Goal: Task Accomplishment & Management: Complete application form

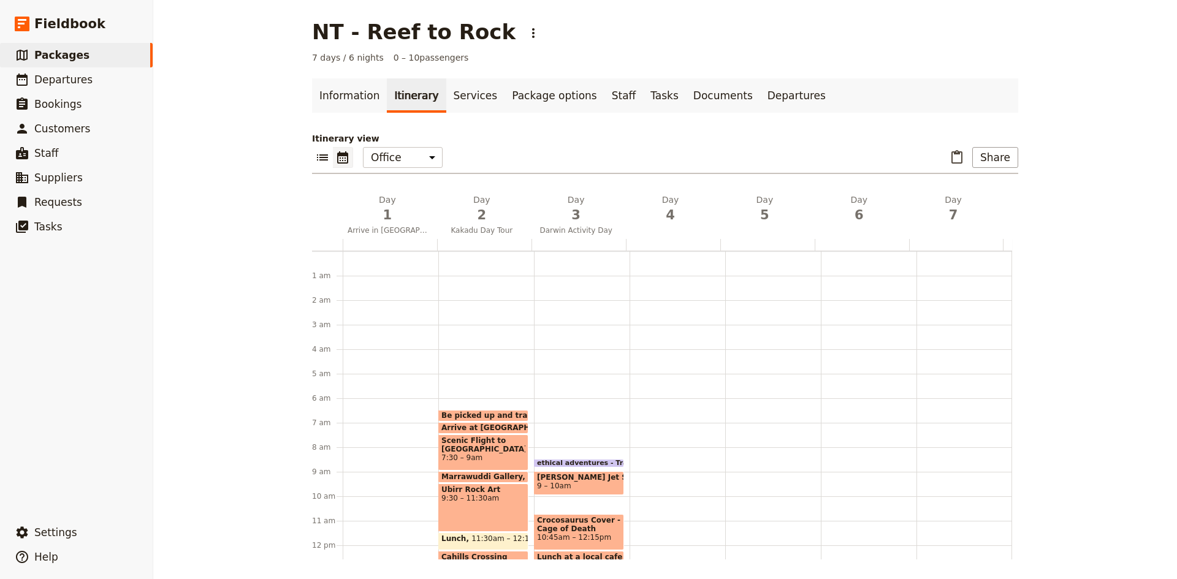
scroll to position [219, 0]
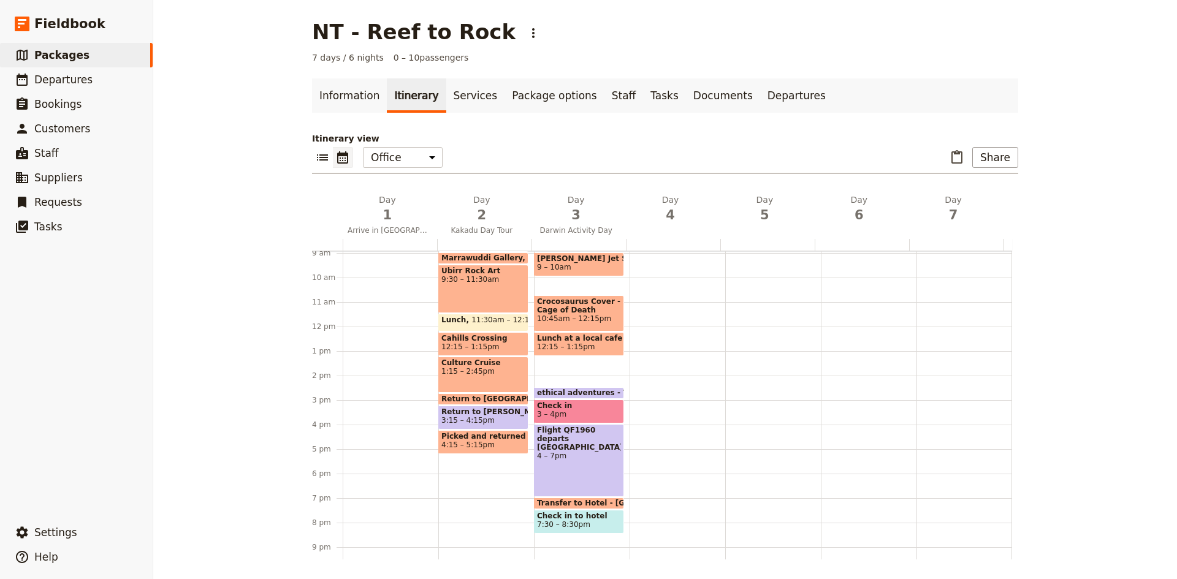
click at [587, 315] on span "10:45am – 12:15pm" at bounding box center [579, 318] width 84 height 9
select select "3"
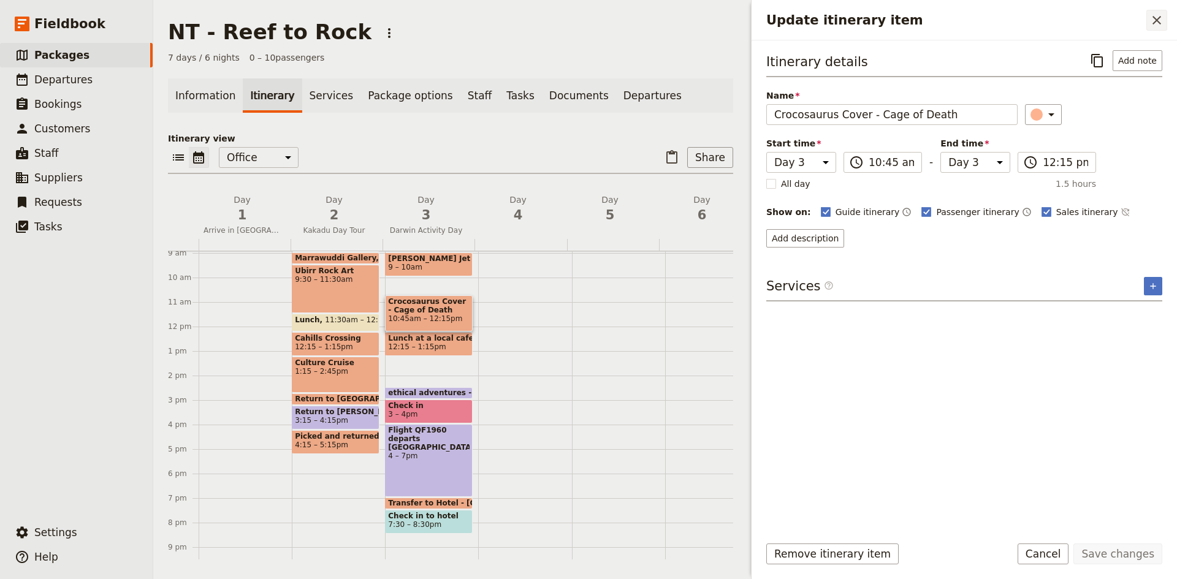
click at [1155, 20] on icon "Close drawer" at bounding box center [1156, 20] width 9 height 9
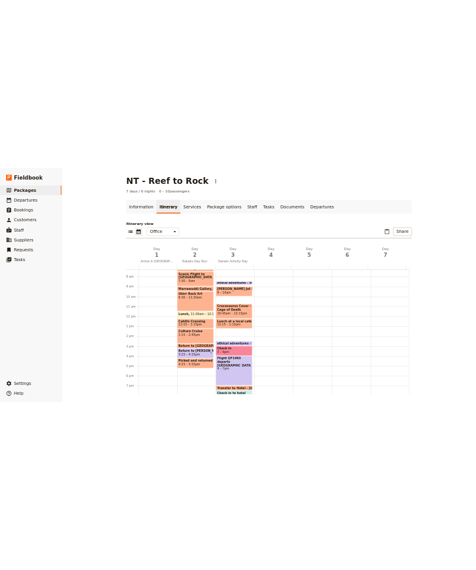
scroll to position [158, 0]
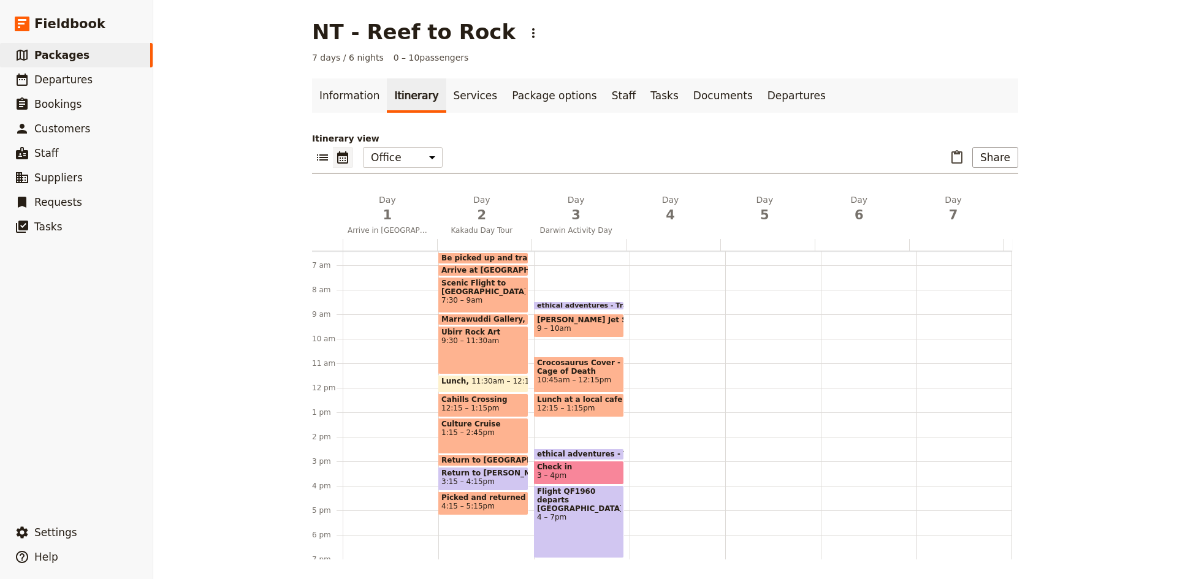
click at [578, 322] on span "[PERSON_NAME] Jet Ski with 00Seven" at bounding box center [579, 320] width 84 height 9
select select "3"
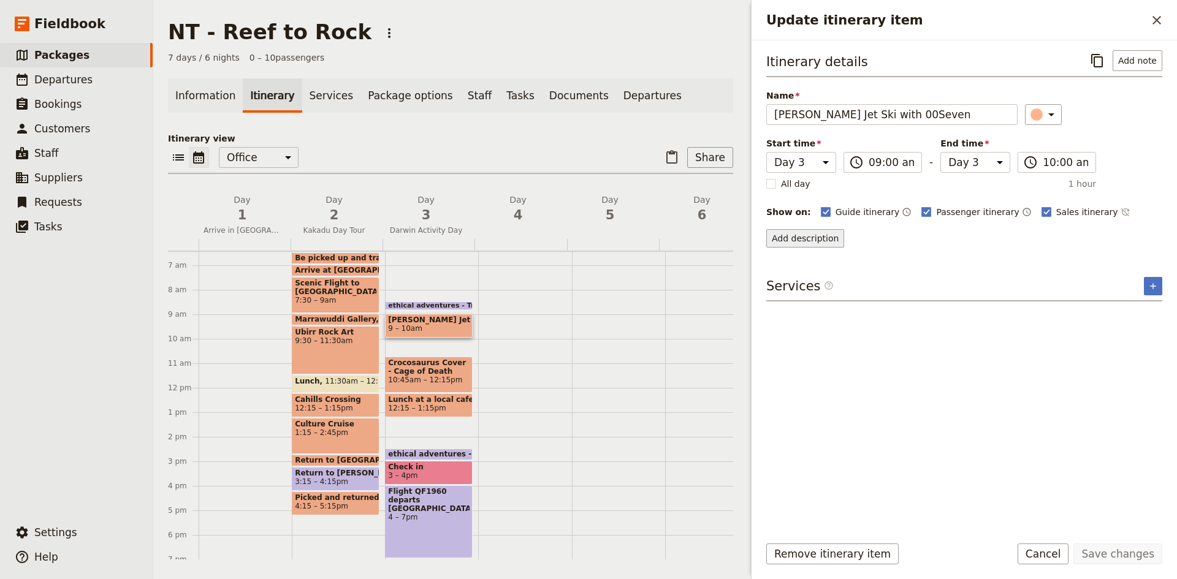
click at [801, 238] on button "Add description" at bounding box center [805, 238] width 78 height 18
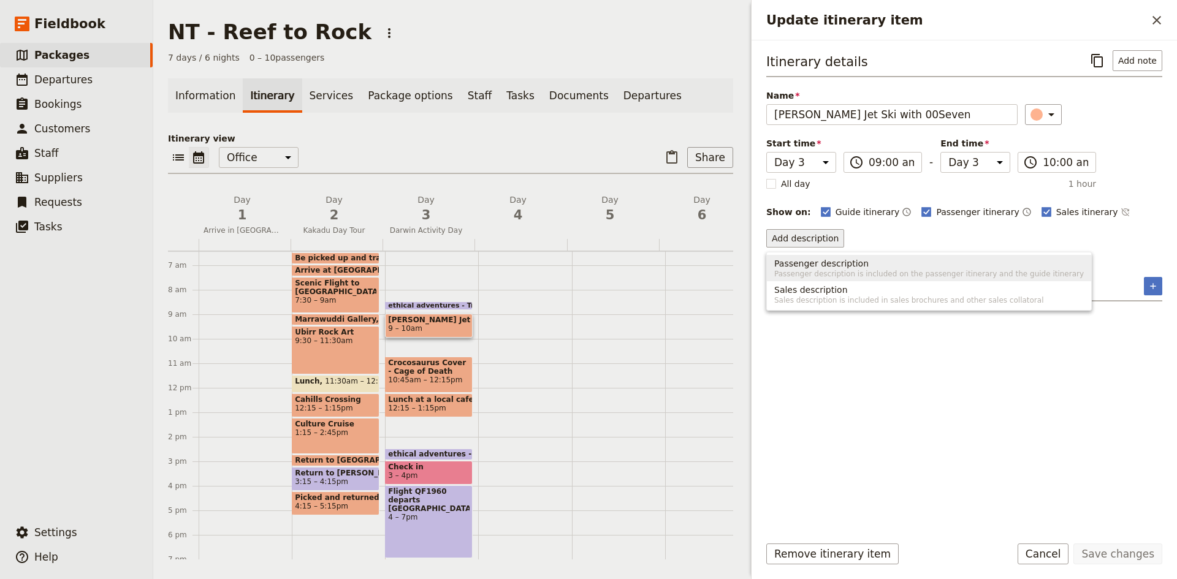
click at [809, 265] on span "Passenger description" at bounding box center [821, 263] width 94 height 12
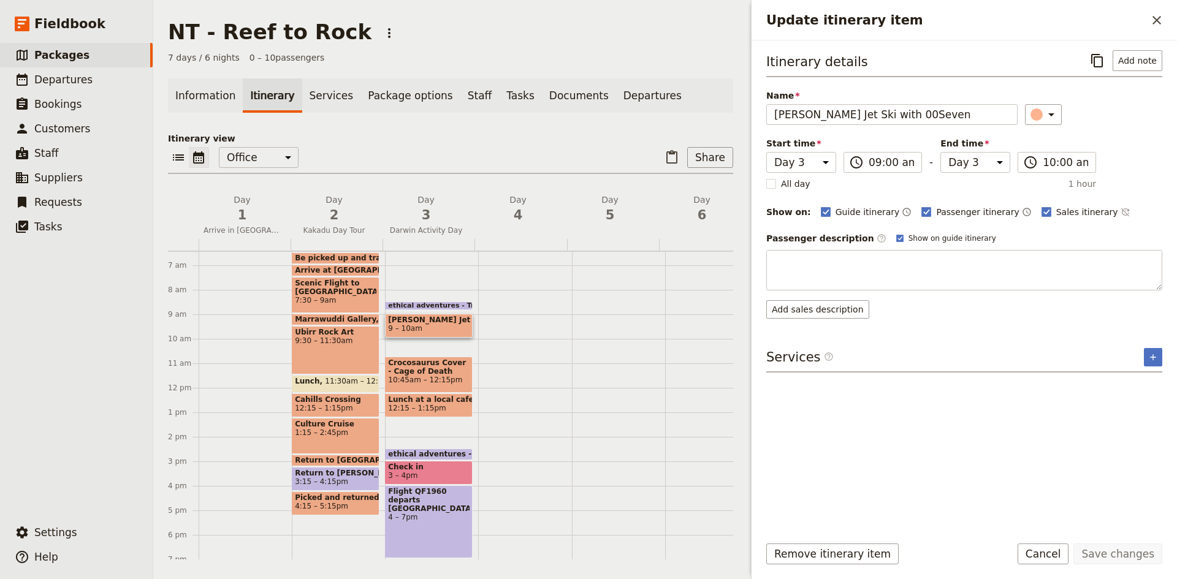
click at [809, 265] on textarea "Update itinerary item" at bounding box center [964, 270] width 396 height 40
type textarea "[PERSON_NAME] Jet Ski Tour offers an exciting way to explore [GEOGRAPHIC_DATA]'…"
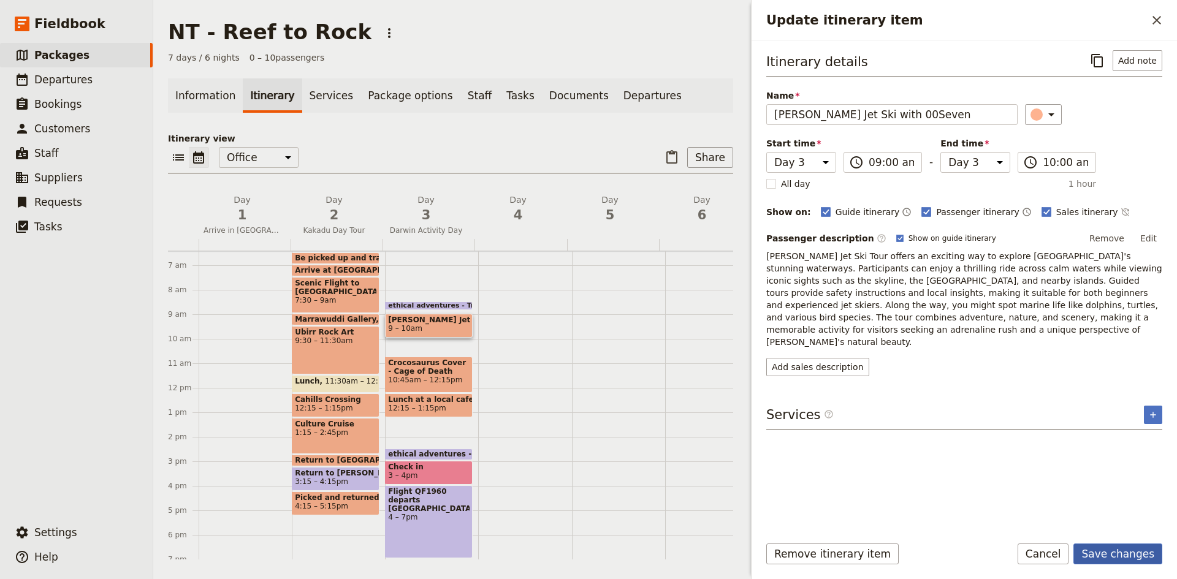
click at [1130, 560] on button "Save changes" at bounding box center [1117, 554] width 89 height 21
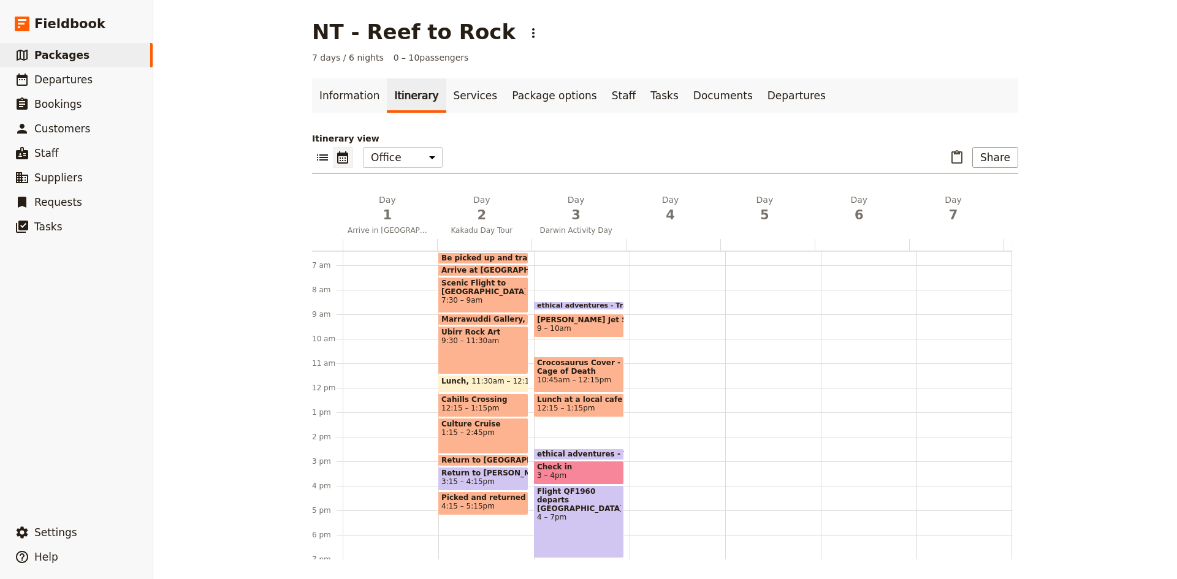
click at [586, 371] on span "Crocosaurus Cover - Cage of Death" at bounding box center [579, 367] width 84 height 17
select select "3"
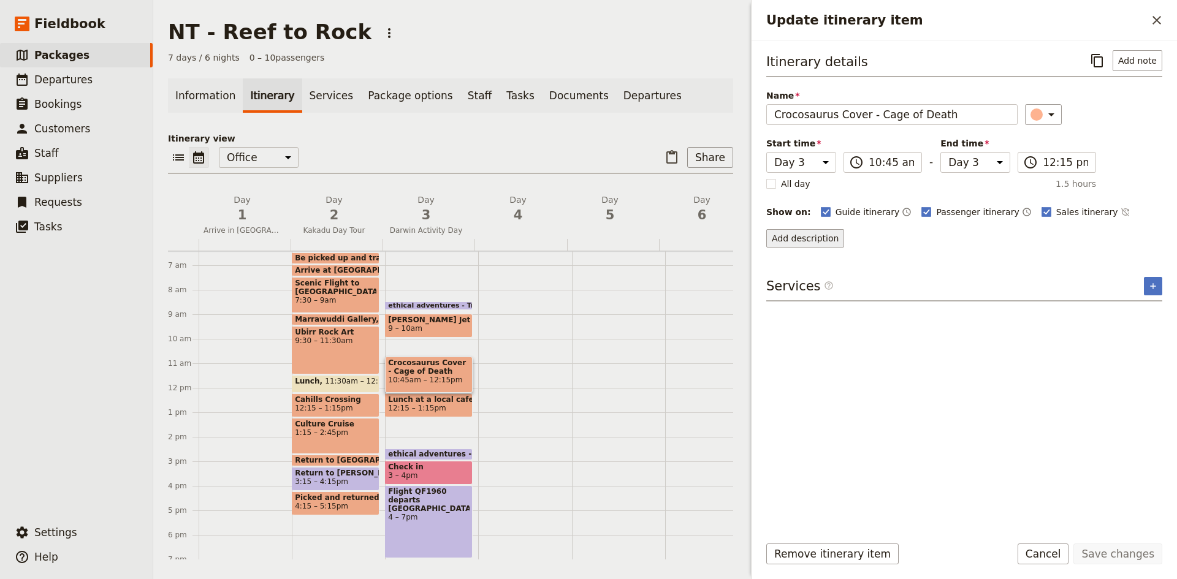
click at [792, 239] on button "Add description" at bounding box center [805, 238] width 78 height 18
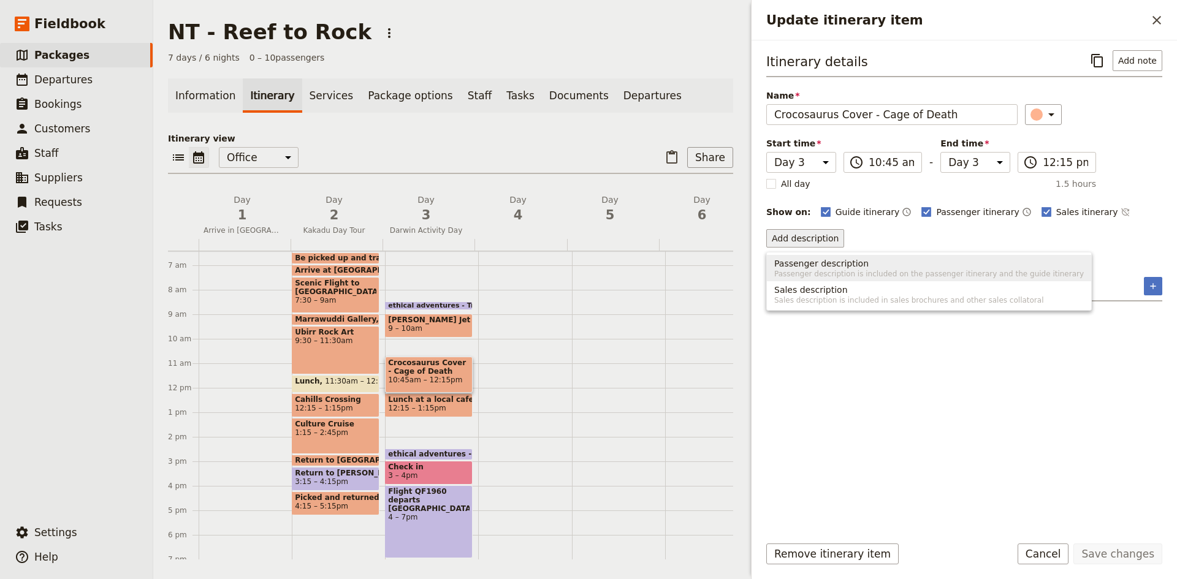
click at [821, 261] on span "Passenger description" at bounding box center [821, 263] width 94 height 12
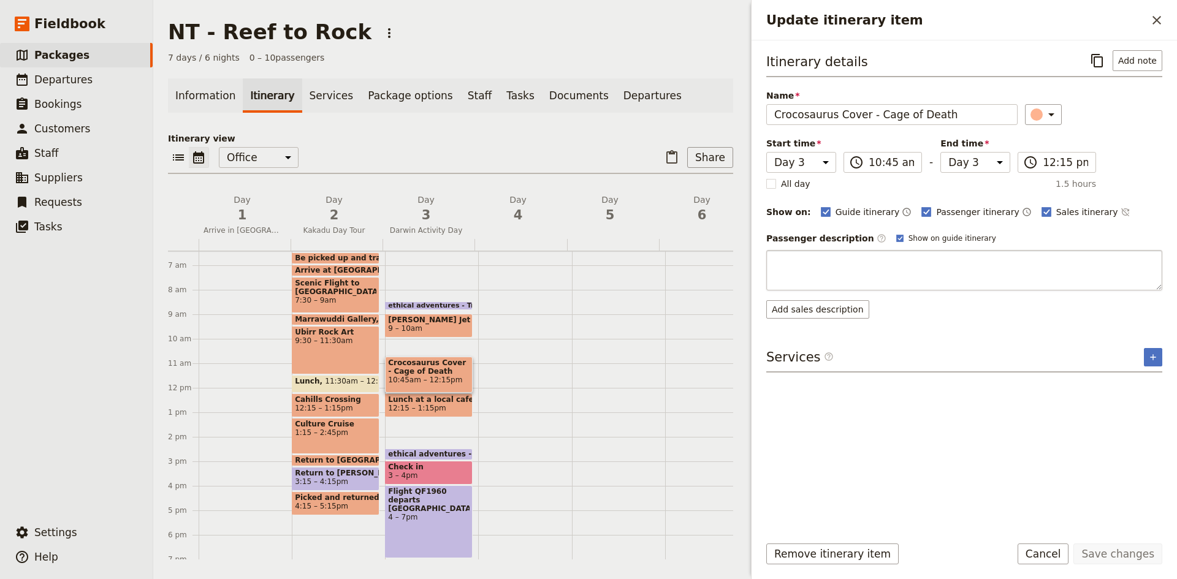
type textarea "The Cage of Death at [GEOGRAPHIC_DATA] in [GEOGRAPHIC_DATA] offers an exhilarat…"
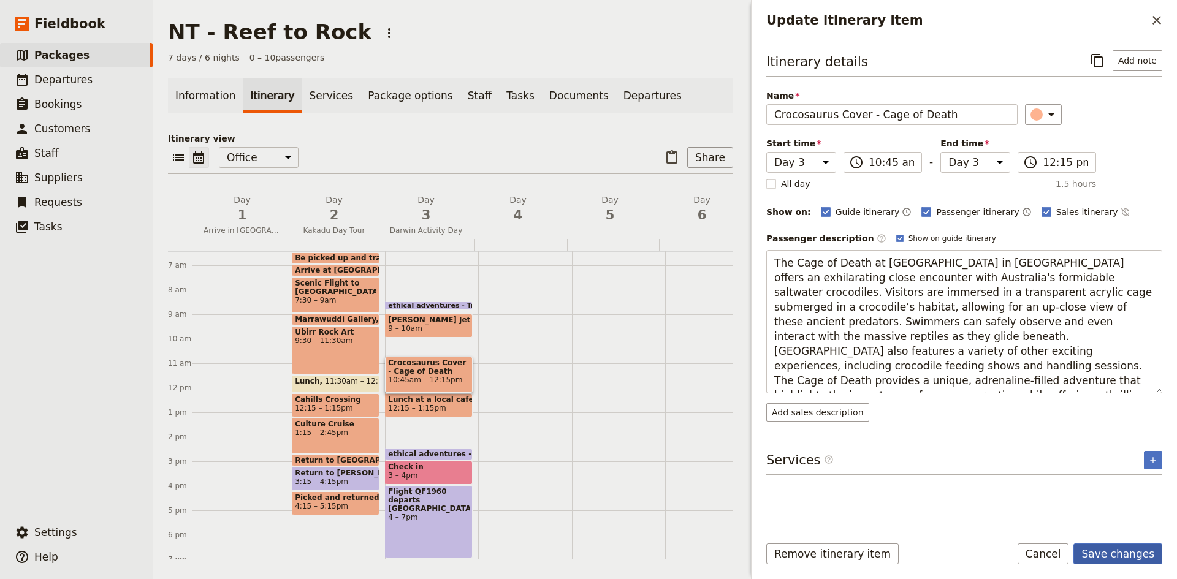
click at [1119, 555] on button "Save changes" at bounding box center [1117, 554] width 89 height 21
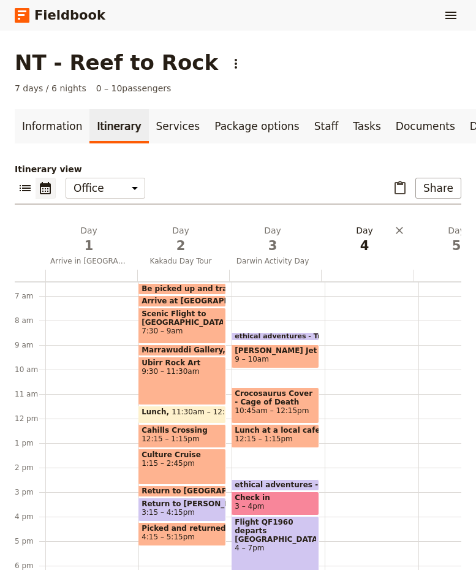
click at [365, 242] on h2 "Day 4" at bounding box center [364, 239] width 77 height 31
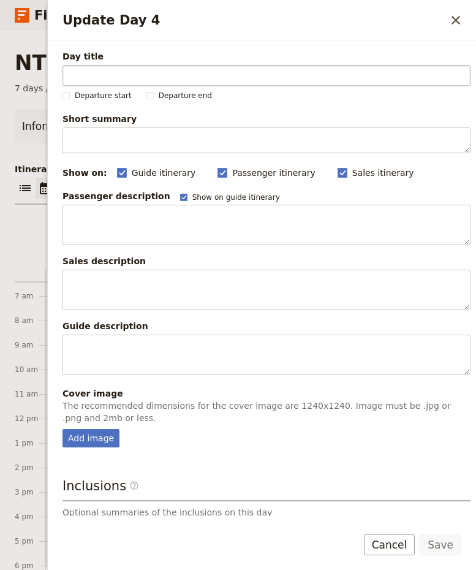
click at [219, 74] on input "Day title" at bounding box center [267, 75] width 408 height 21
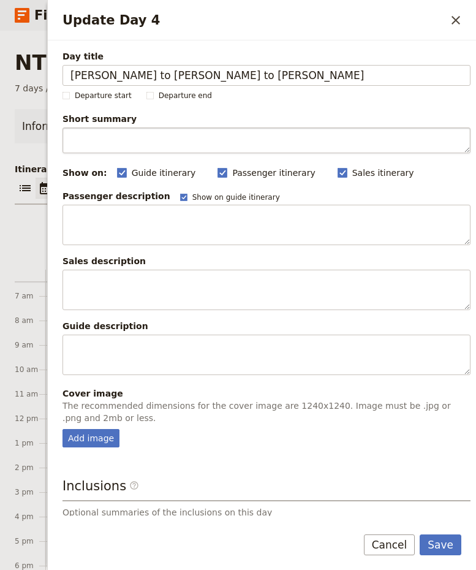
type input "[PERSON_NAME] to [PERSON_NAME] to [PERSON_NAME]"
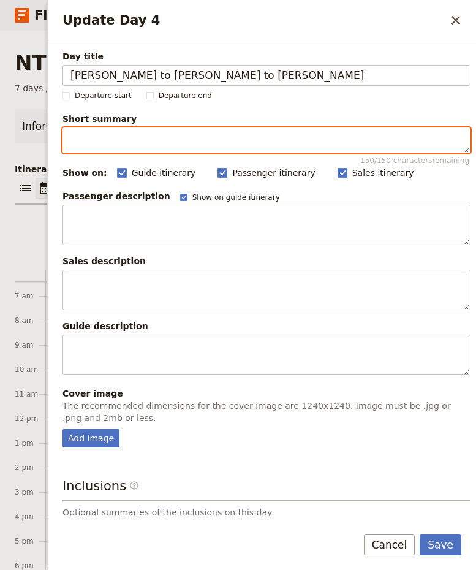
click at [222, 140] on textarea "Short summary 150 / 150 characters remaining" at bounding box center [267, 140] width 408 height 26
click at [199, 137] on textarea "From the Rock to Reef and verythig in between" at bounding box center [267, 140] width 408 height 26
type textarea "From the Rock to Reef and everythig in between"
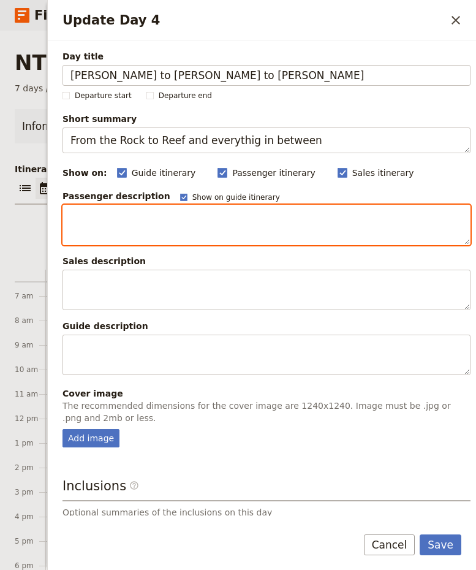
click at [205, 215] on textarea "Update Day 4" at bounding box center [267, 225] width 408 height 40
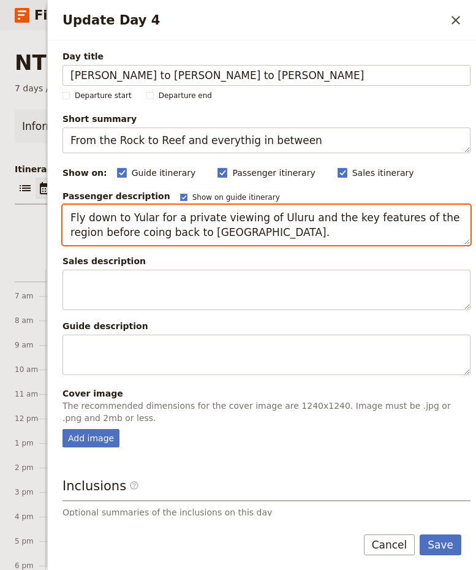
click at [115, 231] on textarea "Fly down to Yular for a private viewing of Uluru and the key features of the re…" at bounding box center [267, 225] width 408 height 40
type textarea "Fly down to Yular for a private viewing of Uluru and the key features of the re…"
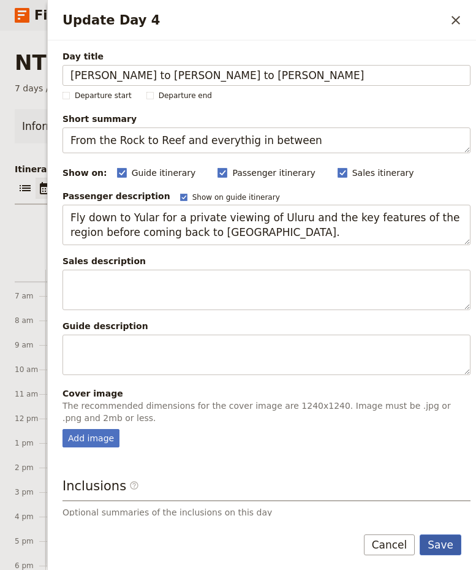
click at [441, 541] on button "Save" at bounding box center [441, 545] width 42 height 21
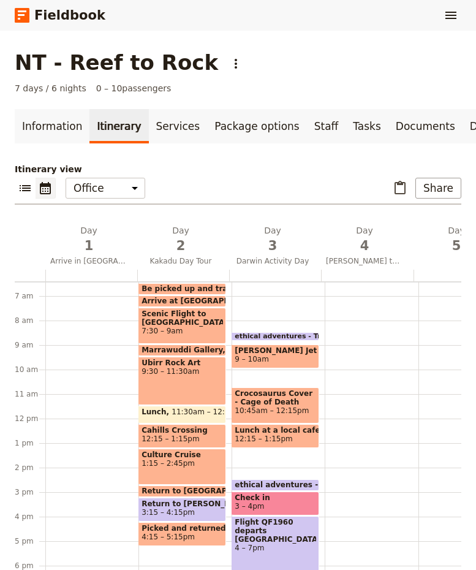
click at [338, 341] on div at bounding box center [371, 418] width 93 height 588
select select "4"
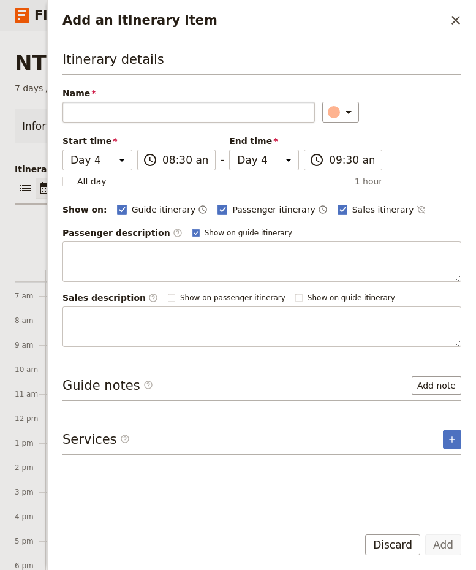
click at [284, 108] on input "Name" at bounding box center [189, 112] width 253 height 21
type input "Private flight to [GEOGRAPHIC_DATA]"
click at [452, 546] on button "Add" at bounding box center [443, 545] width 36 height 21
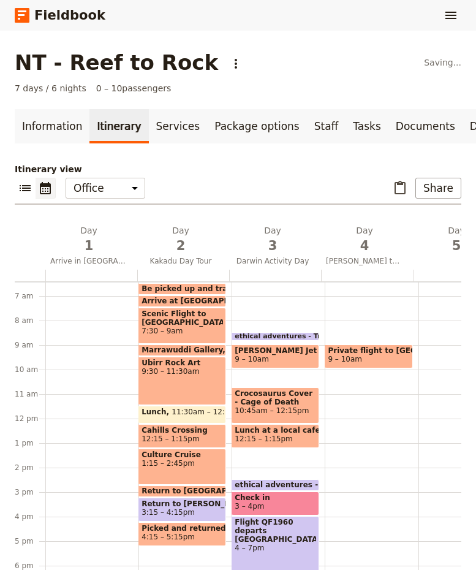
click at [368, 342] on div "Private flight to Yulara 9 – 10am" at bounding box center [371, 418] width 93 height 588
click at [352, 333] on div "Private flight to Yulara 9 – 10am" at bounding box center [371, 418] width 93 height 588
select select "4"
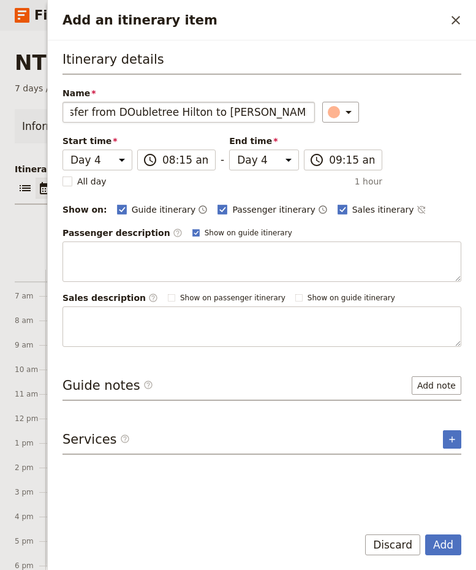
scroll to position [0, 28]
click at [118, 112] on input "Transfer from DOubletree Hilton to [PERSON_NAME][GEOGRAPHIC_DATA]" at bounding box center [189, 112] width 253 height 21
type input "Transfer from [GEOGRAPHIC_DATA] to [PERSON_NAME][GEOGRAPHIC_DATA]"
click at [440, 542] on button "Add" at bounding box center [443, 545] width 36 height 21
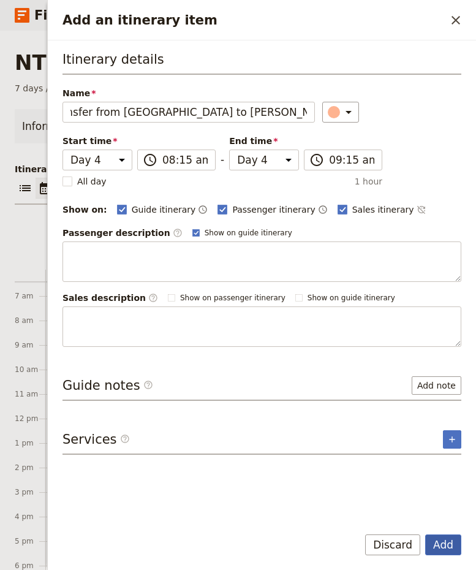
scroll to position [0, 0]
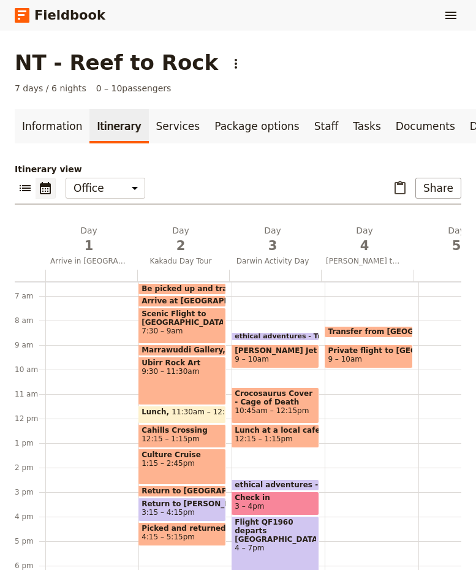
click at [348, 381] on div "Transfer from [GEOGRAPHIC_DATA][PERSON_NAME] to [PERSON_NAME][GEOGRAPHIC_DATA] …" at bounding box center [371, 418] width 93 height 588
select select "4"
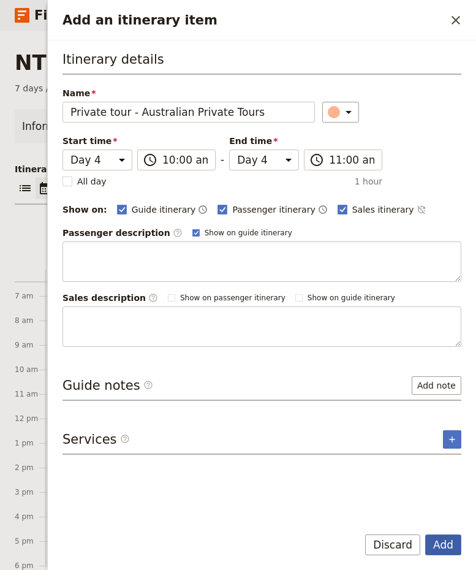
type input "Private tour - Australian Private Tours"
click at [441, 544] on button "Add" at bounding box center [443, 545] width 36 height 21
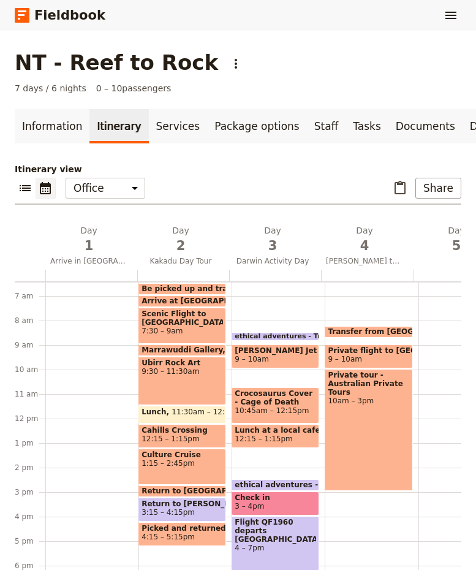
click at [345, 498] on div "Transfer from [GEOGRAPHIC_DATA][PERSON_NAME] to [PERSON_NAME][GEOGRAPHIC_DATA] …" at bounding box center [371, 418] width 93 height 588
select select "4"
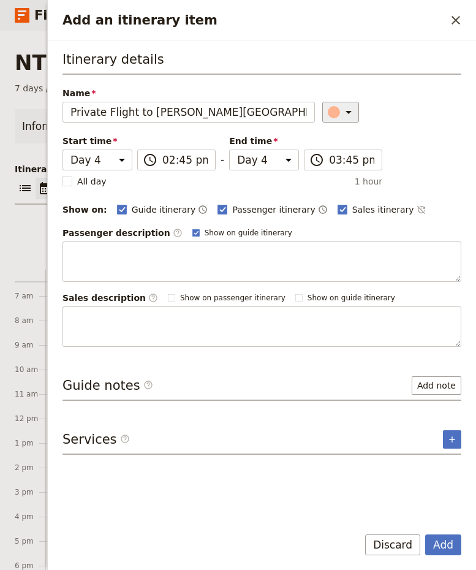
type input "Private Flight to [PERSON_NAME][GEOGRAPHIC_DATA]"
click at [346, 108] on icon "Add an itinerary item" at bounding box center [348, 112] width 15 height 15
click at [342, 164] on div "button" at bounding box center [341, 167] width 12 height 12
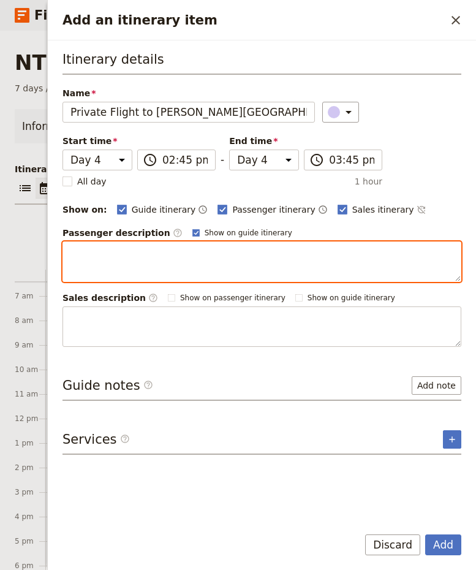
click at [200, 248] on textarea "Add an itinerary item" at bounding box center [262, 262] width 399 height 40
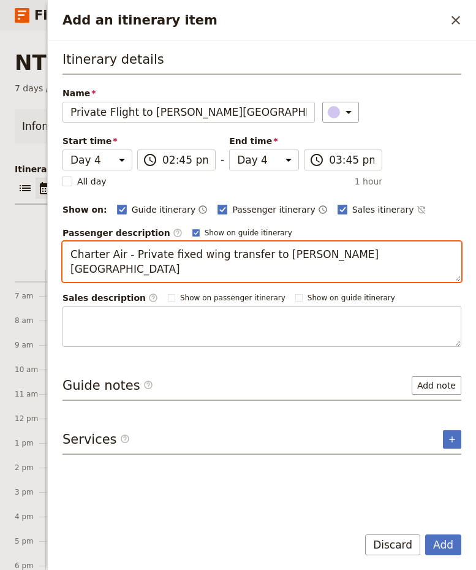
click at [110, 255] on textarea "Charter Air - Private fixed wing transfer to [PERSON_NAME][GEOGRAPHIC_DATA]" at bounding box center [262, 262] width 399 height 40
type textarea "ChartAir - Private fixed wing transfer to [PERSON_NAME][GEOGRAPHIC_DATA]"
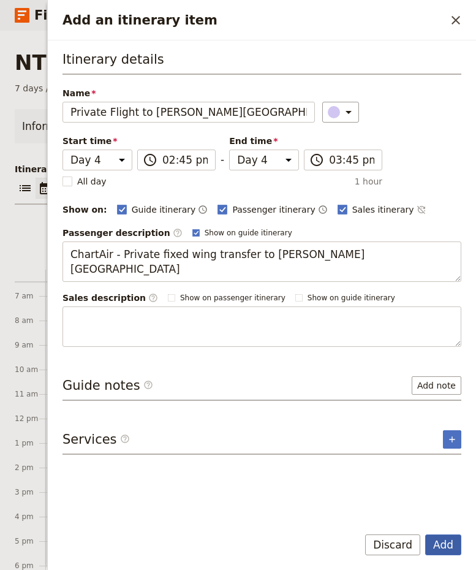
click at [446, 541] on button "Add" at bounding box center [443, 545] width 36 height 21
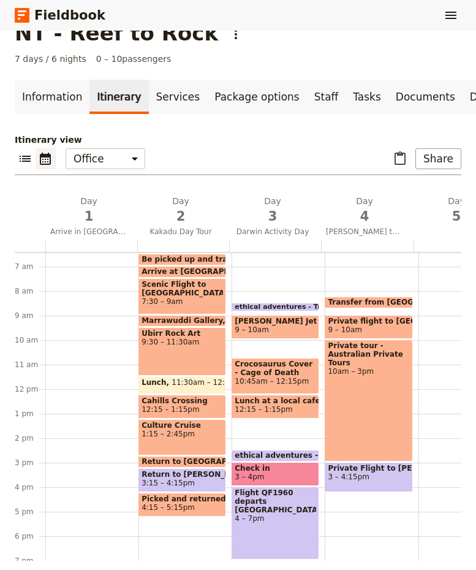
scroll to position [46, 0]
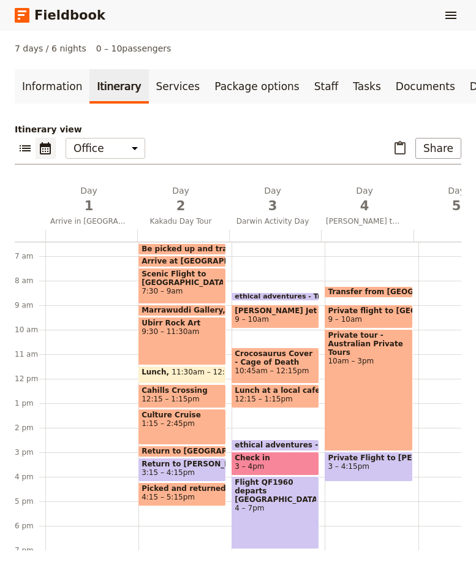
click at [339, 487] on div "Transfer from [GEOGRAPHIC_DATA][PERSON_NAME] to [PERSON_NAME][GEOGRAPHIC_DATA] …" at bounding box center [371, 379] width 93 height 588
select select "4"
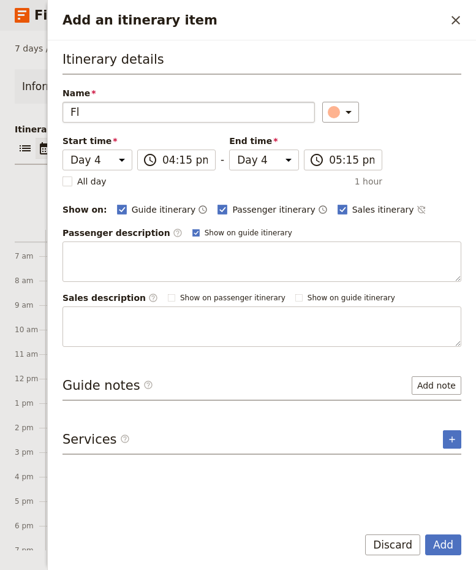
type input "F"
type input "Return to [PERSON_NAME]"
click at [341, 117] on icon "Add an itinerary item" at bounding box center [348, 112] width 15 height 15
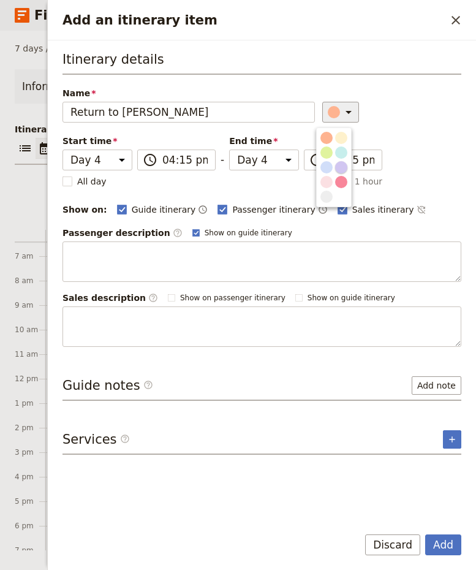
click at [342, 168] on div "button" at bounding box center [341, 167] width 12 height 12
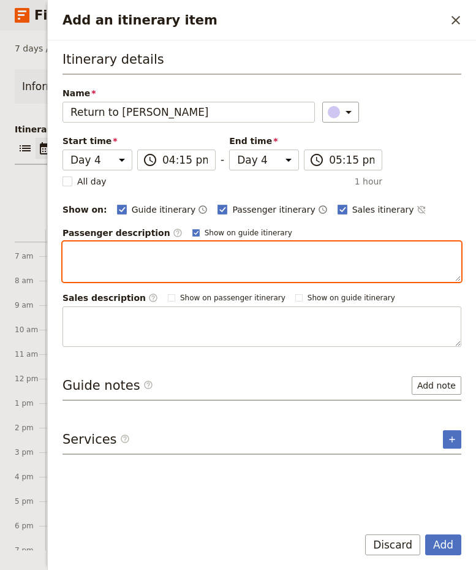
click at [228, 245] on textarea "Add an itinerary item" at bounding box center [262, 262] width 399 height 40
type textarea "Flight QF 1961 - 1855 pm to 2055 pm"
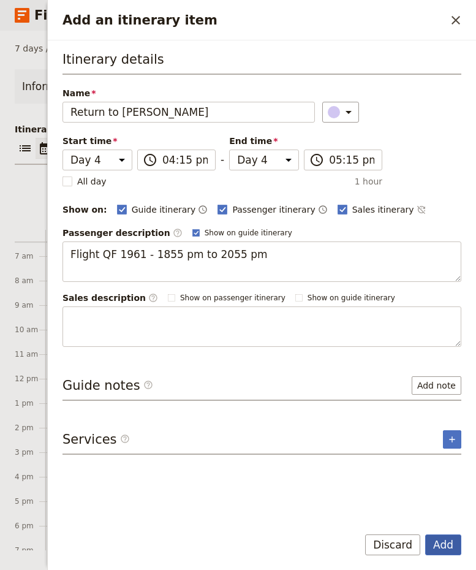
click at [447, 546] on button "Add" at bounding box center [443, 545] width 36 height 21
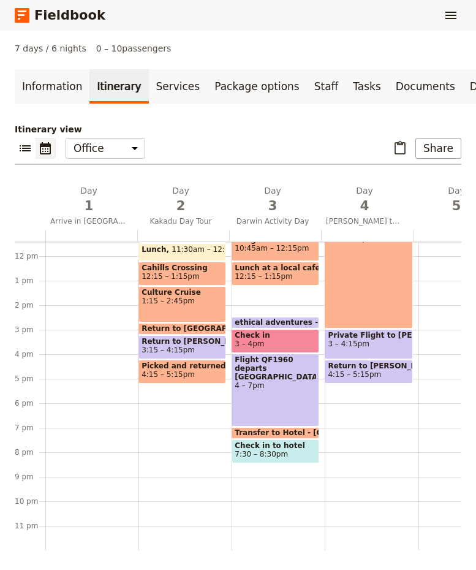
scroll to position [289, 0]
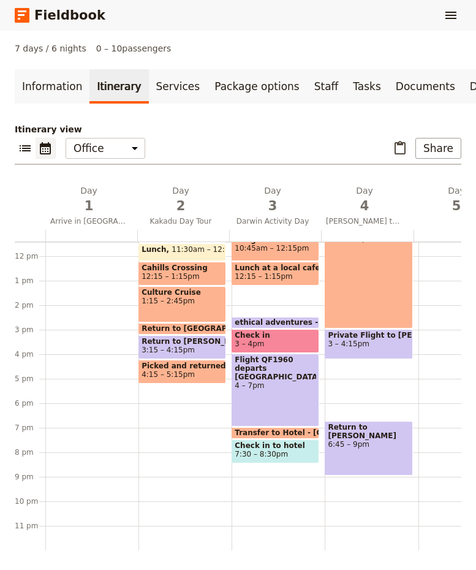
click at [360, 363] on div "Transfer from [GEOGRAPHIC_DATA][PERSON_NAME] to [PERSON_NAME][GEOGRAPHIC_DATA] …" at bounding box center [371, 256] width 93 height 588
select select "4"
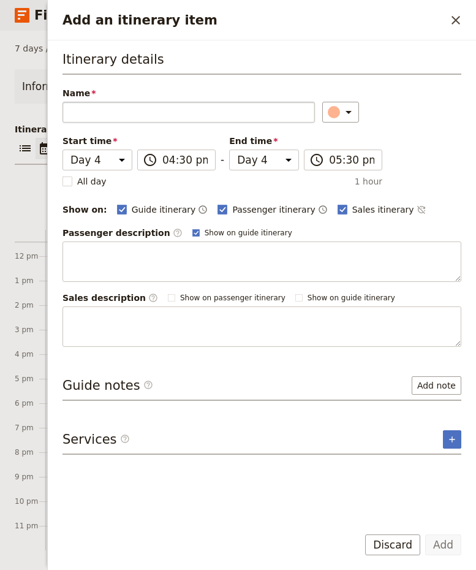
click at [273, 115] on input "Name" at bounding box center [189, 112] width 253 height 21
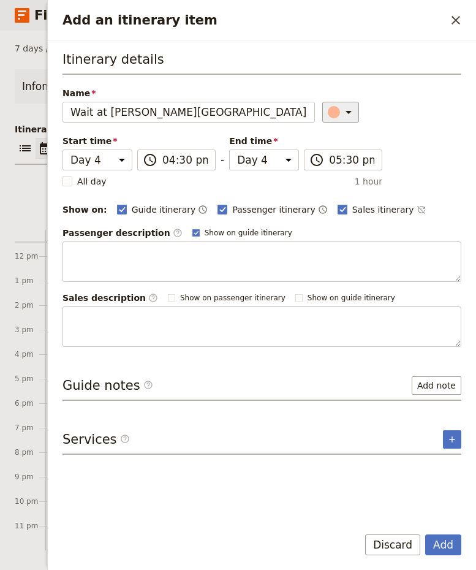
type input "Wait at [PERSON_NAME][GEOGRAPHIC_DATA]"
click at [348, 114] on icon "Add an itinerary item" at bounding box center [348, 112] width 15 height 15
click at [343, 180] on div "button" at bounding box center [341, 182] width 12 height 12
click at [449, 546] on button "Add" at bounding box center [443, 545] width 36 height 21
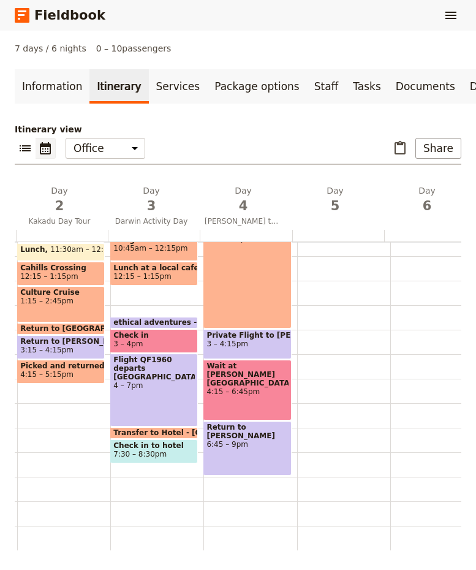
scroll to position [0, 123]
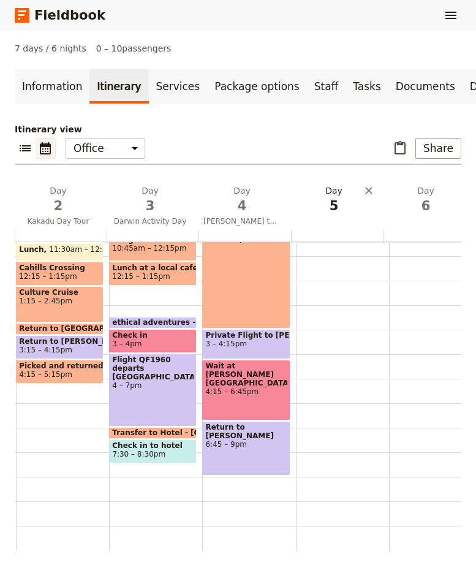
click at [326, 194] on h2 "Day 5" at bounding box center [333, 200] width 77 height 31
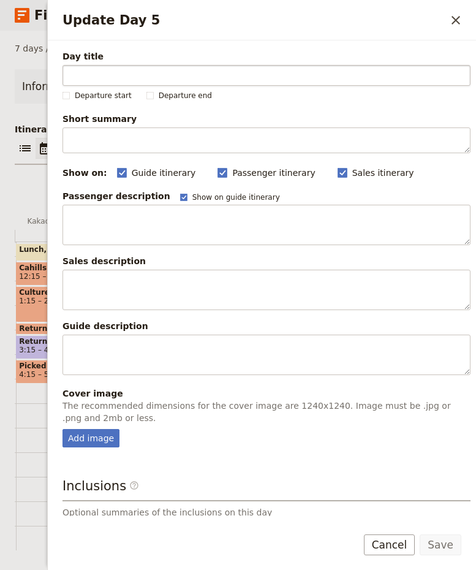
click at [288, 76] on input "Day title" at bounding box center [267, 75] width 408 height 21
type input "Litchfield & [PERSON_NAME]"
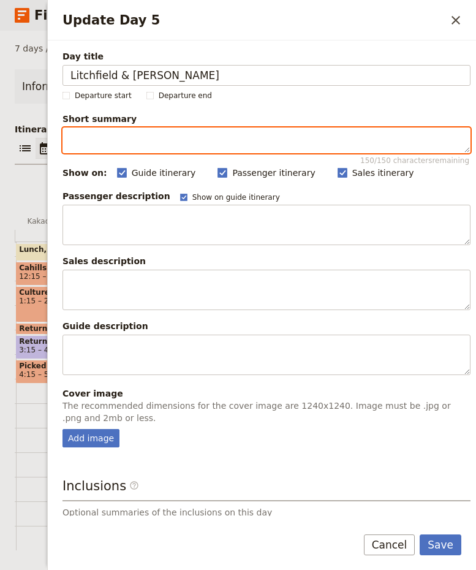
click at [283, 140] on textarea "Short summary 150 / 150 characters remaining" at bounding box center [267, 140] width 408 height 26
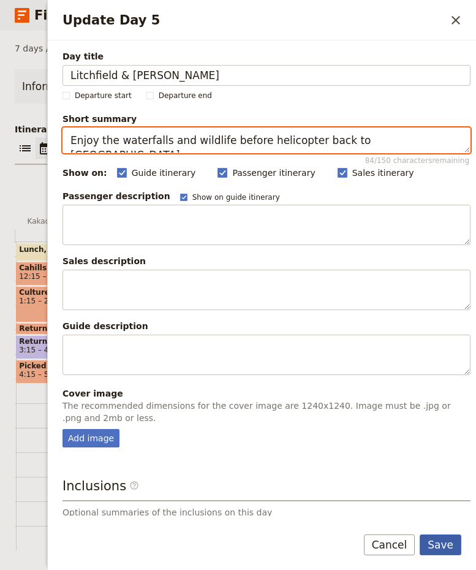
type textarea "Enjoy the waterfalls and wildlife before helicopter back to [GEOGRAPHIC_DATA]"
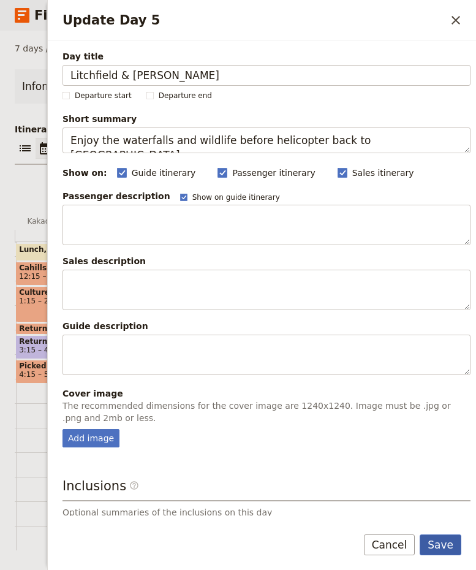
click at [444, 542] on button "Save" at bounding box center [441, 545] width 42 height 21
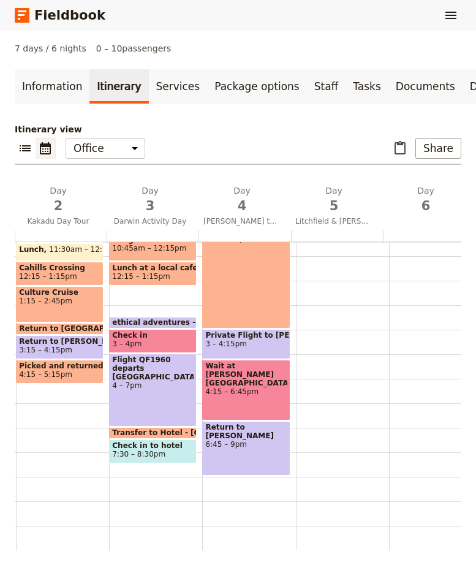
click at [311, 264] on div at bounding box center [342, 256] width 93 height 588
select select "5"
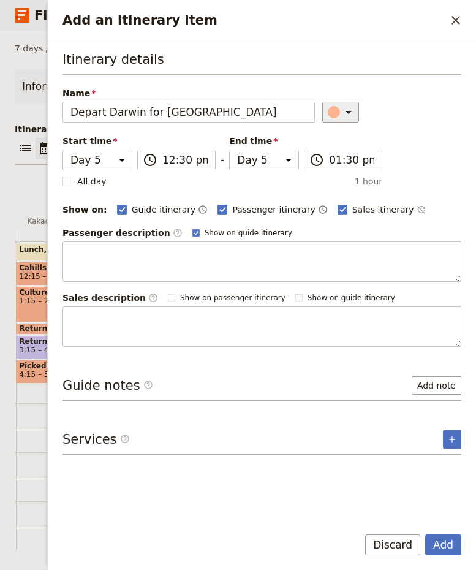
type input "Depart Darwin for [GEOGRAPHIC_DATA]"
click at [341, 109] on icon "Add an itinerary item" at bounding box center [348, 112] width 15 height 15
click at [340, 163] on div "button" at bounding box center [341, 167] width 12 height 12
click at [454, 544] on button "Add" at bounding box center [443, 545] width 36 height 21
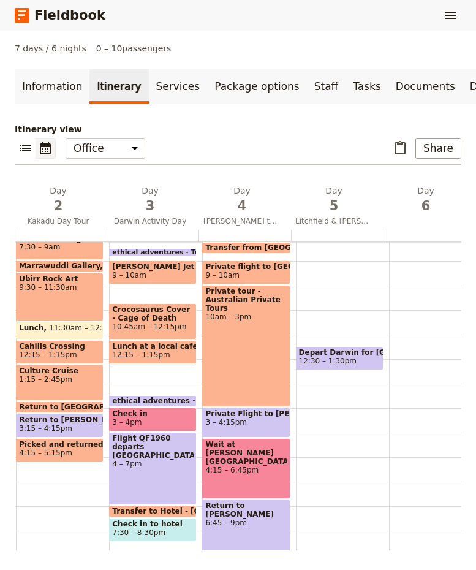
scroll to position [167, 0]
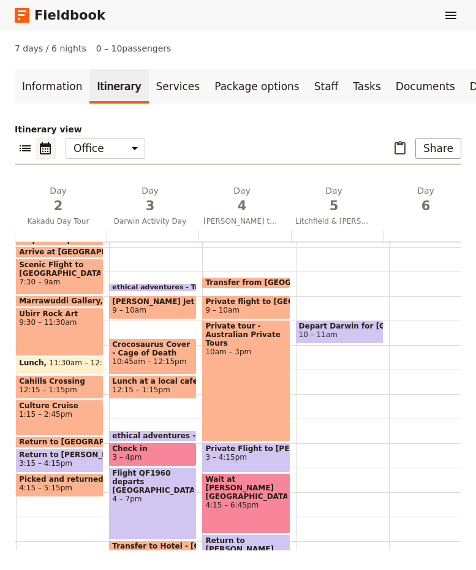
click at [346, 343] on div "Depart Darwin for [GEOGRAPHIC_DATA] 10 – 11am" at bounding box center [340, 332] width 88 height 24
select select "5"
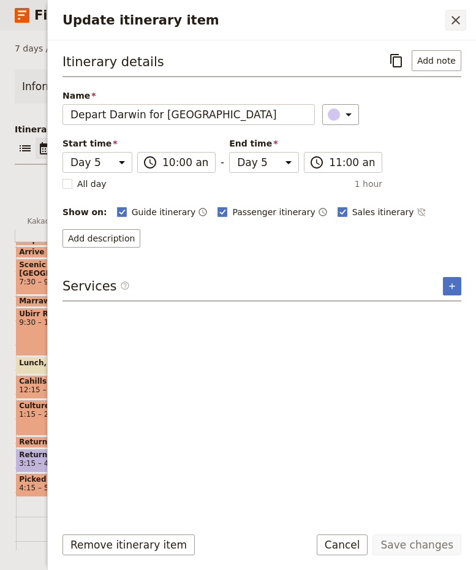
click at [452, 20] on icon "Close drawer" at bounding box center [456, 20] width 15 height 15
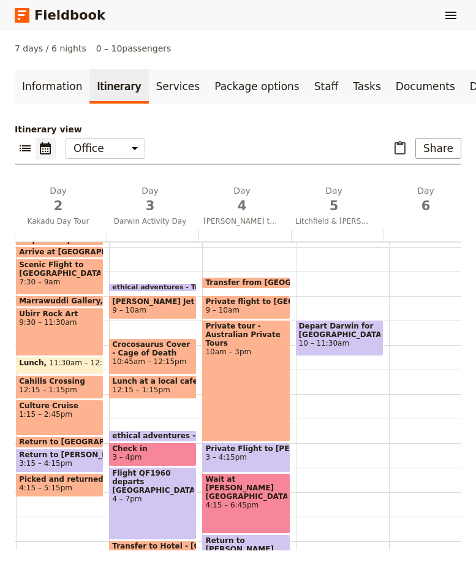
click at [338, 359] on div "Depart Darwin for [GEOGRAPHIC_DATA] 10 – 11:30am" at bounding box center [342, 369] width 93 height 588
select select "5"
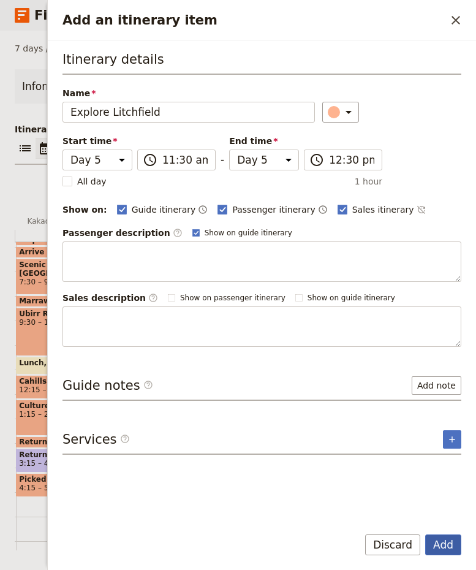
type input "Explore Litchfield"
click at [442, 544] on button "Add" at bounding box center [443, 545] width 36 height 21
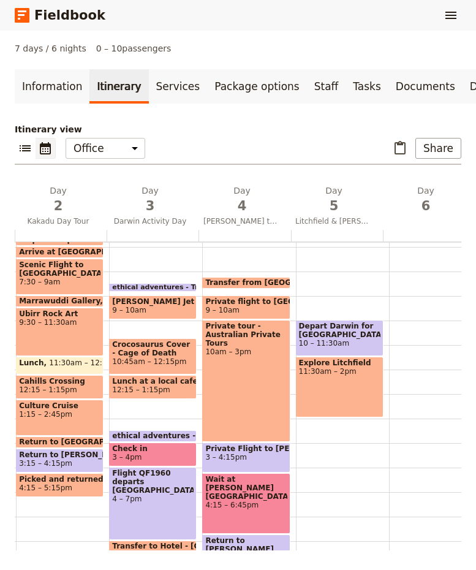
click at [311, 420] on div "Depart Darwin for [GEOGRAPHIC_DATA] 10 – 11:30am Explore [GEOGRAPHIC_DATA] 11:3…" at bounding box center [342, 369] width 93 height 588
select select "5"
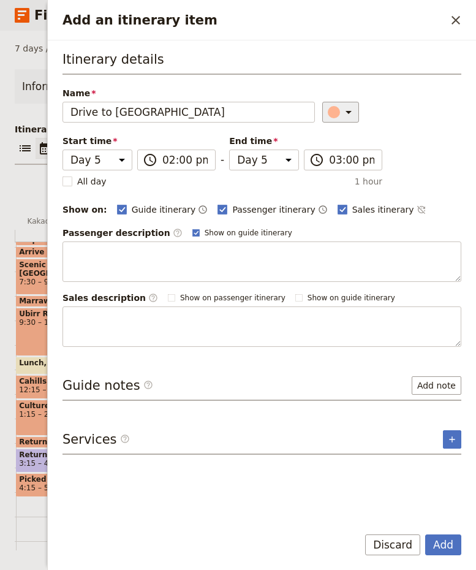
type input "Drive to [GEOGRAPHIC_DATA]"
click at [343, 116] on icon "Add an itinerary item" at bounding box center [348, 112] width 15 height 15
click at [346, 167] on div "button" at bounding box center [341, 167] width 12 height 12
click at [450, 540] on button "Add" at bounding box center [443, 545] width 36 height 21
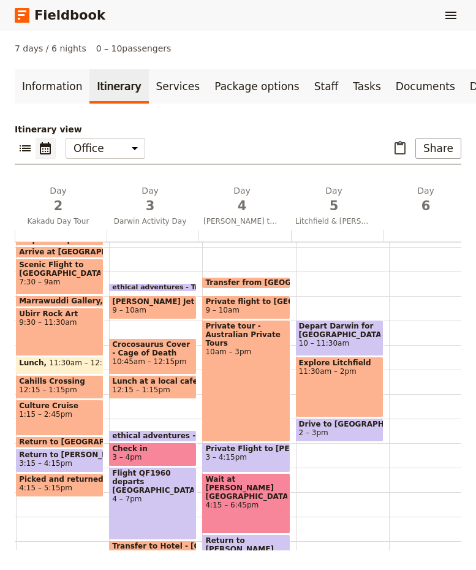
click at [316, 447] on div "Depart Darwin for [GEOGRAPHIC_DATA] 10 – 11:30am Explore [GEOGRAPHIC_DATA] 11:3…" at bounding box center [342, 369] width 93 height 588
select select "5"
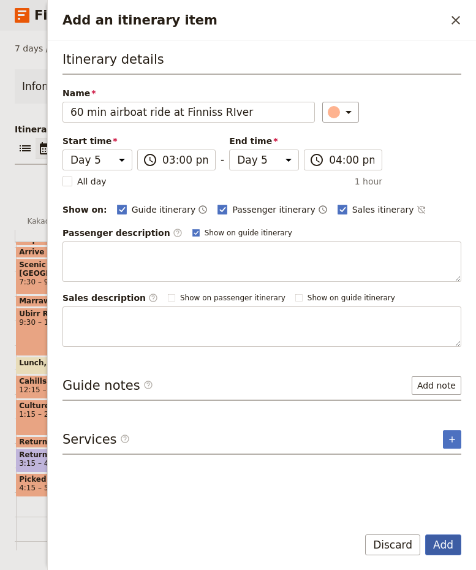
type input "60 min airboat ride at Finniss RIver"
click at [446, 545] on button "Add" at bounding box center [443, 545] width 36 height 21
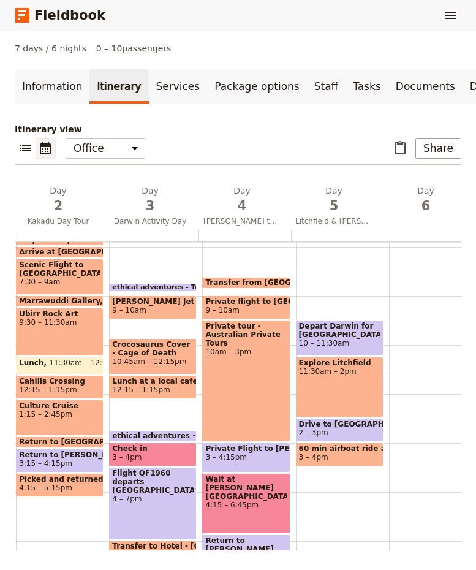
click at [322, 469] on div "Depart Darwin for [GEOGRAPHIC_DATA] 10 – 11:30am Explore [GEOGRAPHIC_DATA] 11:3…" at bounding box center [342, 369] width 93 height 588
select select "5"
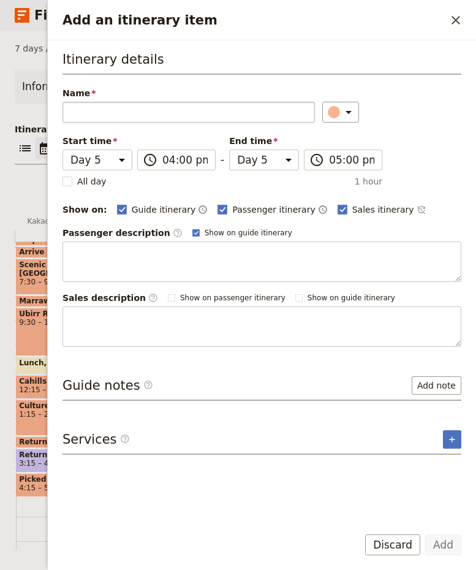
click at [192, 115] on input "Name" at bounding box center [189, 112] width 253 height 21
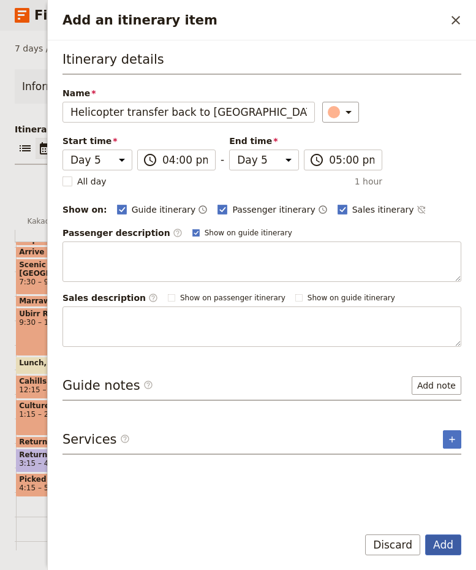
type input "Helicopter transfer back to [GEOGRAPHIC_DATA]"
click at [446, 542] on button "Add" at bounding box center [443, 545] width 36 height 21
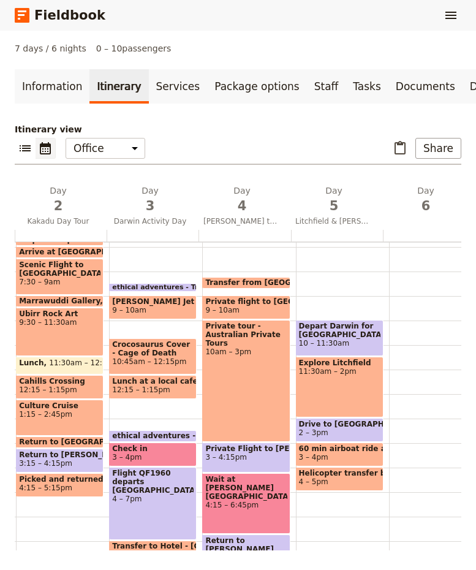
click at [347, 479] on span "4 – 5pm" at bounding box center [340, 482] width 82 height 9
select select "5"
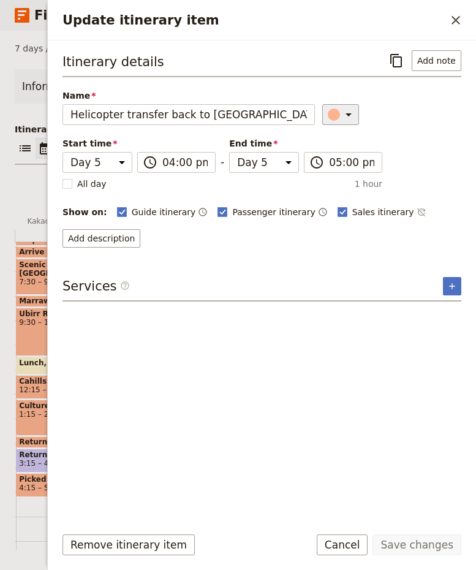
click at [346, 113] on icon "Update itinerary item" at bounding box center [348, 114] width 15 height 15
click at [340, 169] on div "button" at bounding box center [341, 170] width 12 height 12
click at [414, 541] on button "Save changes" at bounding box center [417, 545] width 89 height 21
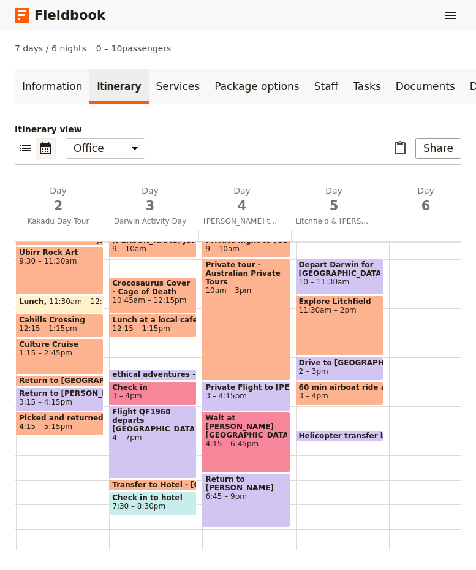
scroll to position [289, 0]
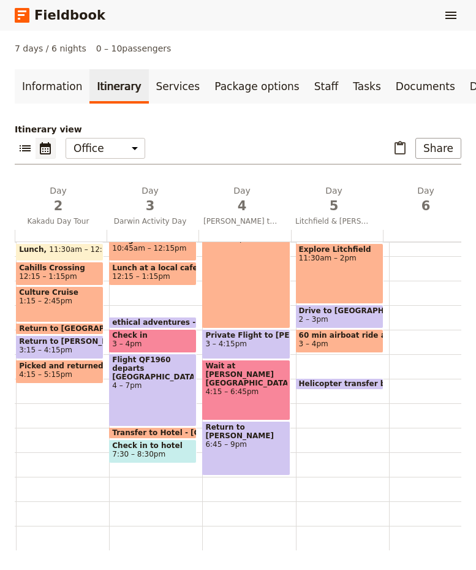
click at [309, 381] on div "Depart Darwin for [GEOGRAPHIC_DATA] 10 – 11:30am Explore [GEOGRAPHIC_DATA] 11:3…" at bounding box center [342, 256] width 93 height 588
select select "5"
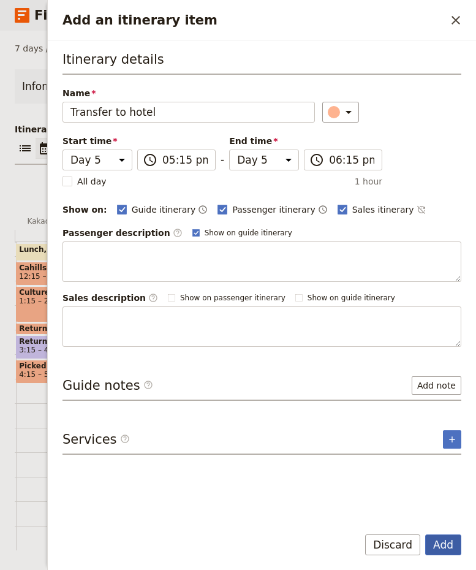
type input "Transfer to hotel"
click at [447, 546] on button "Add" at bounding box center [443, 545] width 36 height 21
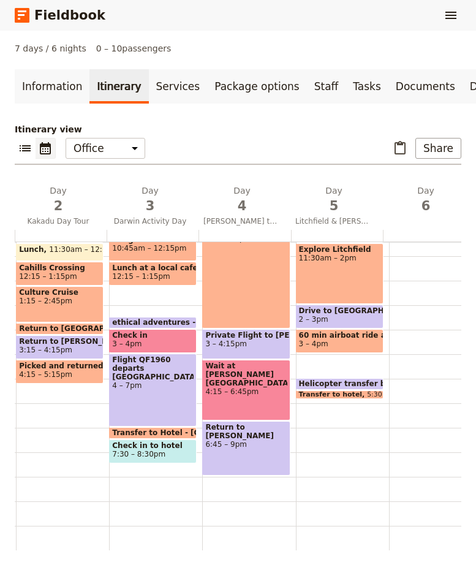
click at [327, 394] on div "Depart Darwin for [GEOGRAPHIC_DATA] 10 – 11:30am Explore Litchfield 11:30am – 2…" at bounding box center [342, 256] width 93 height 588
select select "5"
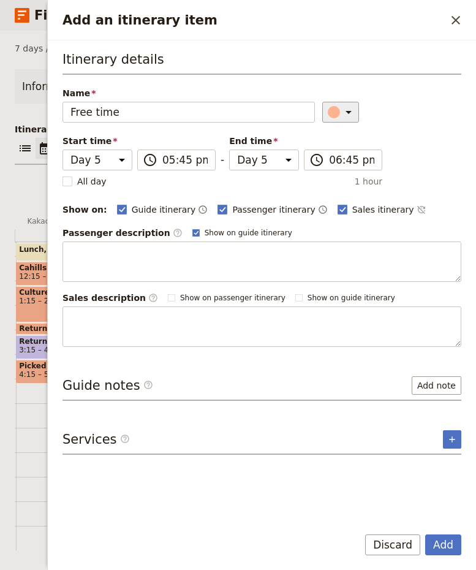
type input "Free time"
click at [341, 115] on icon "Add an itinerary item" at bounding box center [348, 112] width 15 height 15
click at [341, 178] on div "button" at bounding box center [341, 182] width 12 height 12
click at [451, 544] on button "Add" at bounding box center [443, 545] width 36 height 21
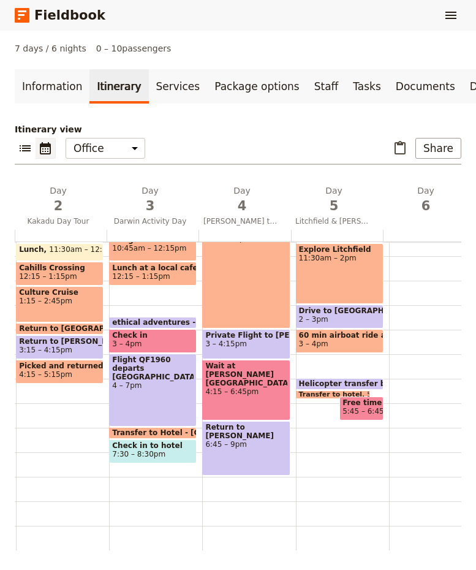
click at [308, 414] on div "Depart Darwin for [GEOGRAPHIC_DATA] 10 – 11:30am Explore [GEOGRAPHIC_DATA] 11:3…" at bounding box center [342, 256] width 93 height 588
select select "5"
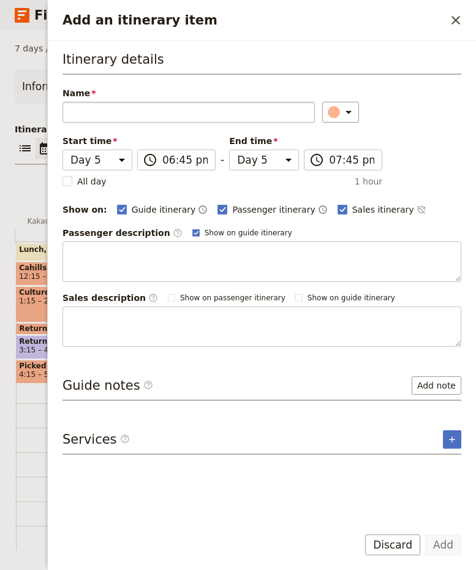
click at [221, 113] on input "Name" at bounding box center [189, 112] width 253 height 21
type input "Transfer to PIWIS restaurant"
click at [438, 546] on button "Add" at bounding box center [443, 545] width 36 height 21
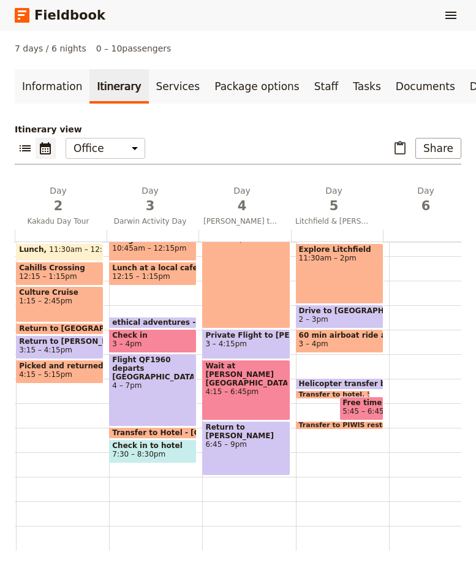
click at [310, 444] on div "Depart [GEOGRAPHIC_DATA] for [GEOGRAPHIC_DATA] 10 – 11:30am Explore [GEOGRAPHIC…" at bounding box center [342, 256] width 93 height 588
select select "5"
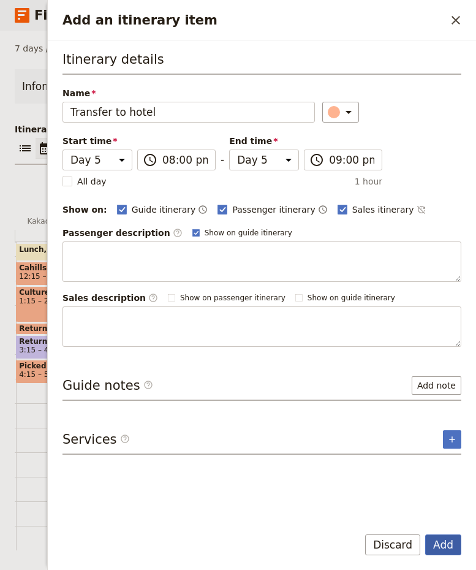
type input "Transfer to hotel"
click at [444, 547] on button "Add" at bounding box center [443, 545] width 36 height 21
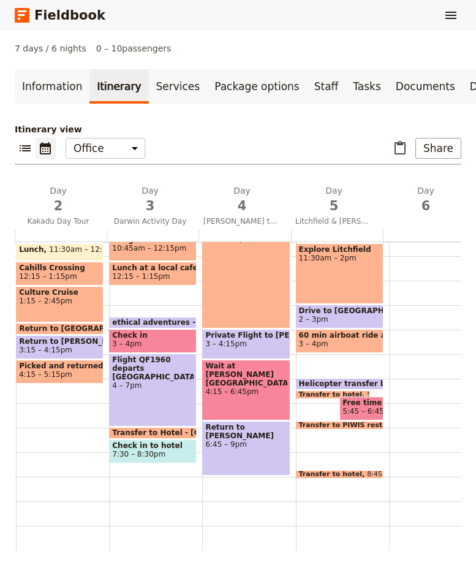
click at [351, 434] on div "Depart [GEOGRAPHIC_DATA] for [GEOGRAPHIC_DATA] 10 – 11:30am Explore [GEOGRAPHIC…" at bounding box center [342, 256] width 93 height 588
select select "5"
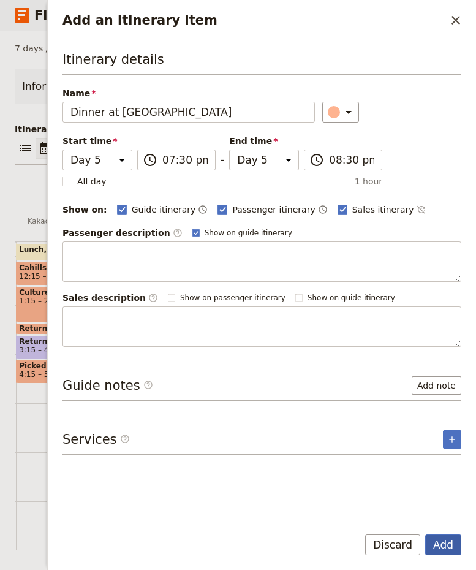
type input "Dinner at [GEOGRAPHIC_DATA]"
click at [438, 547] on button "Add" at bounding box center [443, 545] width 36 height 21
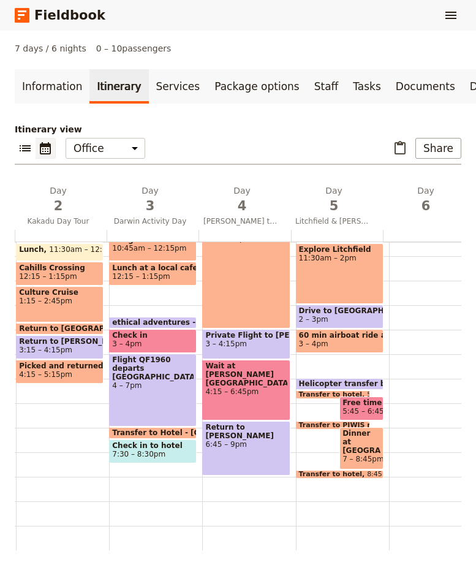
click at [354, 434] on span "Dinner at [GEOGRAPHIC_DATA]" at bounding box center [362, 442] width 38 height 26
select select "5"
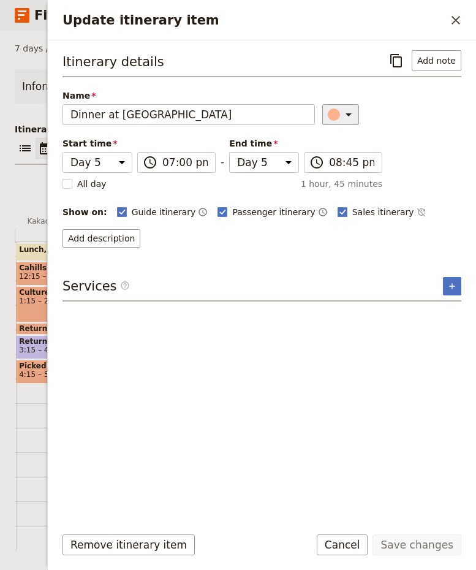
click at [343, 118] on icon "Update itinerary item" at bounding box center [348, 114] width 15 height 15
click at [343, 140] on div "button" at bounding box center [341, 140] width 12 height 12
click at [422, 546] on button "Save changes" at bounding box center [417, 545] width 89 height 21
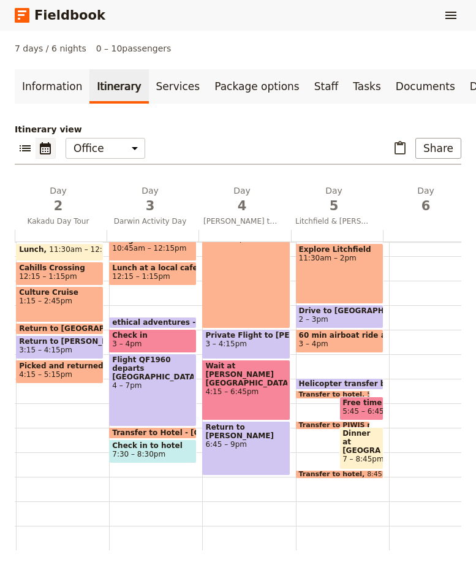
click at [299, 346] on div "Depart [GEOGRAPHIC_DATA] for [GEOGRAPHIC_DATA] 10 – 11:30am Explore [GEOGRAPHIC…" at bounding box center [342, 256] width 93 height 588
select select "5"
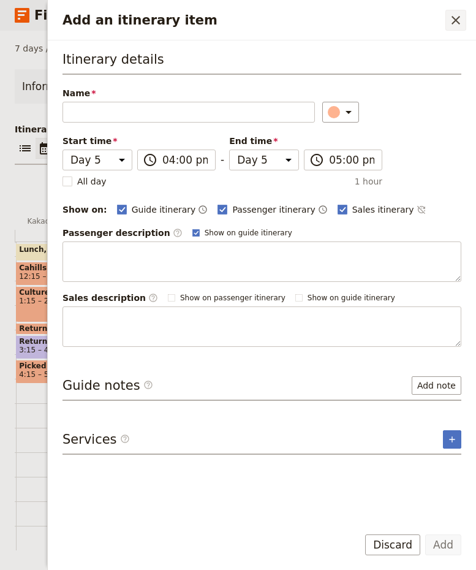
click at [458, 20] on icon "Close drawer" at bounding box center [456, 20] width 15 height 15
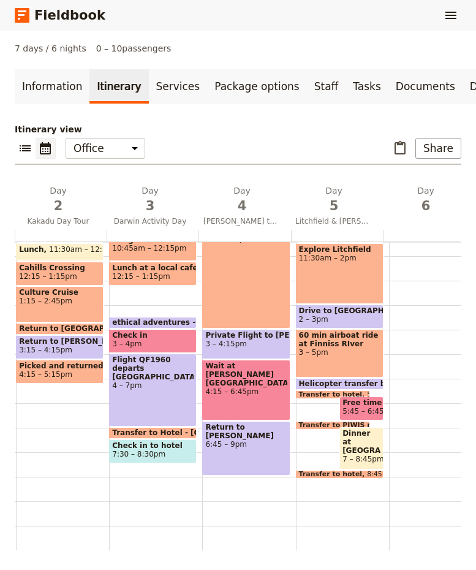
click at [342, 333] on span "60 min airboat ride at Finniss RIver" at bounding box center [340, 339] width 82 height 17
select select "5"
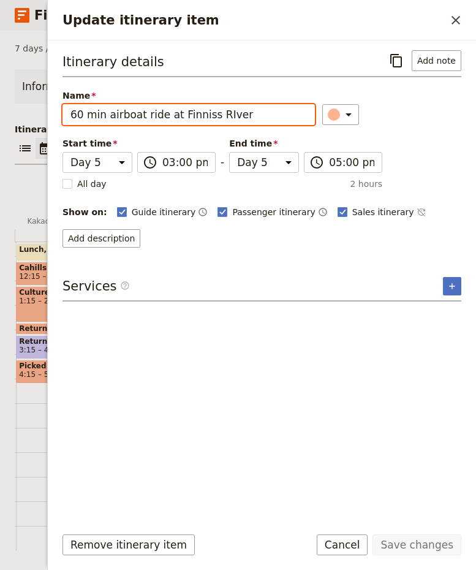
drag, startPoint x: 71, startPoint y: 115, endPoint x: 148, endPoint y: 118, distance: 76.7
click at [148, 118] on input "60 min airboat ride at Finniss RIver" at bounding box center [189, 114] width 253 height 21
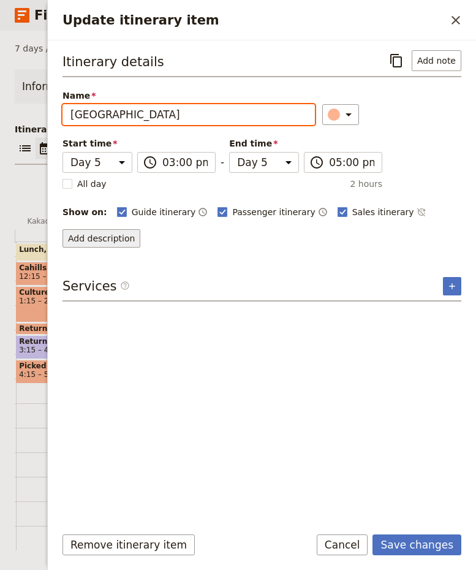
type input "[GEOGRAPHIC_DATA]"
click at [120, 238] on button "Add description" at bounding box center [102, 238] width 78 height 18
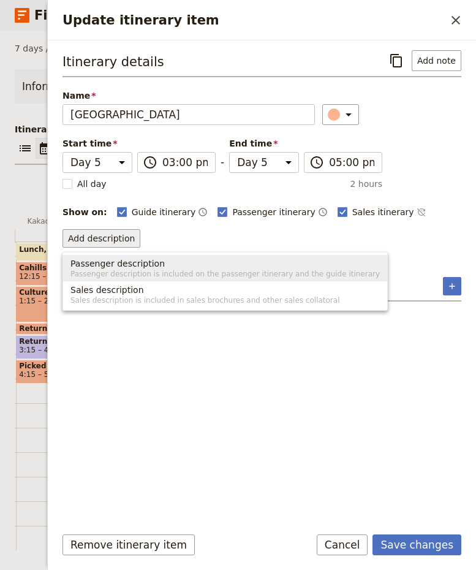
click at [145, 267] on span "Passenger description" at bounding box center [117, 263] width 94 height 12
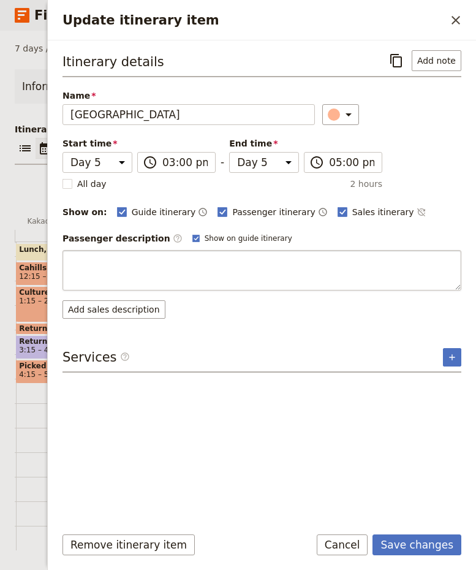
click at [148, 262] on textarea "Update itinerary item" at bounding box center [262, 270] width 399 height 40
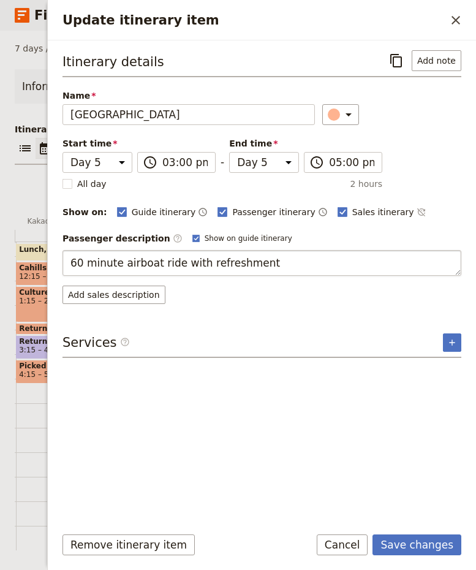
type textarea "60 minute airboat ride with refreshments"
click at [401, 541] on button "Save changes" at bounding box center [417, 545] width 89 height 21
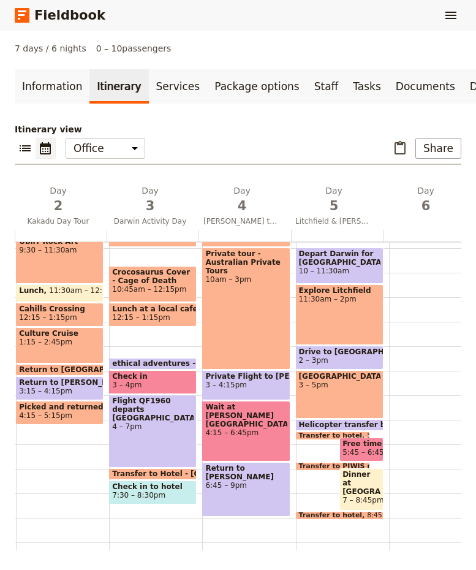
scroll to position [105, 0]
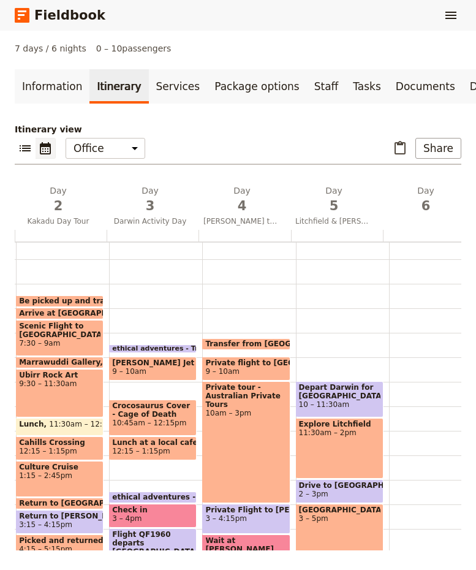
click at [403, 346] on div at bounding box center [435, 431] width 93 height 588
select select "6"
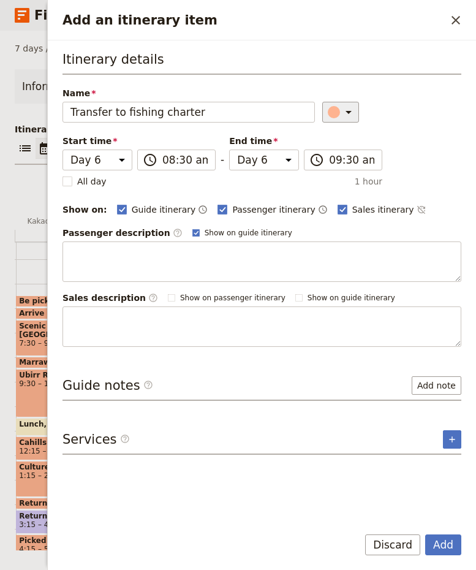
type input "Transfer to fishing charter"
click at [346, 112] on icon "Add an itinerary item" at bounding box center [348, 112] width 15 height 15
click at [340, 164] on div "button" at bounding box center [341, 167] width 12 height 12
click at [438, 547] on button "Add" at bounding box center [443, 545] width 36 height 21
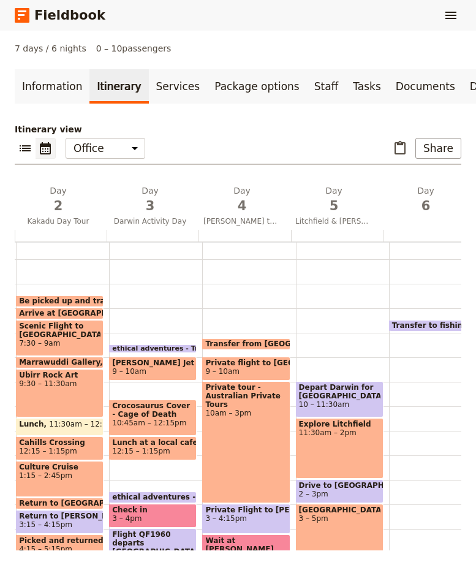
click at [406, 332] on div "Transfer to fishing charter 7:30 – 8am" at bounding box center [435, 431] width 93 height 588
select select "6"
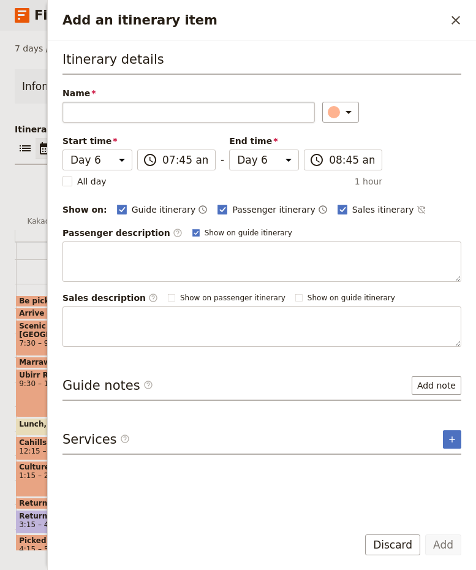
click at [128, 113] on input "Name" at bounding box center [189, 112] width 253 height 21
type input "1/2 Day Fishing Charter"
click at [433, 543] on button "Add" at bounding box center [443, 545] width 36 height 21
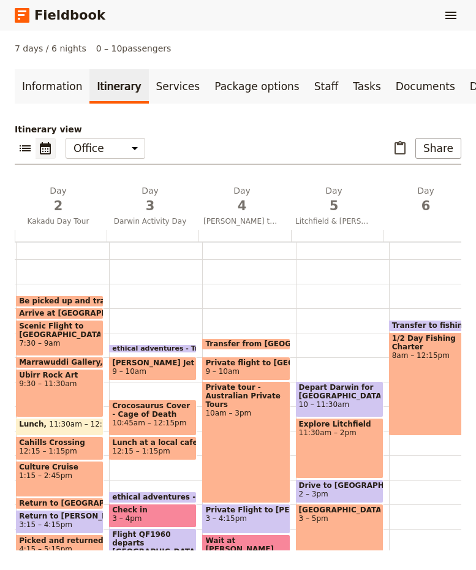
click at [398, 438] on div "Transfer to fishing charter 7:30 – 8am [DATE] Day Fishing Charter 8am – 12:15pm" at bounding box center [435, 431] width 93 height 588
select select "6"
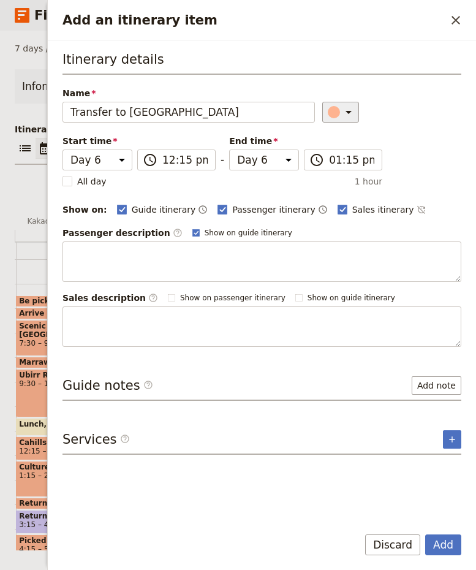
type input "Transfer to [GEOGRAPHIC_DATA]"
click at [344, 115] on icon "Add an itinerary item" at bounding box center [348, 112] width 15 height 15
click at [340, 164] on div "button" at bounding box center [341, 167] width 12 height 12
click at [443, 544] on button "Add" at bounding box center [443, 545] width 36 height 21
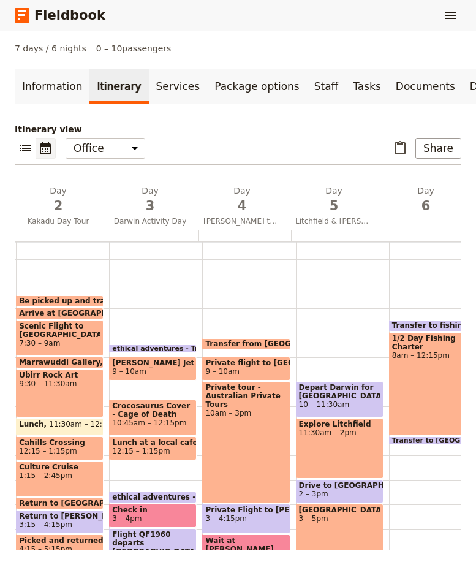
click at [389, 493] on div "Transfer to fishing charter 7:30 – 8am [DATE] Day Fishing Charter 8am – 12:15pm…" at bounding box center [435, 431] width 93 height 588
select select "6"
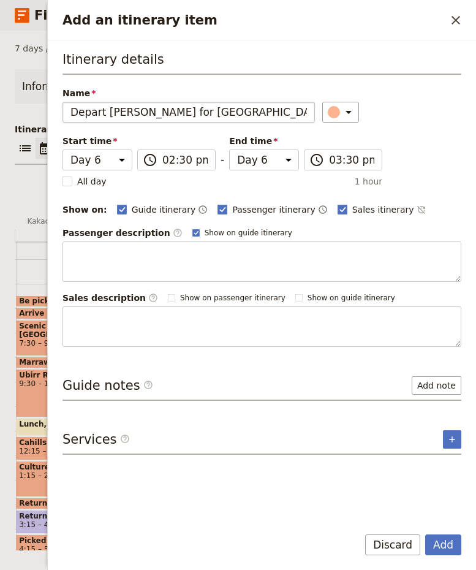
click at [167, 115] on input "Depart [PERSON_NAME] for [GEOGRAPHIC_DATA]" at bounding box center [189, 112] width 253 height 21
type input "Depart [GEOGRAPHIC_DATA] for [GEOGRAPHIC_DATA]"
click at [341, 113] on icon "Add an itinerary item" at bounding box center [348, 112] width 15 height 15
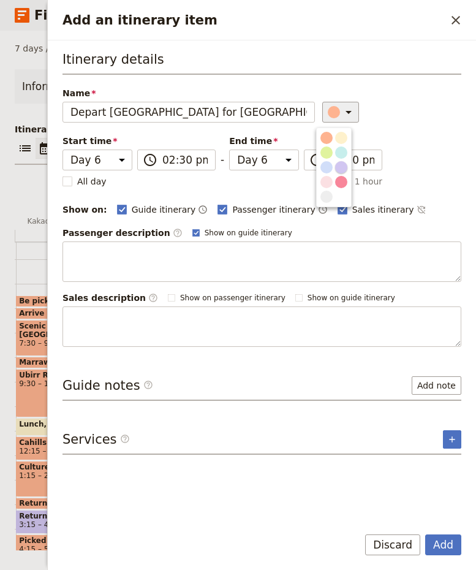
click at [343, 168] on div "button" at bounding box center [341, 167] width 12 height 12
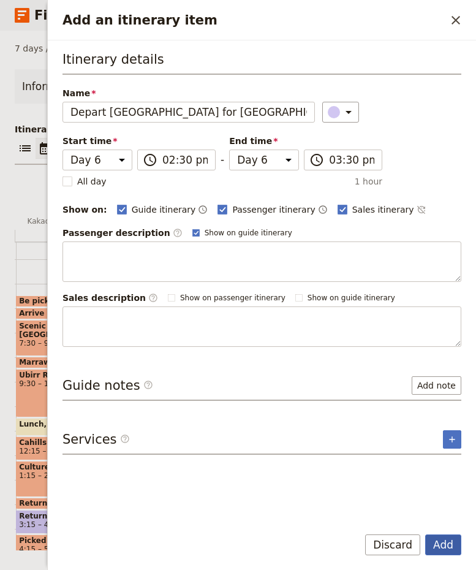
click at [450, 549] on button "Add" at bounding box center [443, 545] width 36 height 21
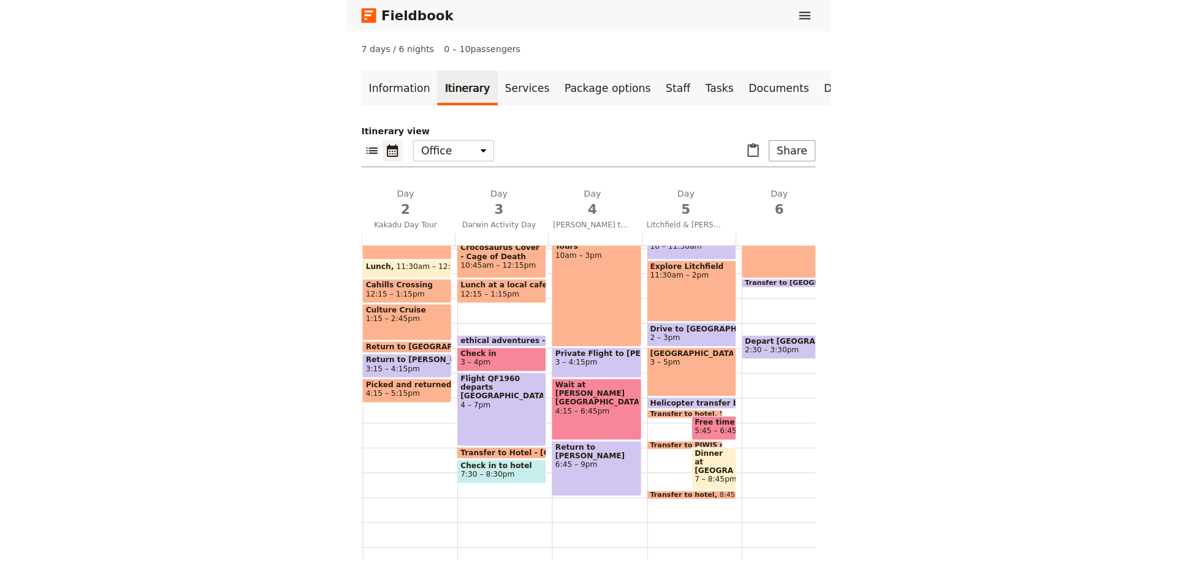
scroll to position [289, 0]
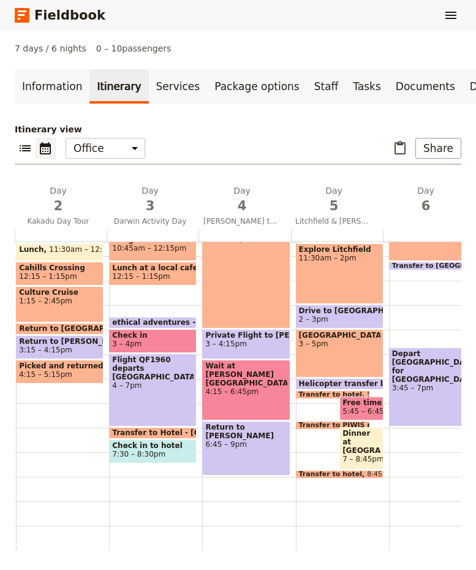
click at [429, 371] on div "Depart [GEOGRAPHIC_DATA] for [GEOGRAPHIC_DATA] 3:45 – 7pm" at bounding box center [433, 387] width 88 height 79
select select "6"
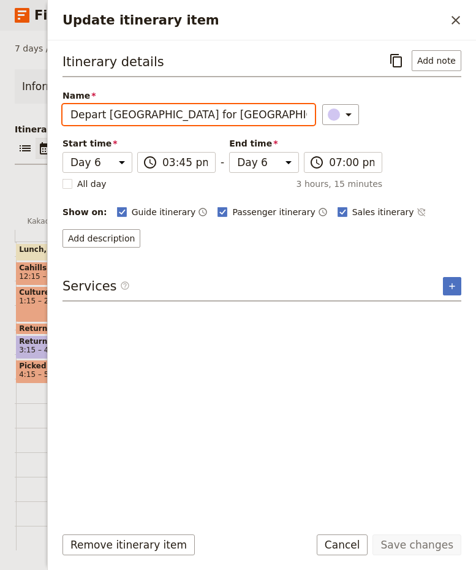
click at [218, 116] on input "Depart [GEOGRAPHIC_DATA] for [GEOGRAPHIC_DATA]" at bounding box center [189, 114] width 253 height 21
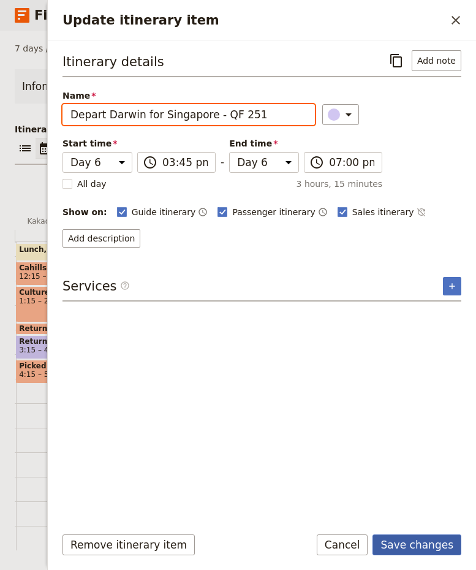
type input "Depart Darwin for Singapore - QF 251"
click at [408, 544] on button "Save changes" at bounding box center [417, 545] width 89 height 21
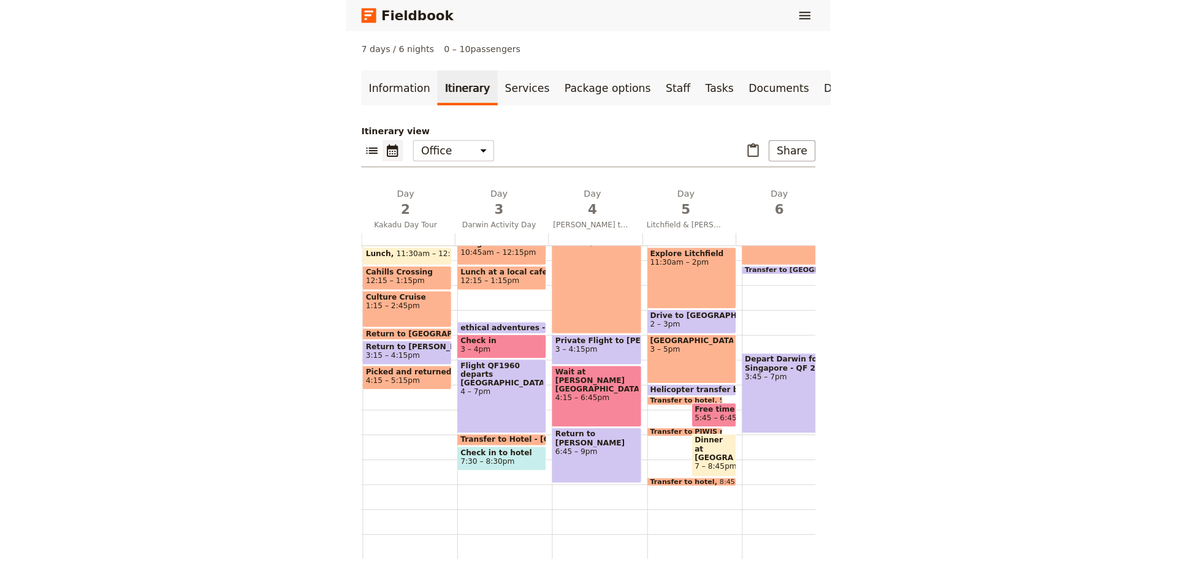
scroll to position [0, 0]
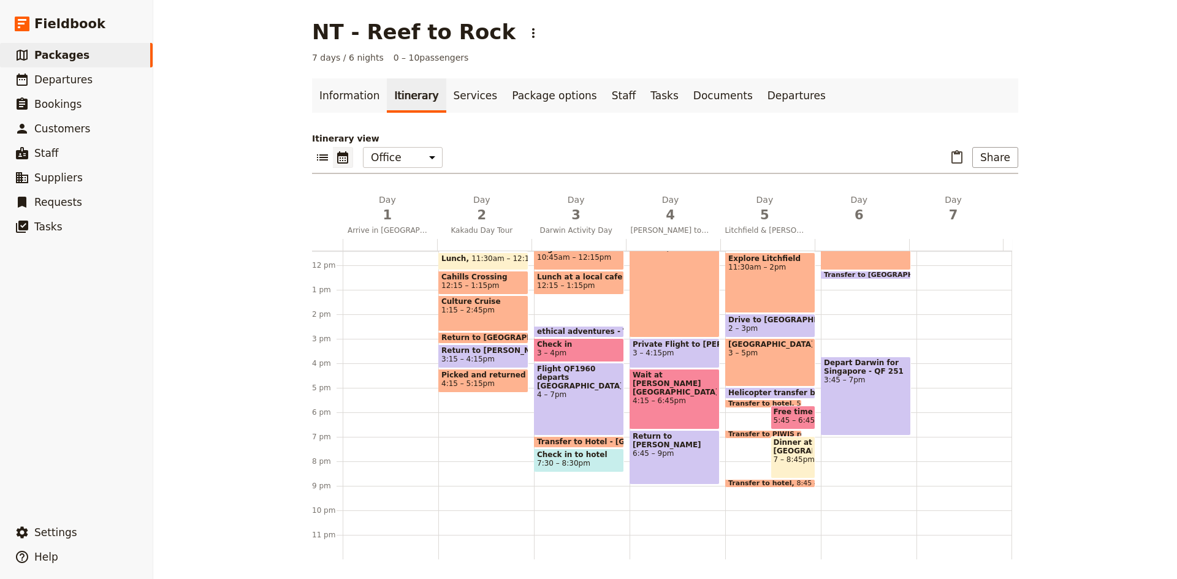
click at [831, 281] on div "Transfer to fishing charter 7:30 – 8am [DATE] Day Fishing Charter 8am – 12:15pm…" at bounding box center [869, 265] width 96 height 588
select select "6"
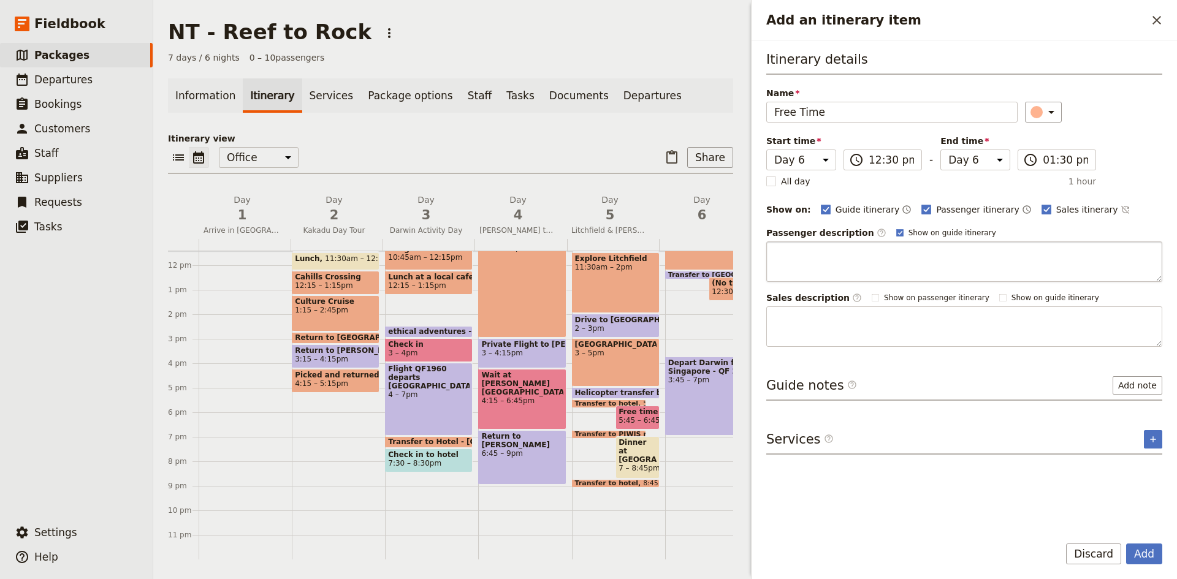
type input "Free Time"
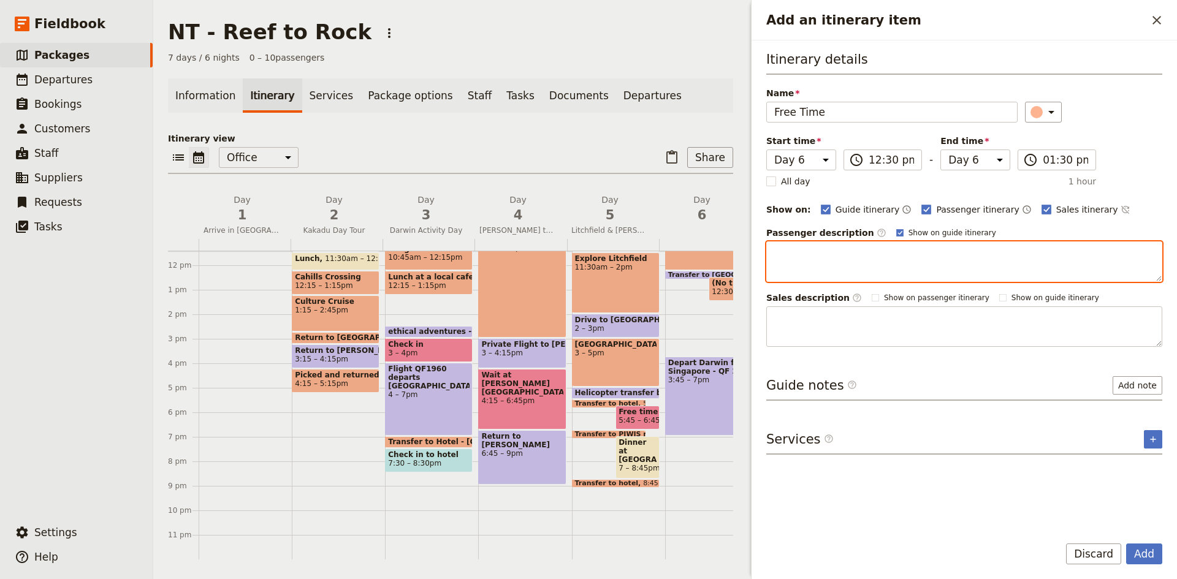
click at [829, 254] on textarea "Add an itinerary item" at bounding box center [964, 262] width 396 height 40
click at [1078, 257] on textarea "A room has been booked to allow for rest and also to freshen up bfore the fligh…" at bounding box center [964, 262] width 396 height 40
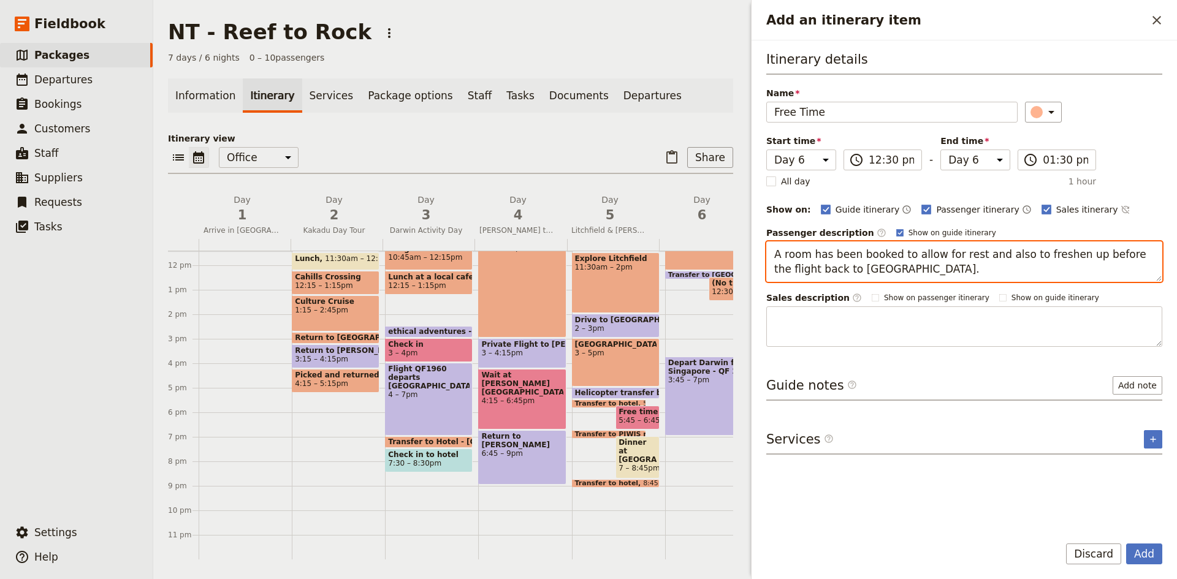
click at [958, 272] on textarea "A room has been booked to allow for rest and also to freshen up before the flig…" at bounding box center [964, 262] width 396 height 40
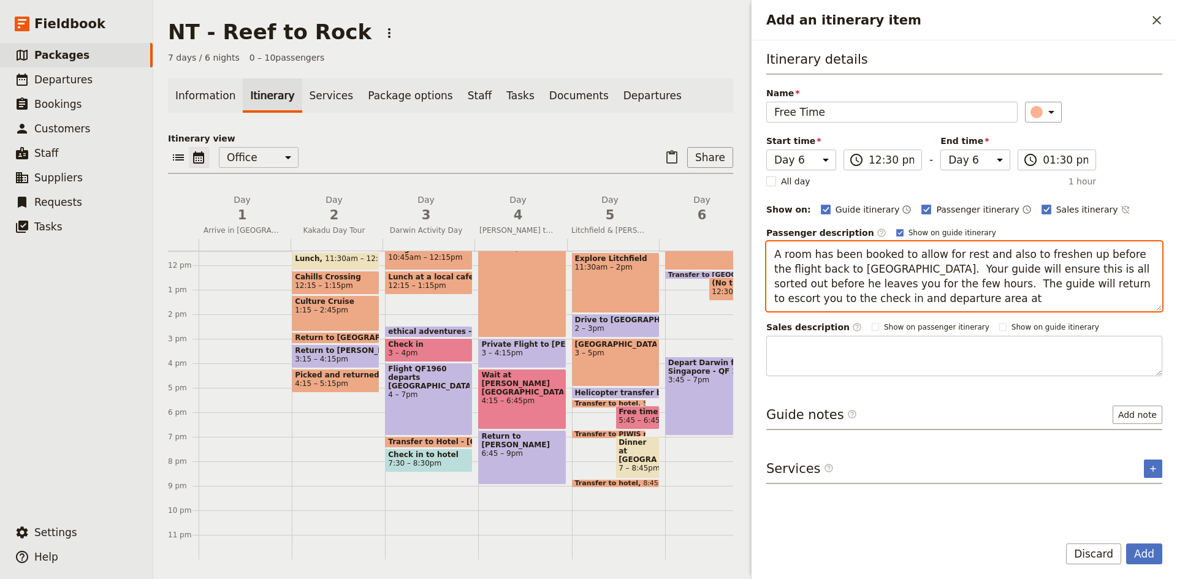
click at [955, 286] on textarea "A room has been booked to allow for rest and also to freshen up before the flig…" at bounding box center [964, 277] width 396 height 70
click at [799, 299] on textarea "A room has been booked to allow for rest and also to freshen up before the flig…" at bounding box center [964, 277] width 396 height 70
type textarea "A room has been booked to allow for rest and also to freshen up before the flig…"
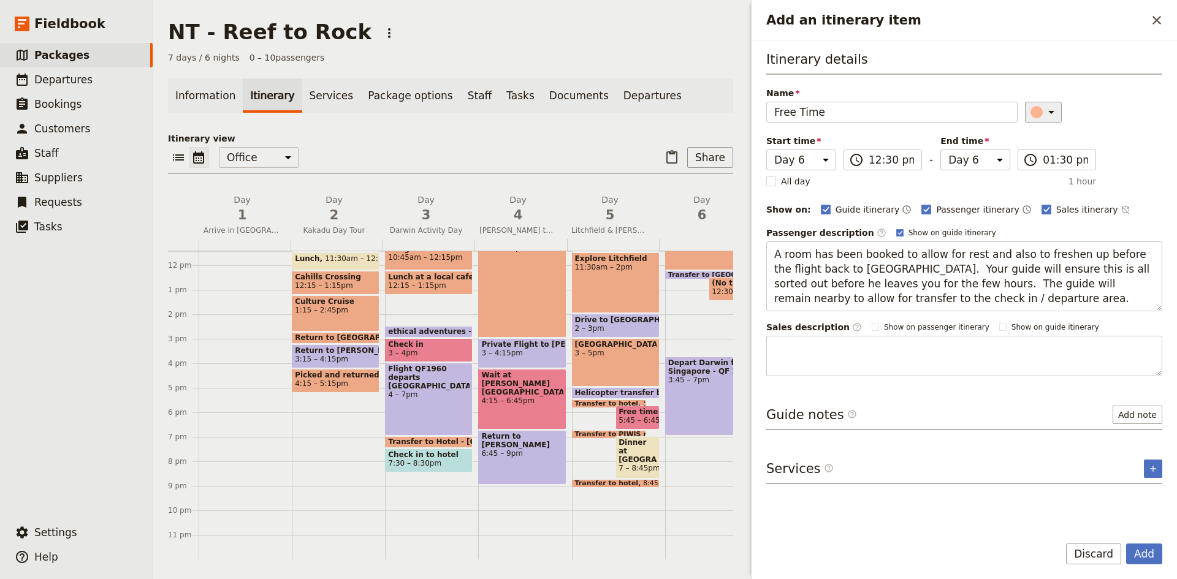
click at [1048, 113] on icon "Add an itinerary item" at bounding box center [1051, 112] width 6 height 3
click at [1048, 181] on div "button" at bounding box center [1043, 182] width 12 height 12
click at [1151, 557] on button "Add" at bounding box center [1144, 554] width 36 height 21
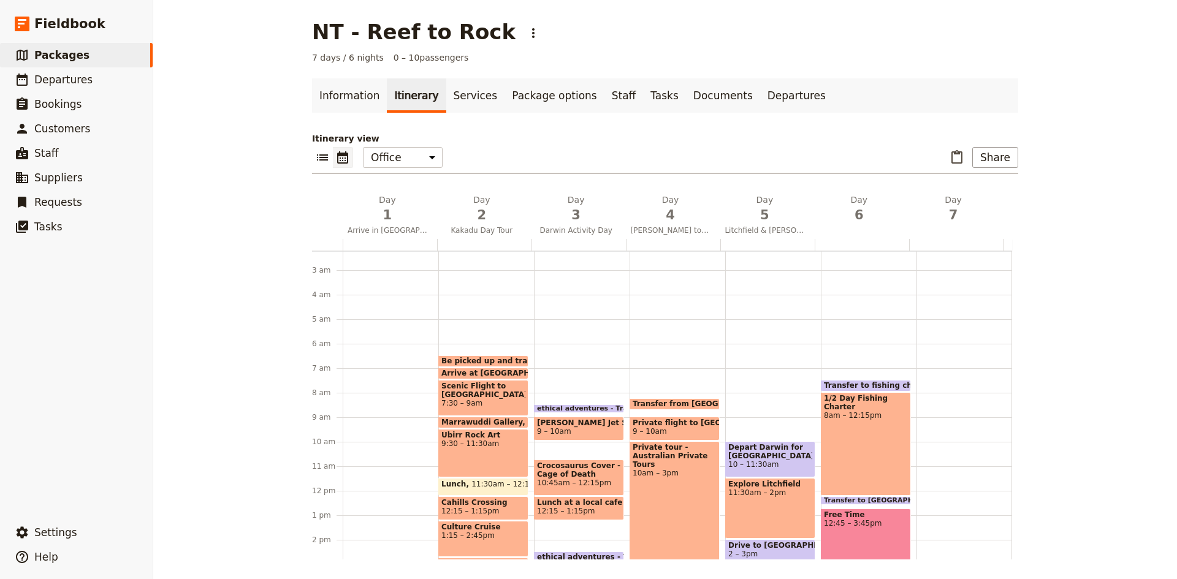
scroll to position [123, 0]
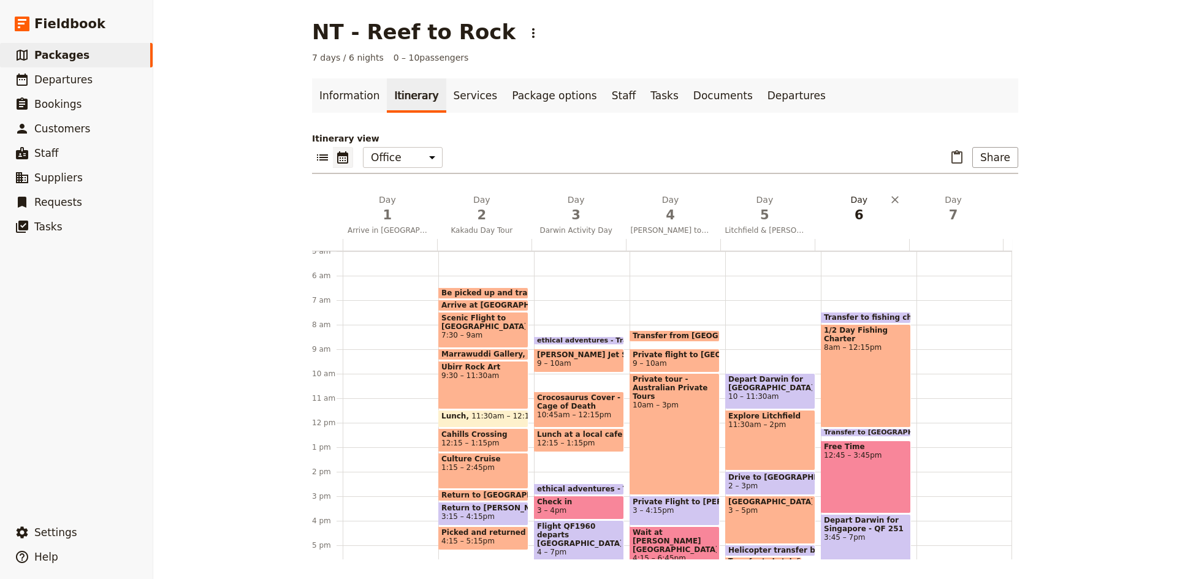
click at [856, 202] on h2 "Day 6" at bounding box center [859, 209] width 80 height 31
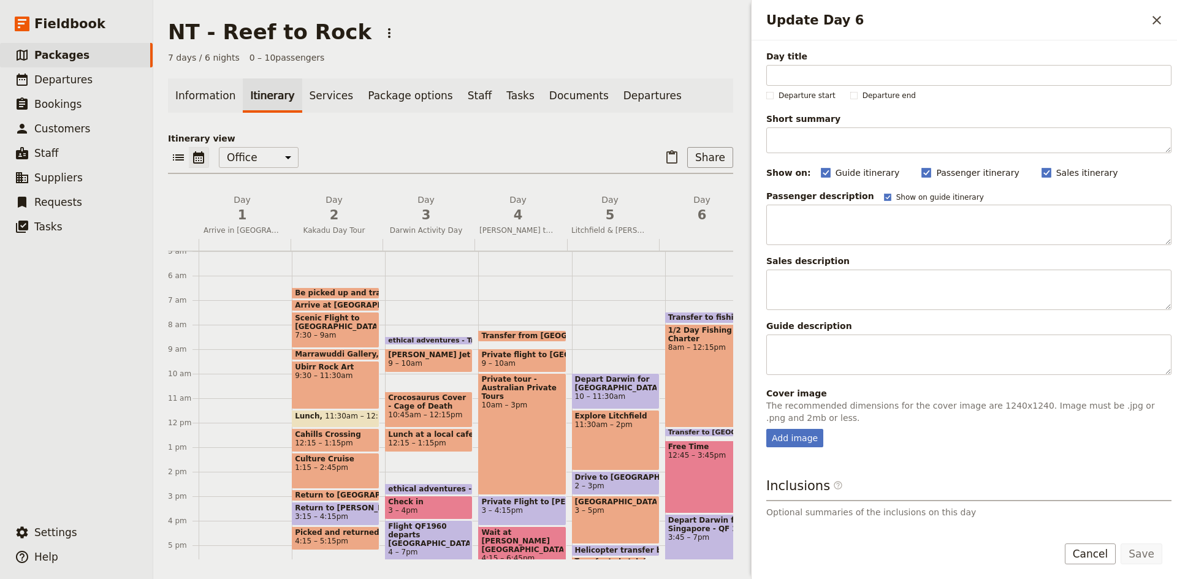
click at [817, 61] on span "Day title" at bounding box center [968, 56] width 405 height 12
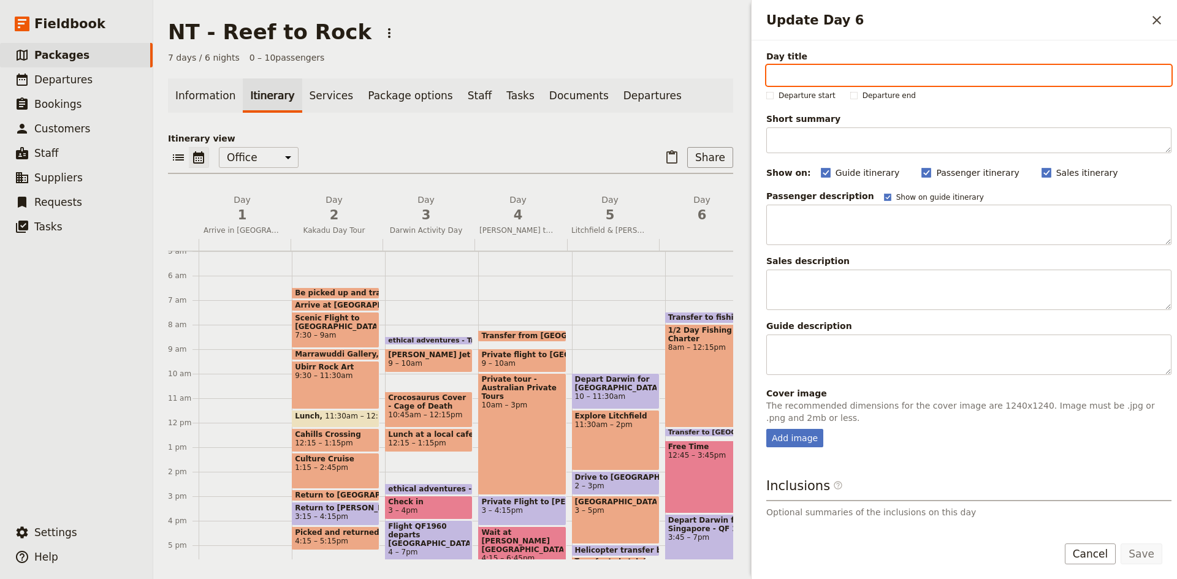
click at [817, 65] on input "Day title" at bounding box center [968, 75] width 405 height 21
click at [807, 78] on input "Day title" at bounding box center [968, 75] width 405 height 21
type input "Fishing and farewells"
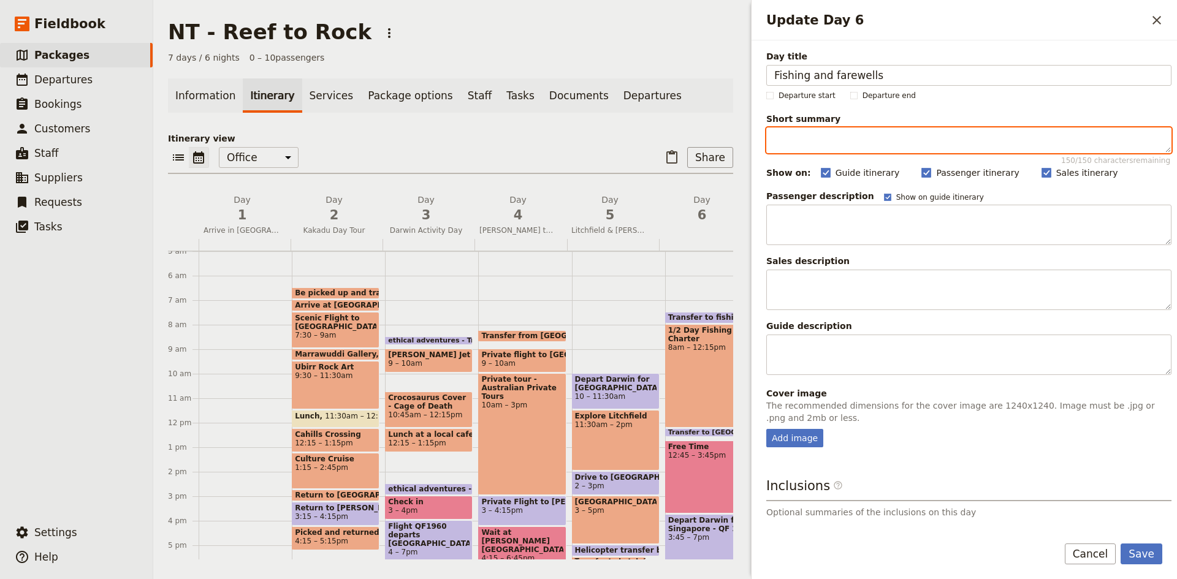
click at [818, 136] on textarea "Short summary 150 / 150 characters remaining" at bounding box center [968, 140] width 405 height 26
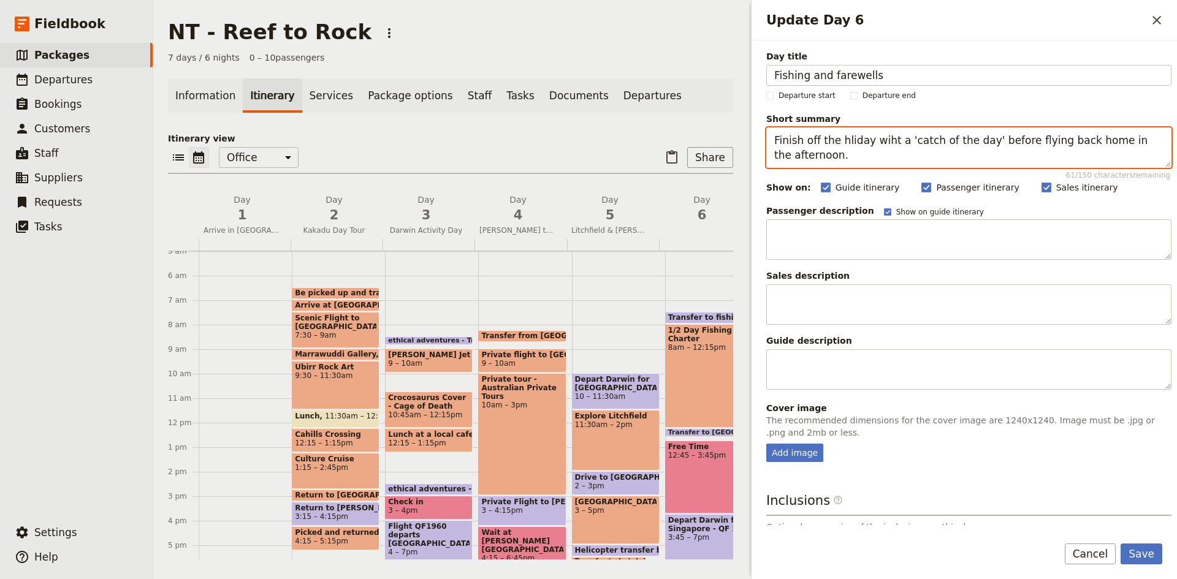
click at [839, 137] on textarea "Finish off the hliday wiht a 'catch of the day' before flying back home in the …" at bounding box center [968, 147] width 405 height 40
type textarea "Finish off the holiday with a 'catch of the day' before flying back home in the…"
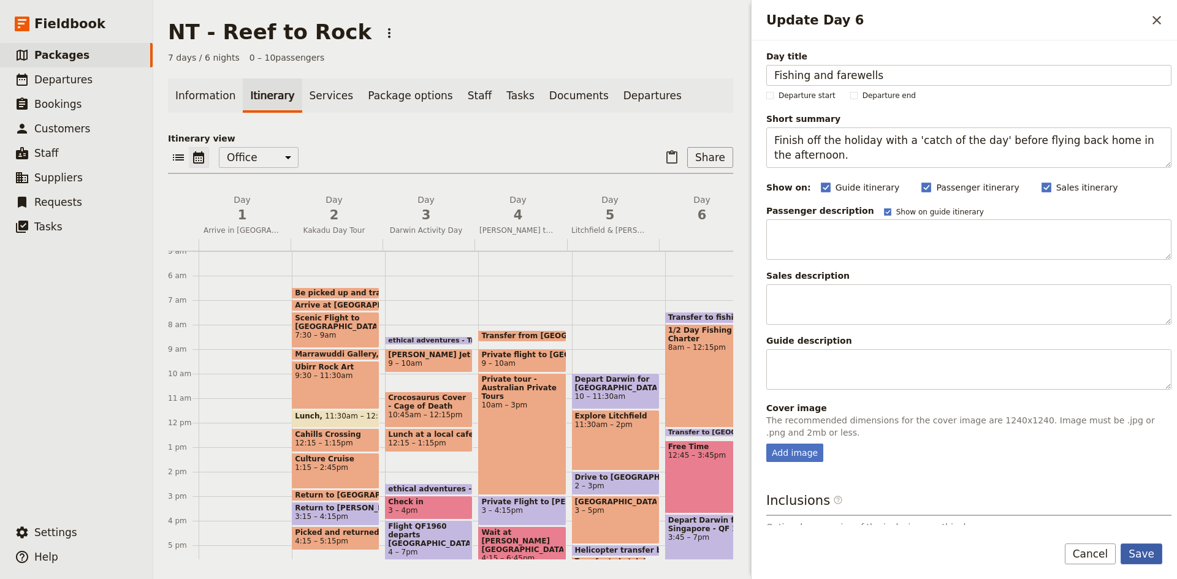
click at [1141, 558] on button "Save" at bounding box center [1142, 554] width 42 height 21
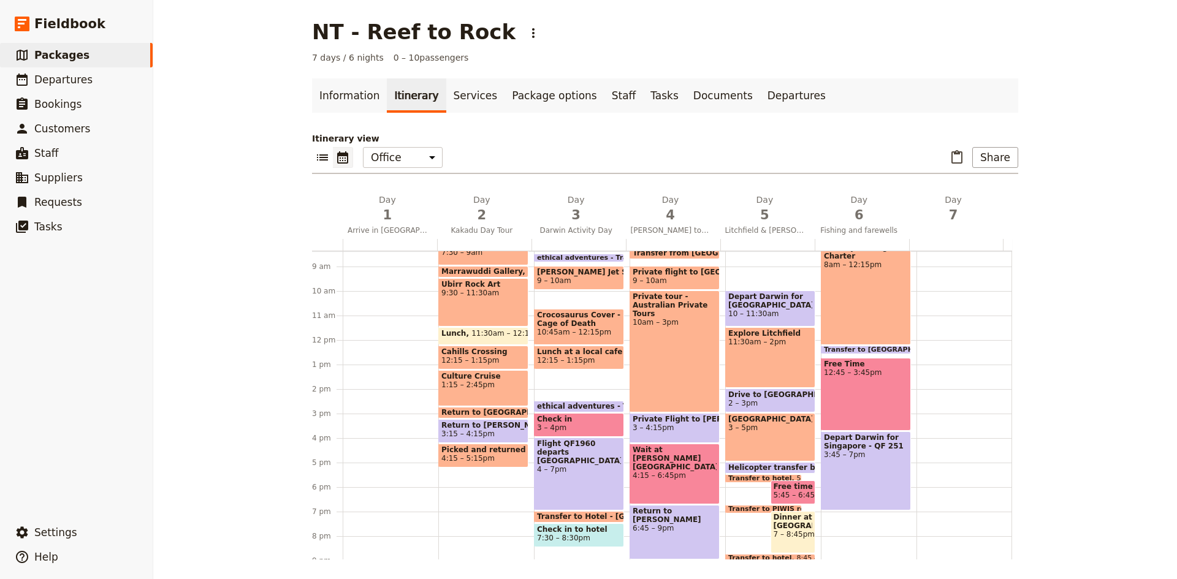
scroll to position [184, 0]
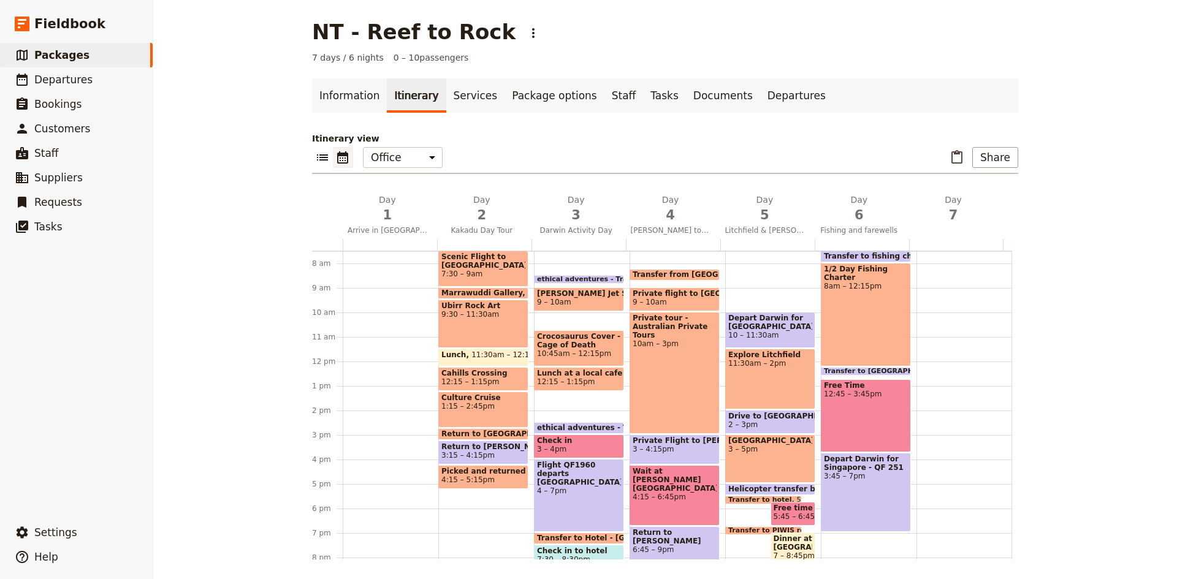
click at [348, 422] on div at bounding box center [391, 361] width 96 height 588
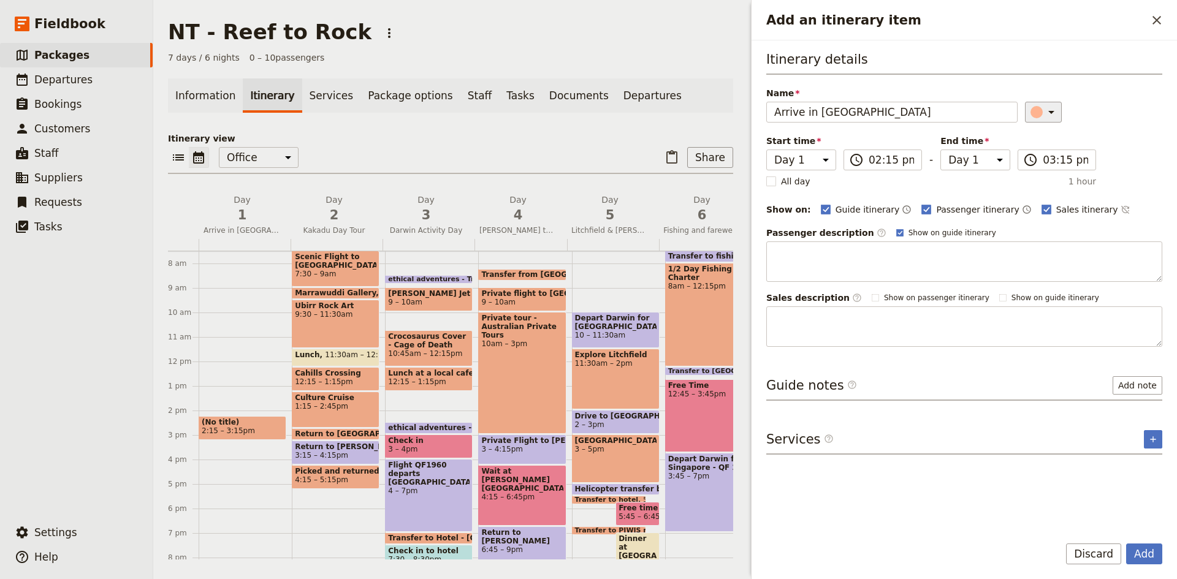
type input "Arrive in [GEOGRAPHIC_DATA]"
click at [1048, 111] on icon "Add an itinerary item" at bounding box center [1051, 112] width 6 height 3
click at [1040, 169] on div "button" at bounding box center [1043, 167] width 12 height 12
click at [1146, 548] on button "Add" at bounding box center [1144, 554] width 36 height 21
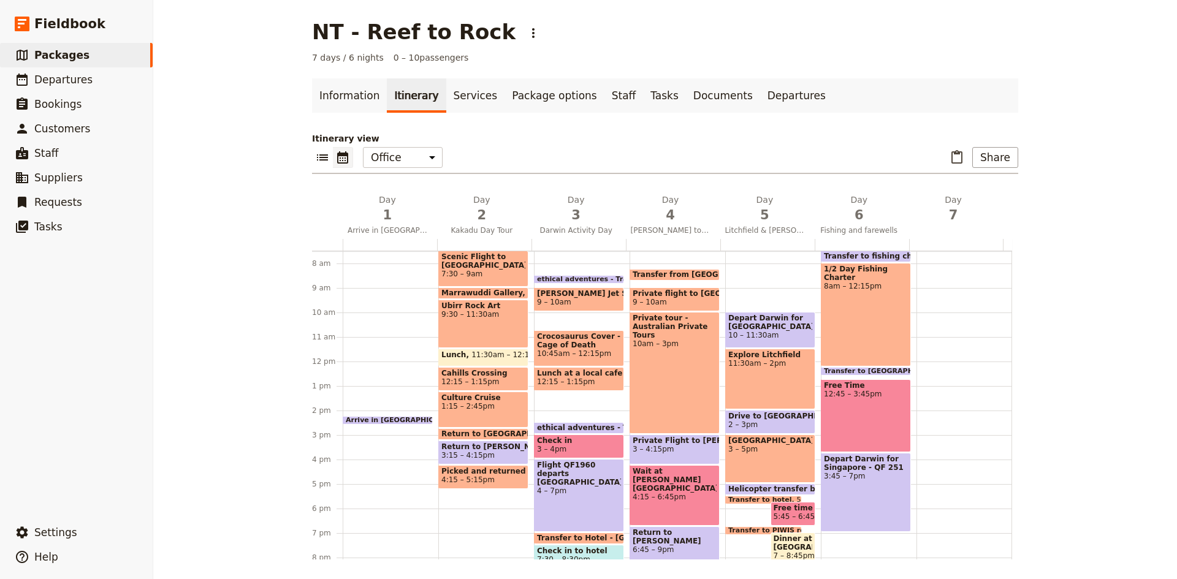
click at [351, 428] on div "Arrive in [GEOGRAPHIC_DATA] 2:15 – 2:30pm" at bounding box center [391, 361] width 96 height 588
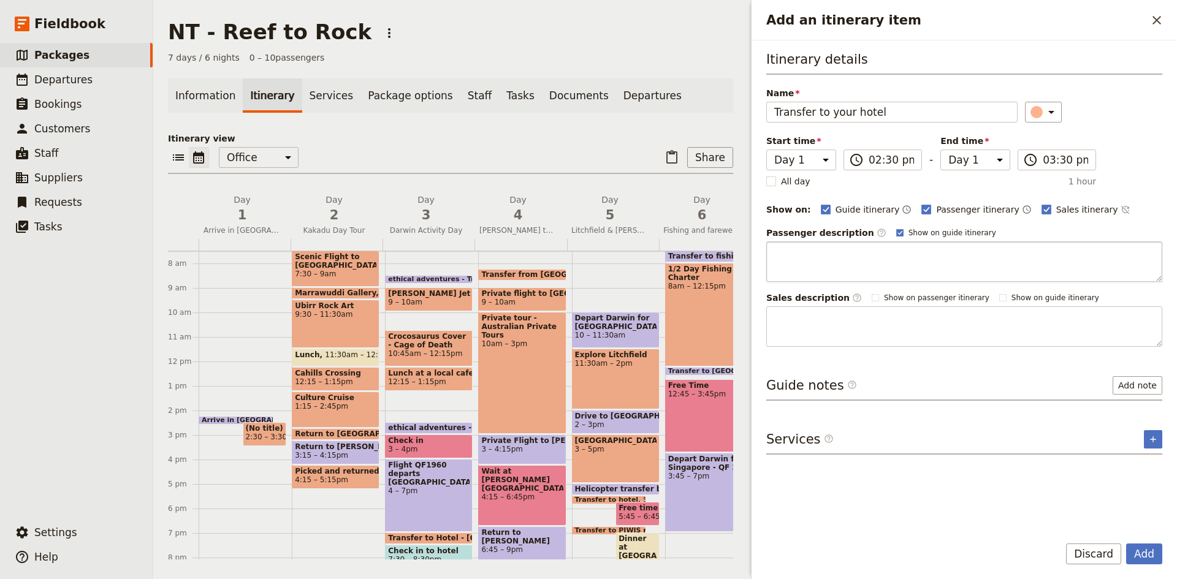
type input "Transfer to your hotel"
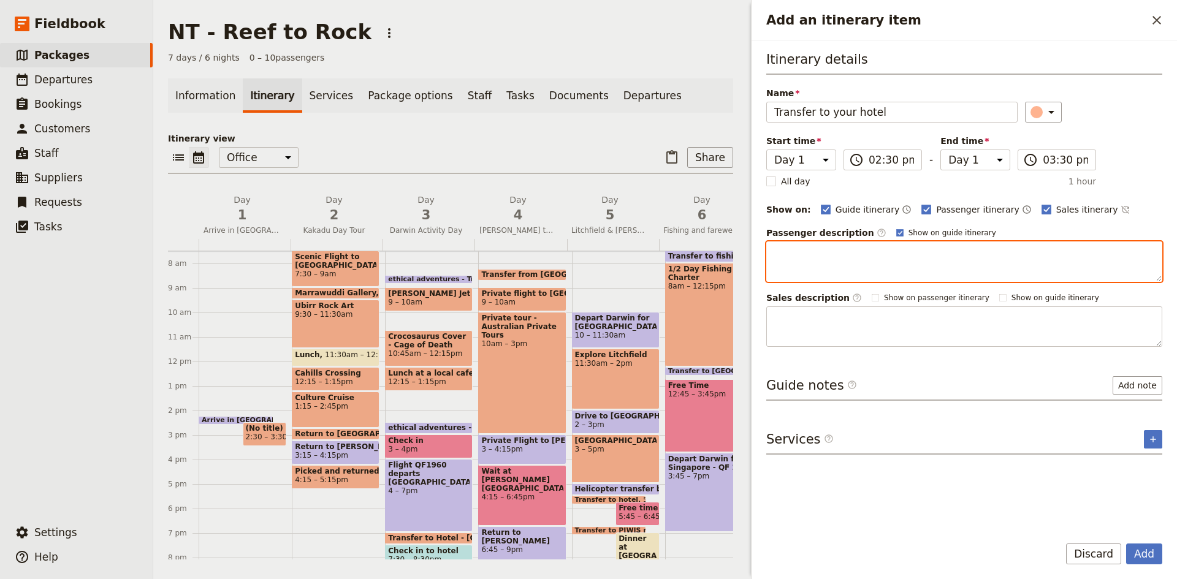
click at [821, 258] on textarea "Add an itinerary item" at bounding box center [964, 262] width 396 height 40
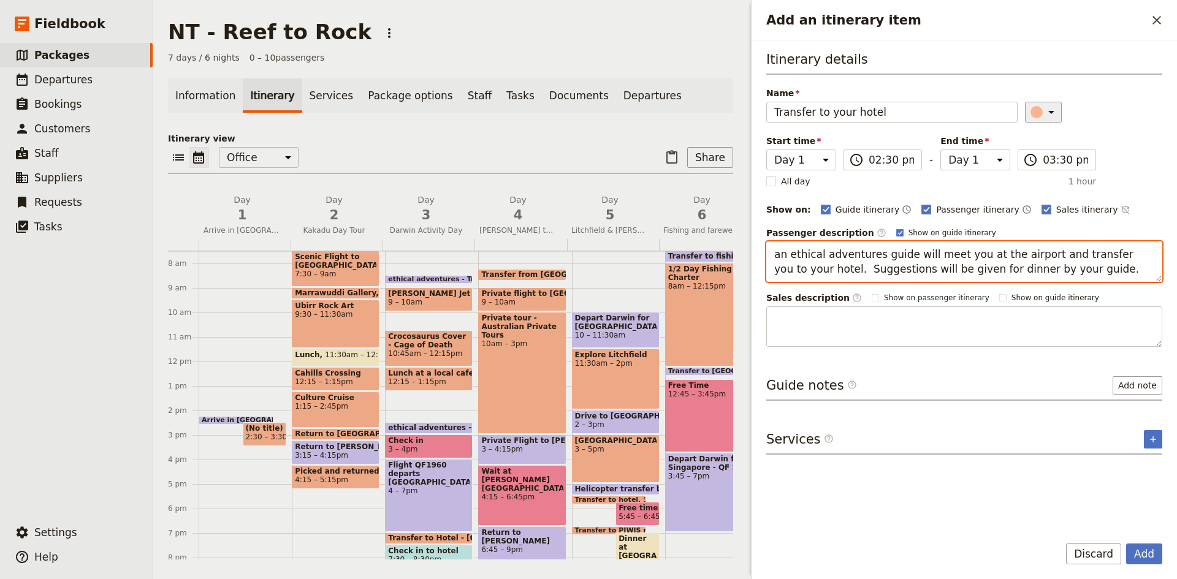
type textarea "an ethical adventures guide will meet you at the airport and transfer you to yo…"
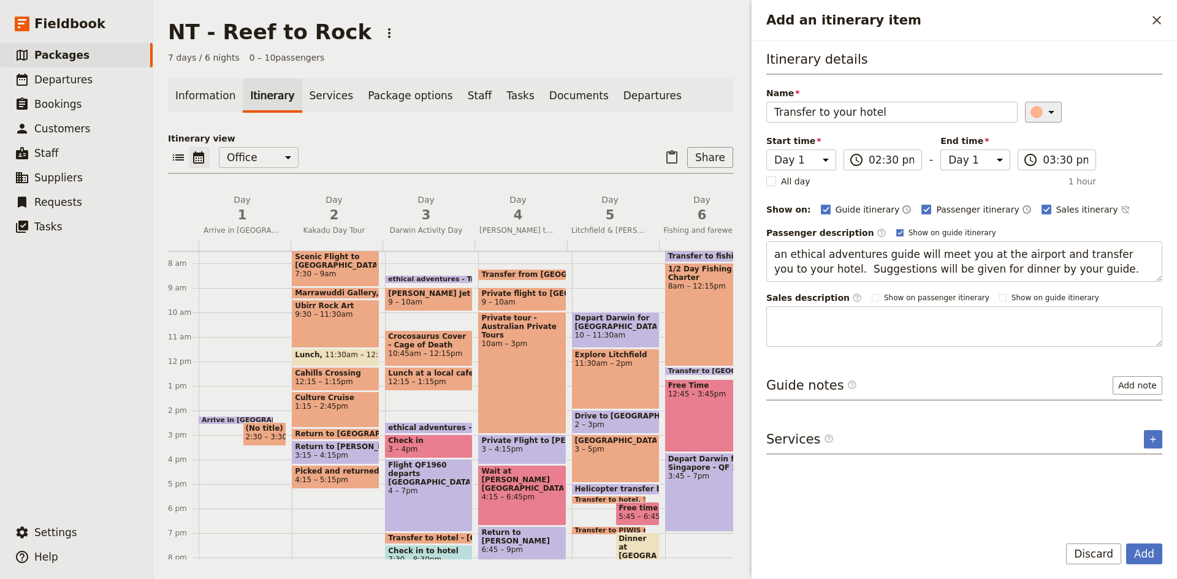
click at [1047, 113] on icon "Add an itinerary item" at bounding box center [1051, 112] width 15 height 15
click at [1040, 170] on div "button" at bounding box center [1043, 167] width 12 height 12
click at [1141, 549] on button "Add" at bounding box center [1144, 554] width 36 height 21
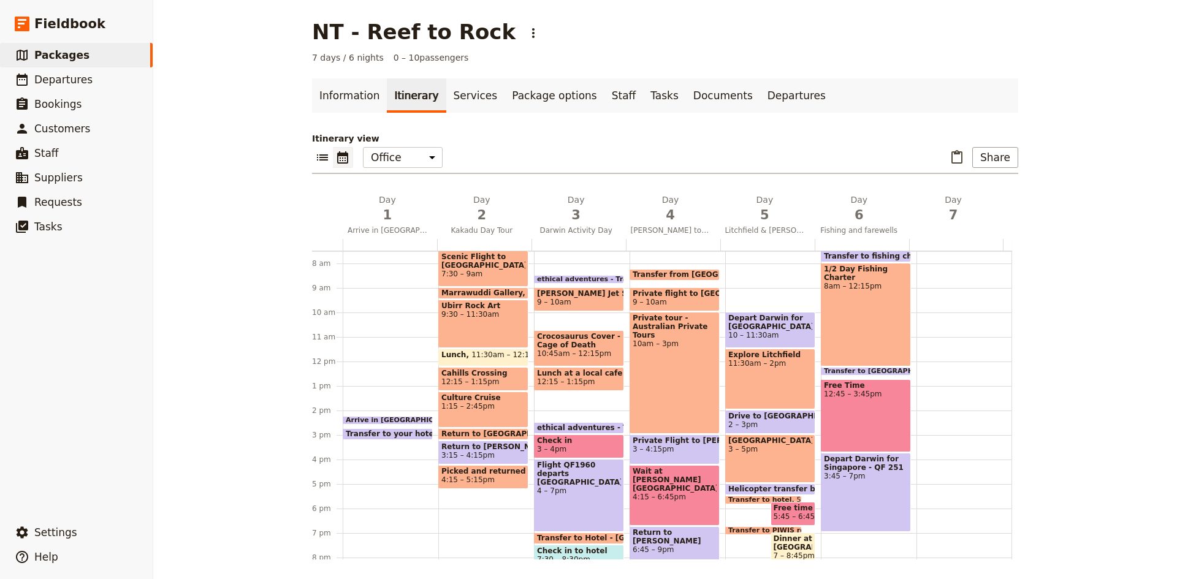
click at [1076, 325] on div "NT - Reef to Rock ​ 7 days / 6 nights 0 – 10 passengers Information Itinerary S…" at bounding box center [665, 289] width 1024 height 579
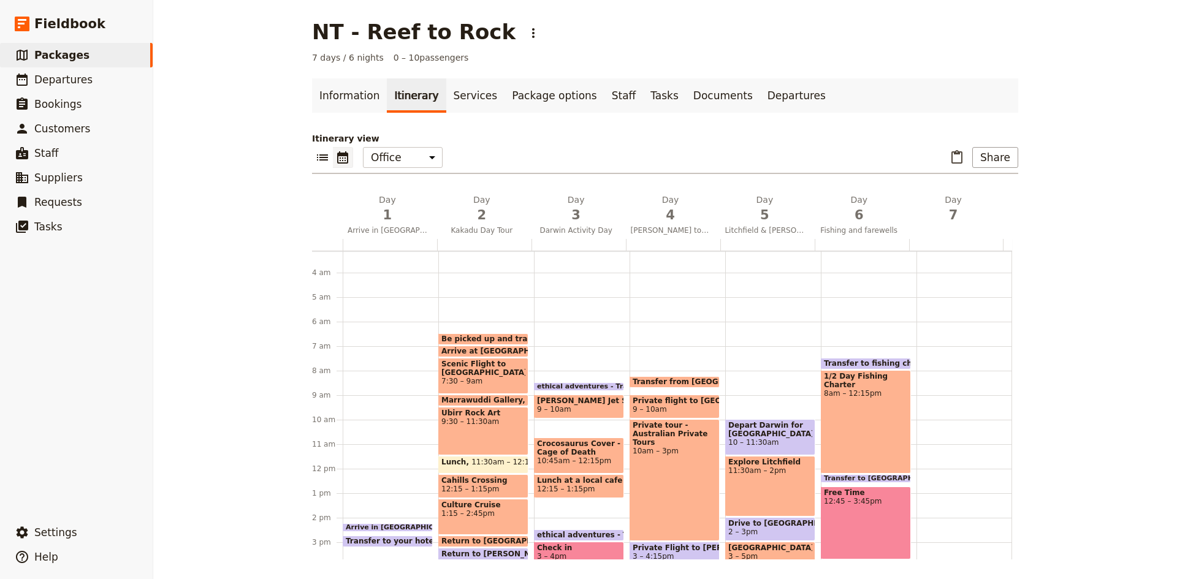
scroll to position [0, 0]
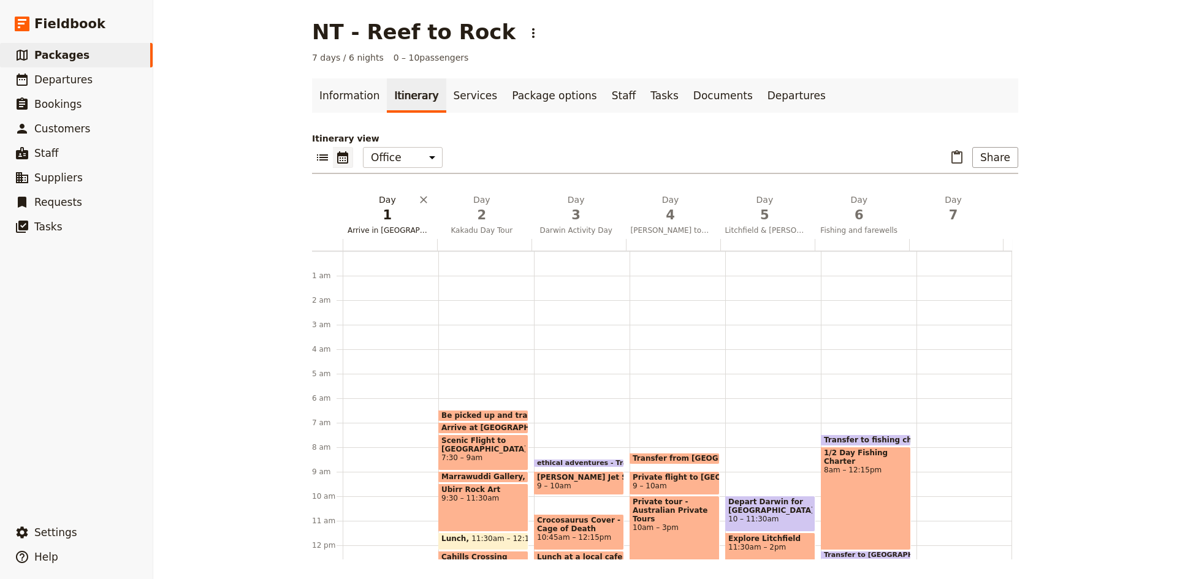
click at [379, 200] on h2 "Day 1 Arrive in [GEOGRAPHIC_DATA]" at bounding box center [388, 209] width 80 height 31
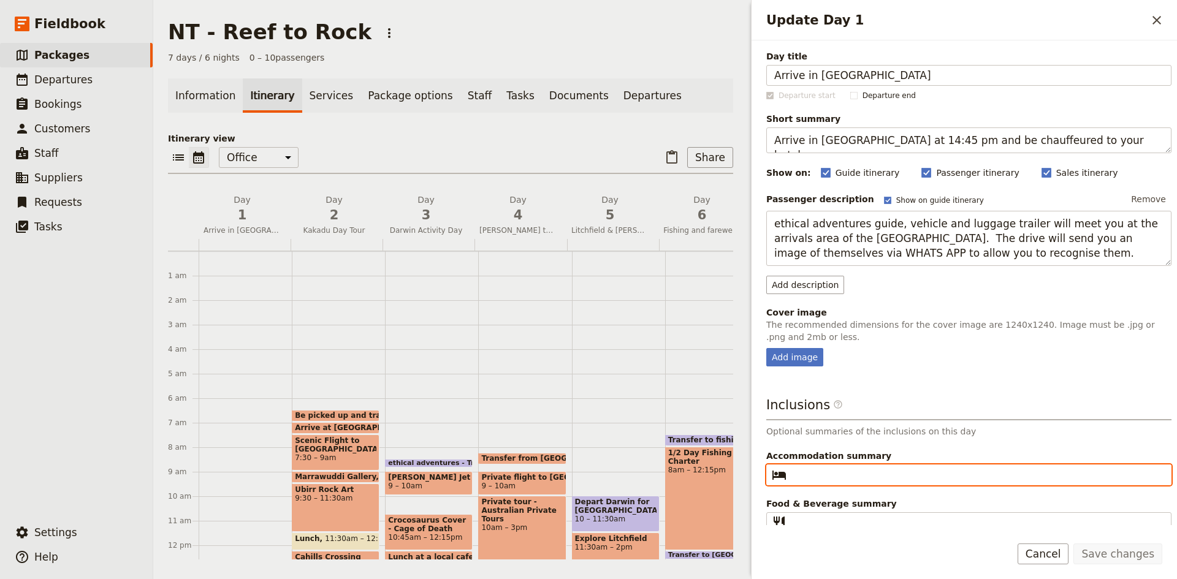
click at [858, 477] on input "Accommodation summary ​" at bounding box center [977, 475] width 372 height 15
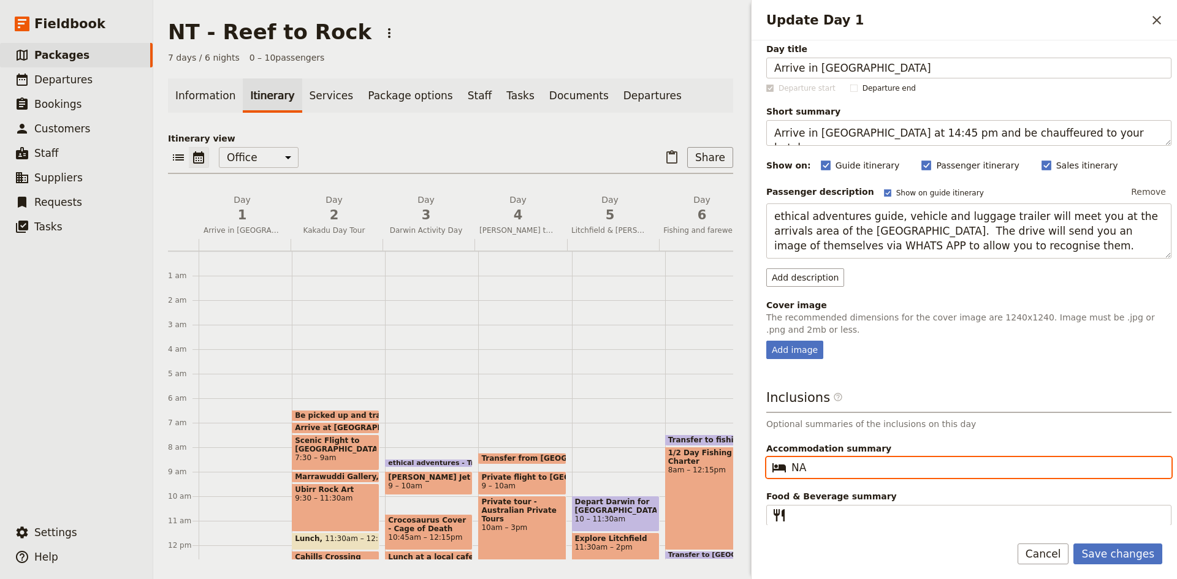
scroll to position [9, 0]
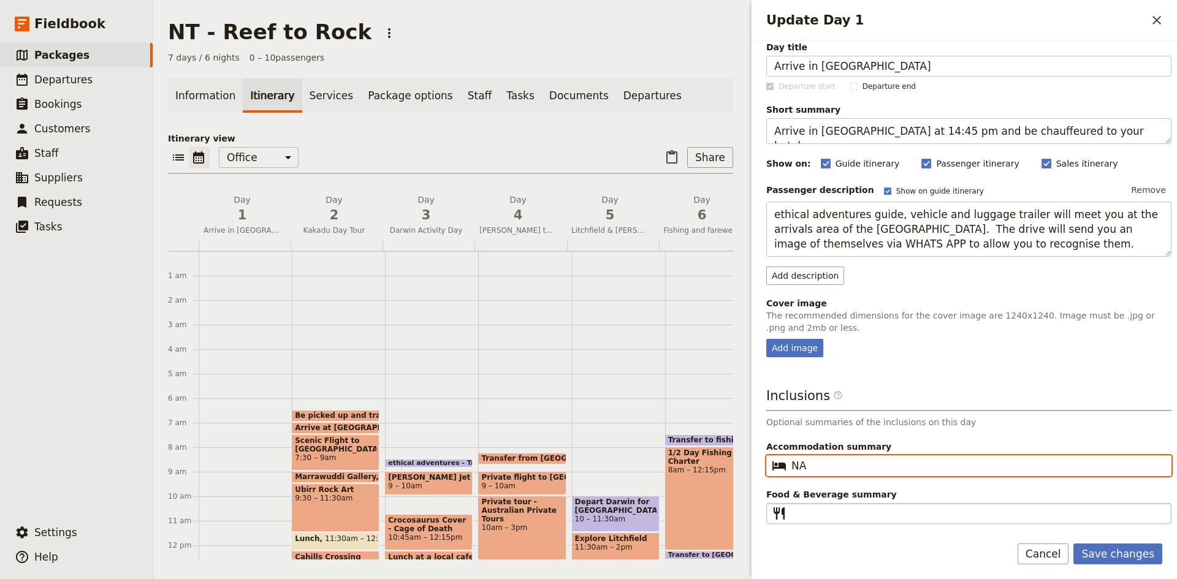
type input "NA"
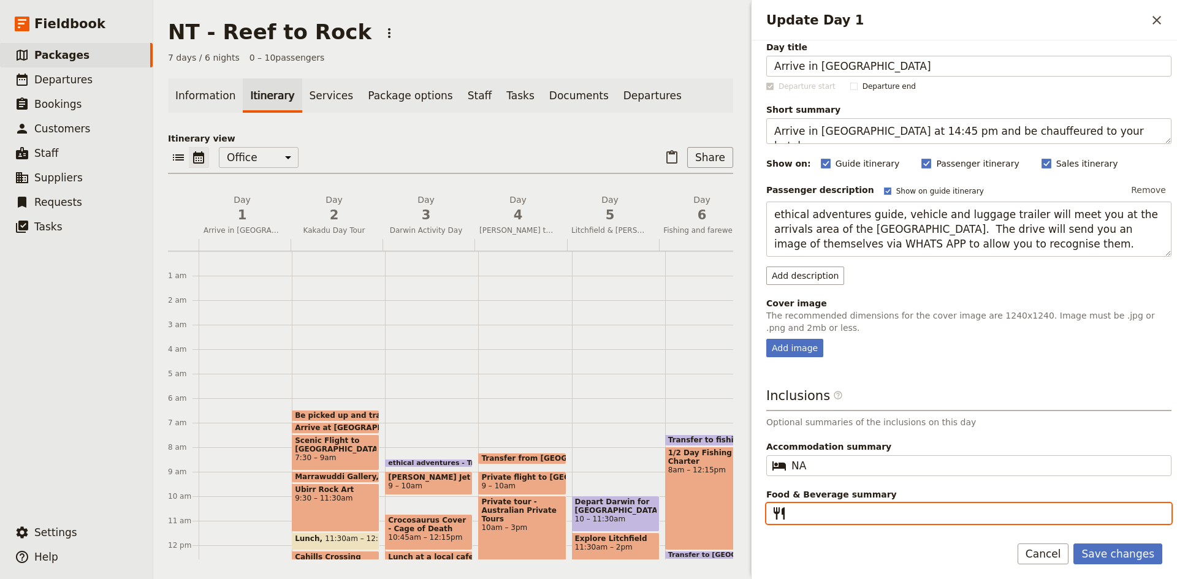
click at [829, 509] on input "Food & Beverage summary ​" at bounding box center [977, 513] width 372 height 15
type input "Nil"
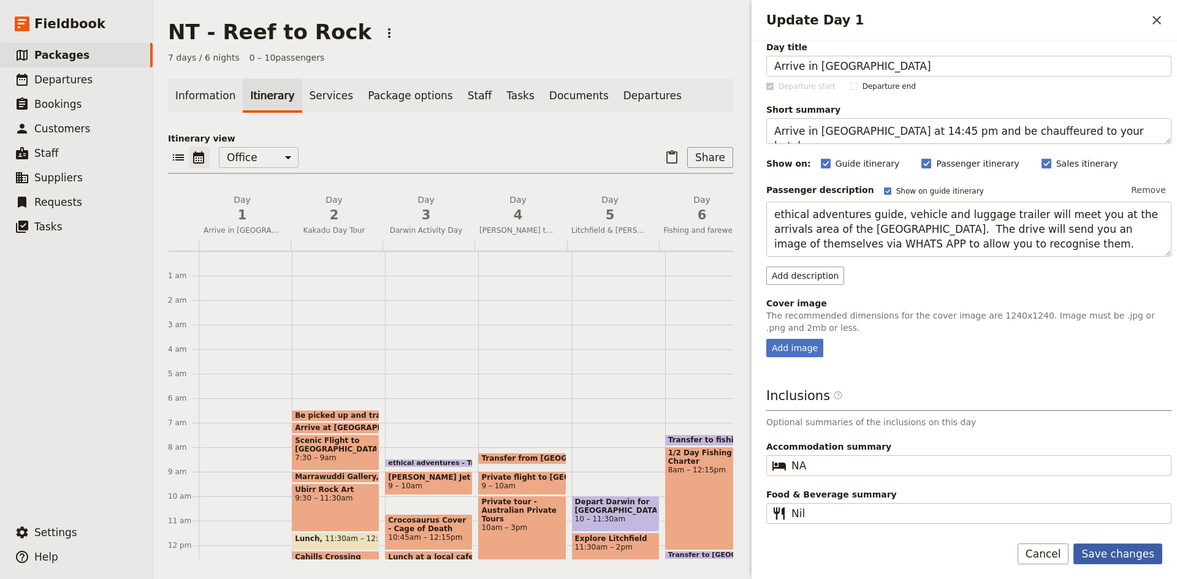
click at [1121, 553] on button "Save changes" at bounding box center [1117, 554] width 89 height 21
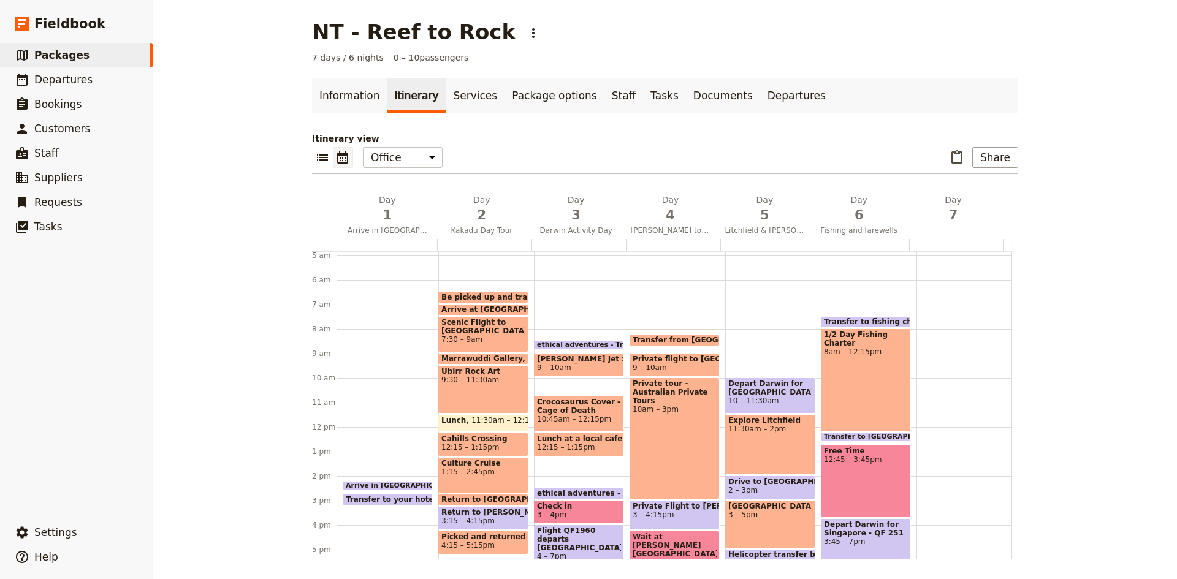
scroll to position [245, 0]
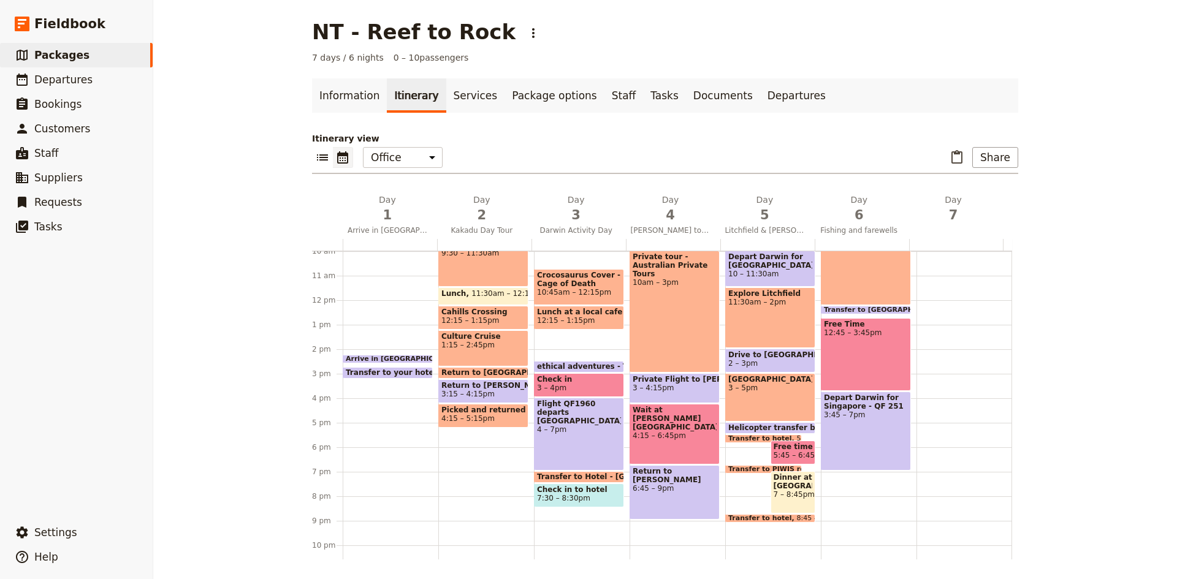
click at [385, 372] on span "Transfer to your hotel" at bounding box center [394, 372] width 96 height 9
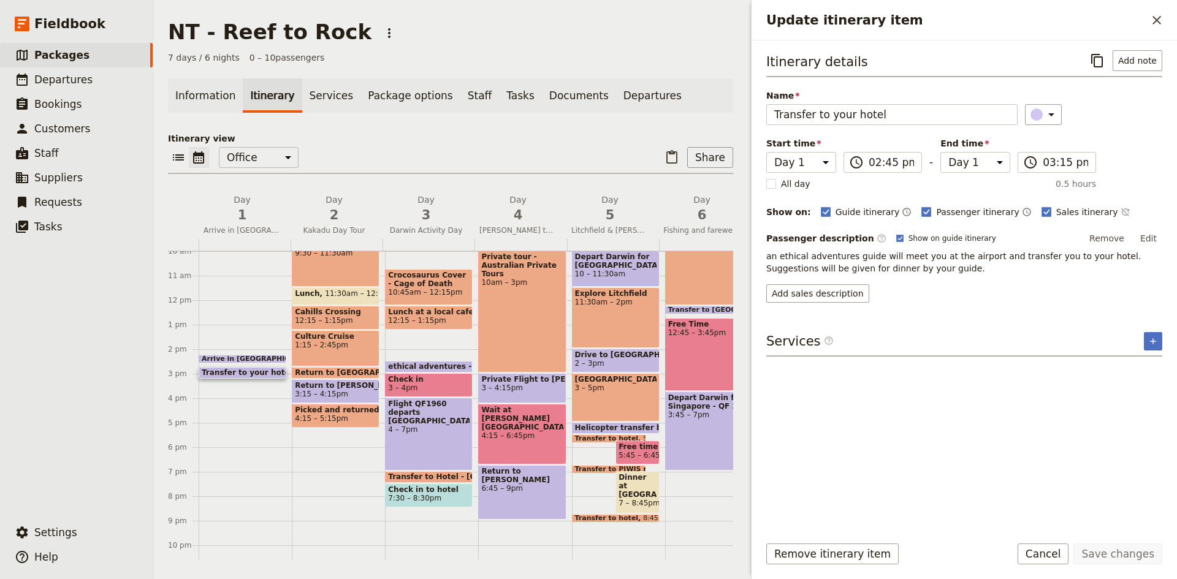
click at [321, 357] on span "2:15 – 2:30pm" at bounding box center [345, 359] width 49 height 7
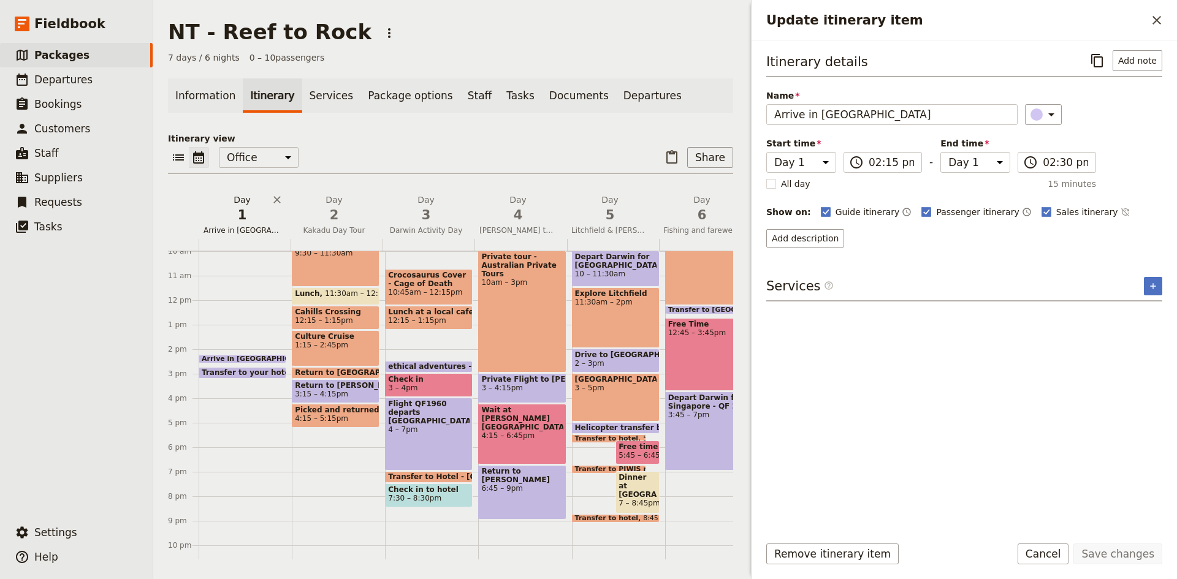
click at [236, 200] on h2 "Day 1 Arrive in [GEOGRAPHIC_DATA]" at bounding box center [242, 209] width 77 height 31
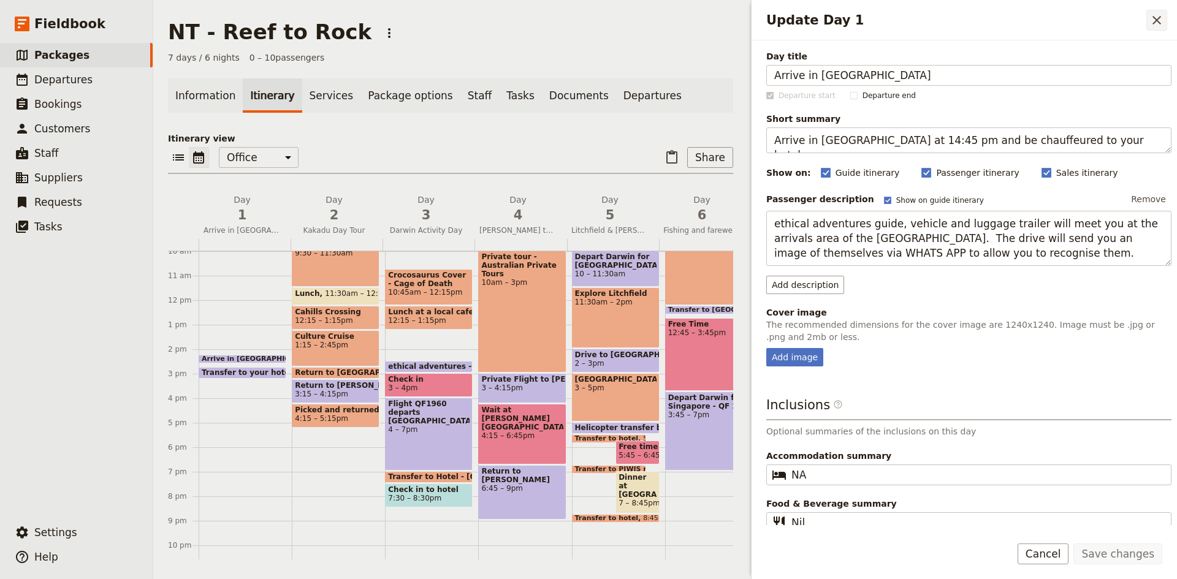
click at [1155, 19] on icon "Close drawer" at bounding box center [1156, 20] width 9 height 9
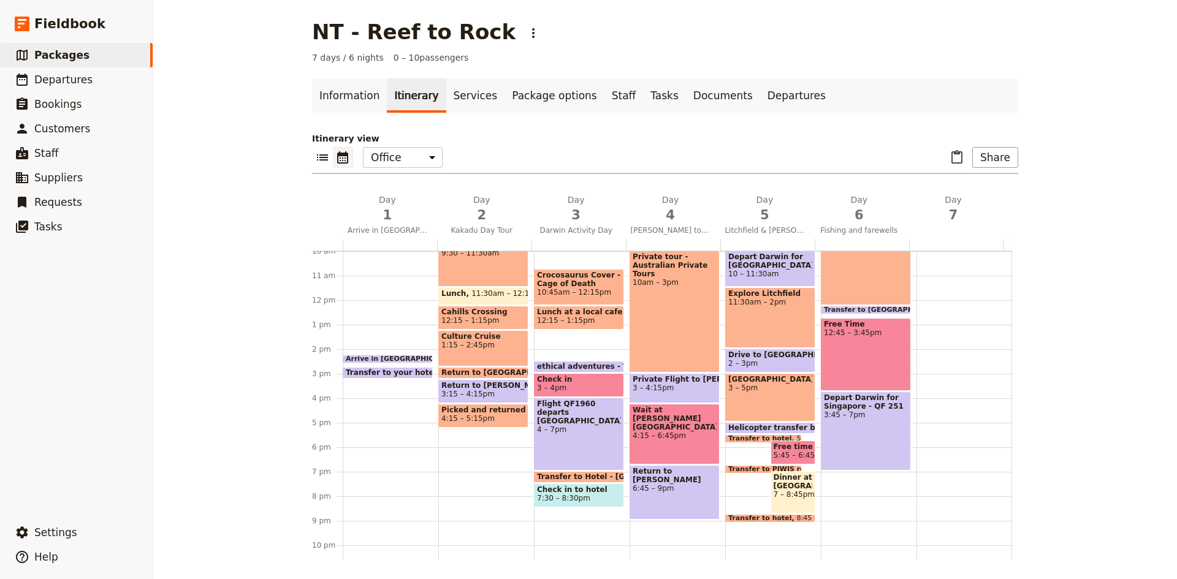
click at [384, 372] on span "Transfer to your hotel" at bounding box center [394, 372] width 96 height 9
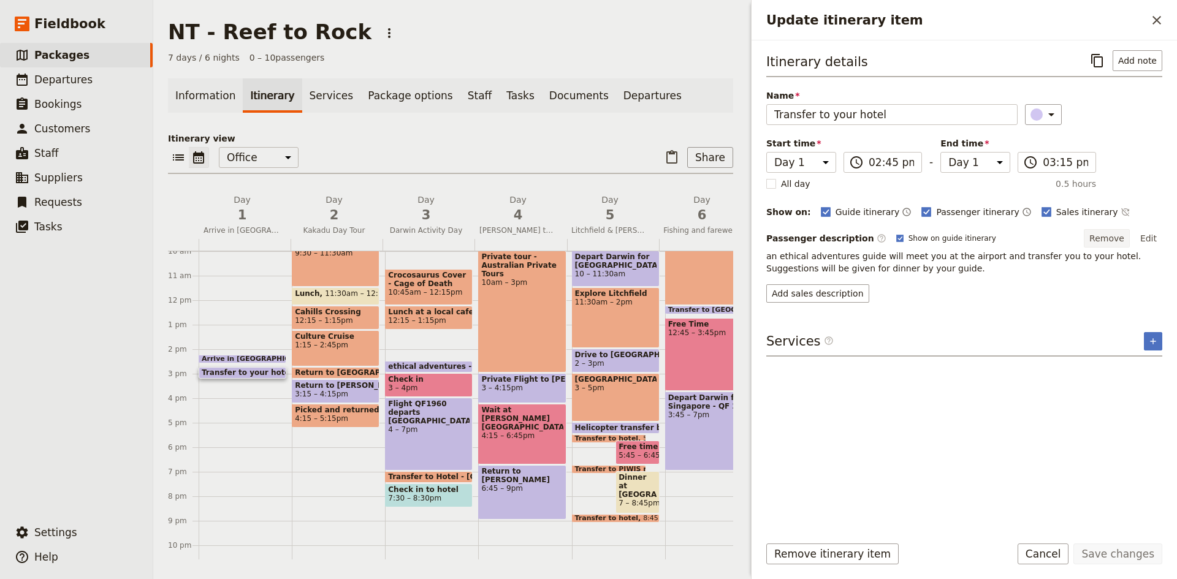
click at [1119, 235] on button "Remove" at bounding box center [1107, 238] width 46 height 18
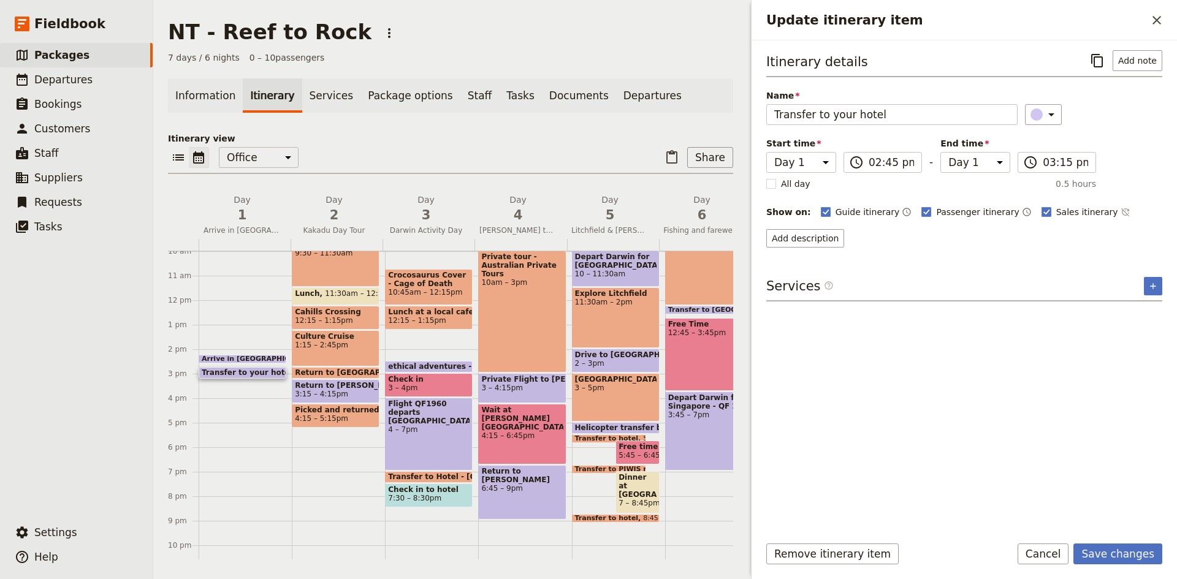
click at [321, 357] on span "2:15 – 2:30pm" at bounding box center [345, 359] width 49 height 7
click at [1152, 18] on icon "Close drawer" at bounding box center [1156, 20] width 15 height 15
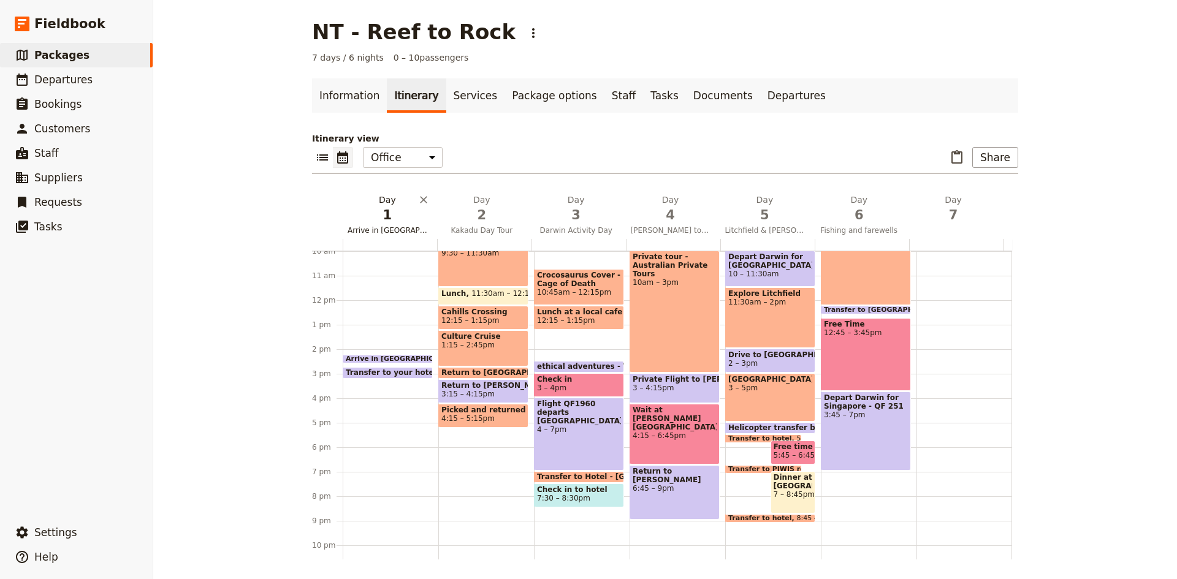
click at [384, 216] on span "1" at bounding box center [388, 215] width 80 height 18
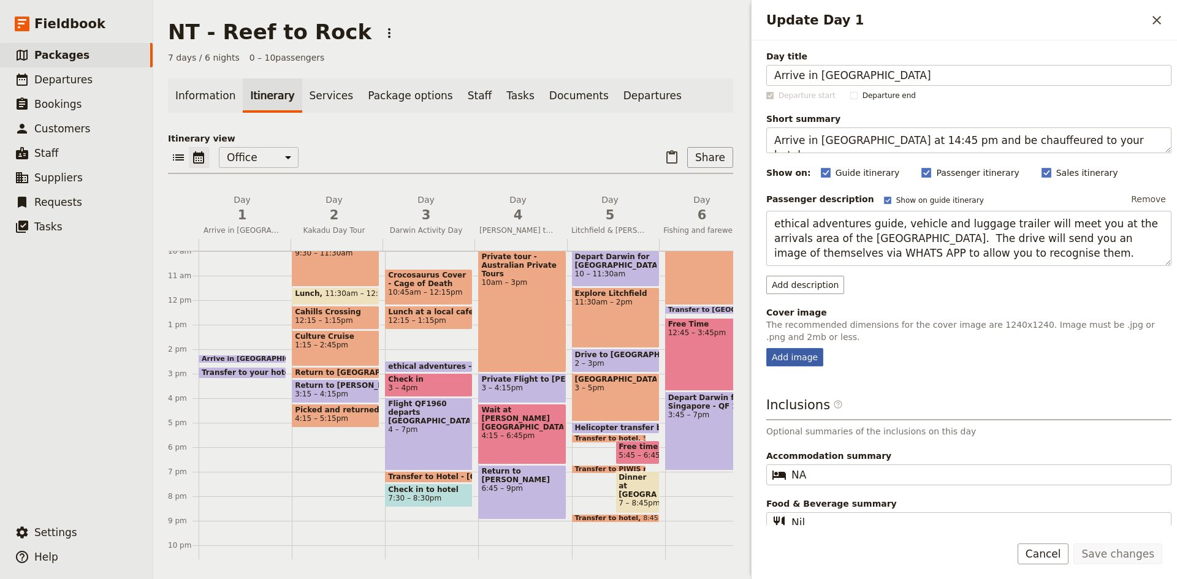
click at [782, 360] on div "Add image" at bounding box center [794, 357] width 57 height 18
click at [766, 348] on input "Add image" at bounding box center [766, 348] width 1 height 1
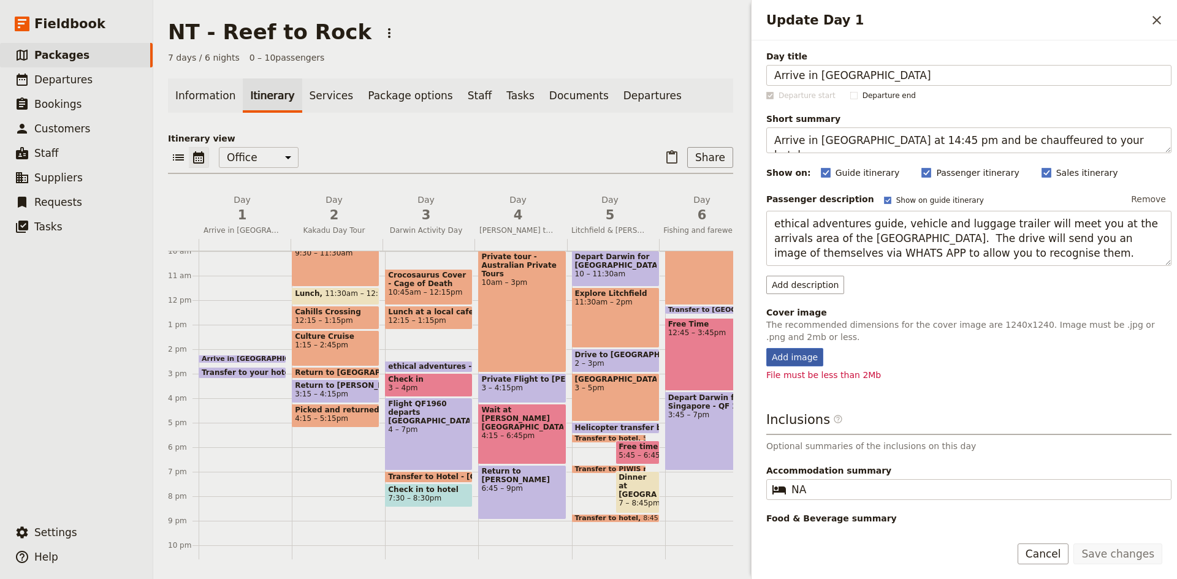
click at [785, 353] on div "Add image" at bounding box center [794, 357] width 57 height 18
click at [766, 348] on input "Add image" at bounding box center [766, 348] width 1 height 1
type input "C:\fakepath\3.jpg"
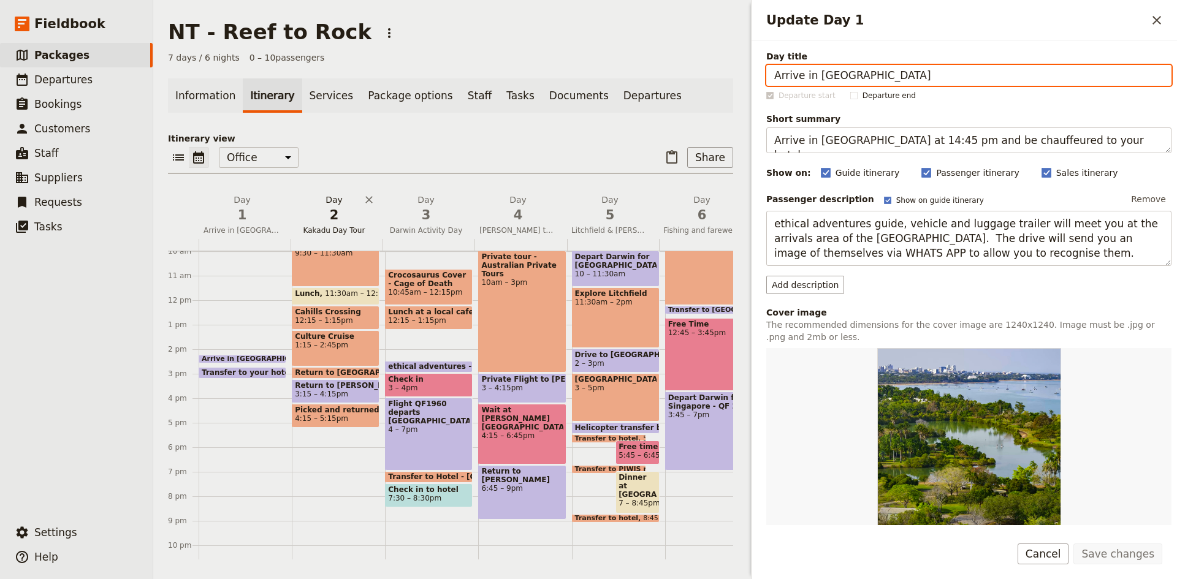
click at [333, 202] on h2 "Day 2 Kakadu Day Tour" at bounding box center [333, 209] width 77 height 31
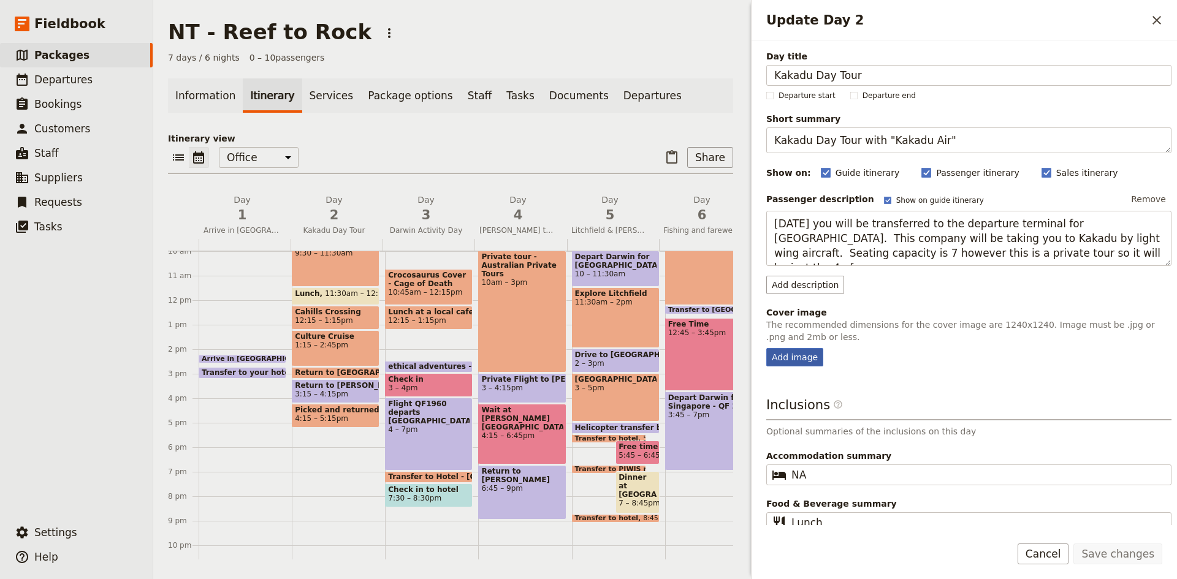
click at [798, 360] on div "Add image" at bounding box center [794, 357] width 57 height 18
click at [766, 348] on input "Add image" at bounding box center [766, 348] width 1 height 1
type input "C:\fakepath\ROCK-ART-AT-UBIRR-ROCK-sq.jpg"
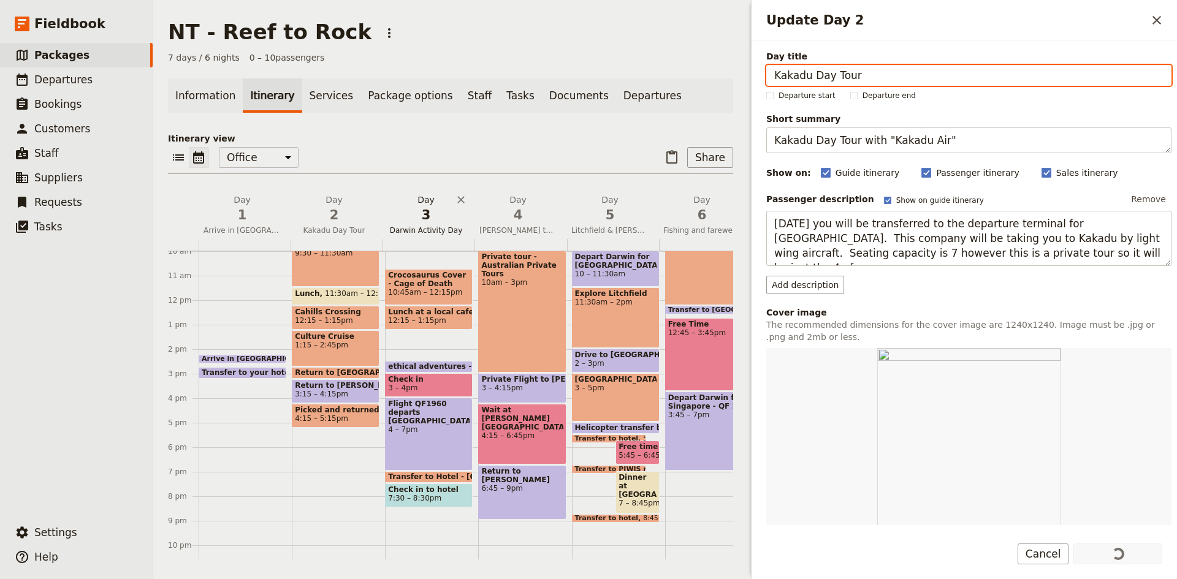
click at [422, 207] on span "3" at bounding box center [425, 215] width 77 height 18
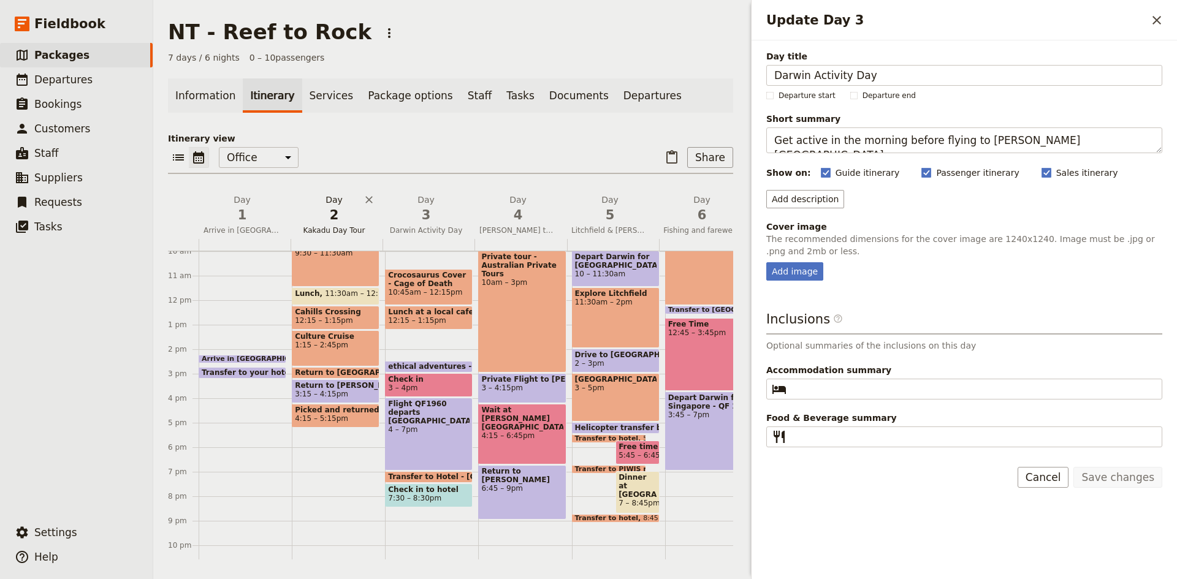
click at [333, 199] on h2 "Day 2 Kakadu Day Tour" at bounding box center [333, 209] width 77 height 31
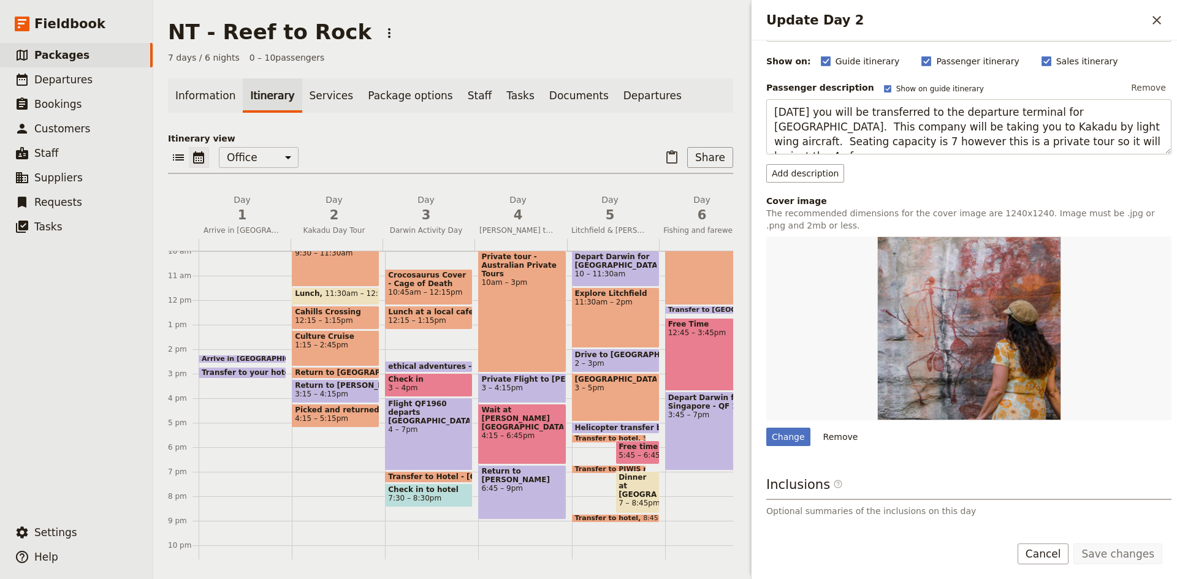
scroll to position [200, 0]
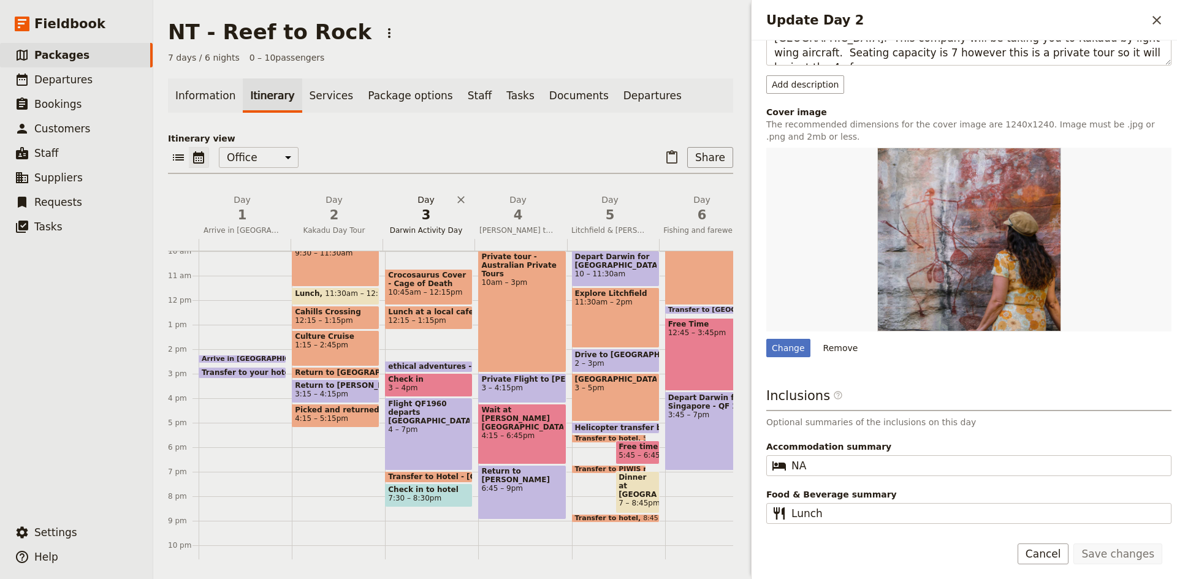
click at [427, 213] on span "3" at bounding box center [425, 215] width 77 height 18
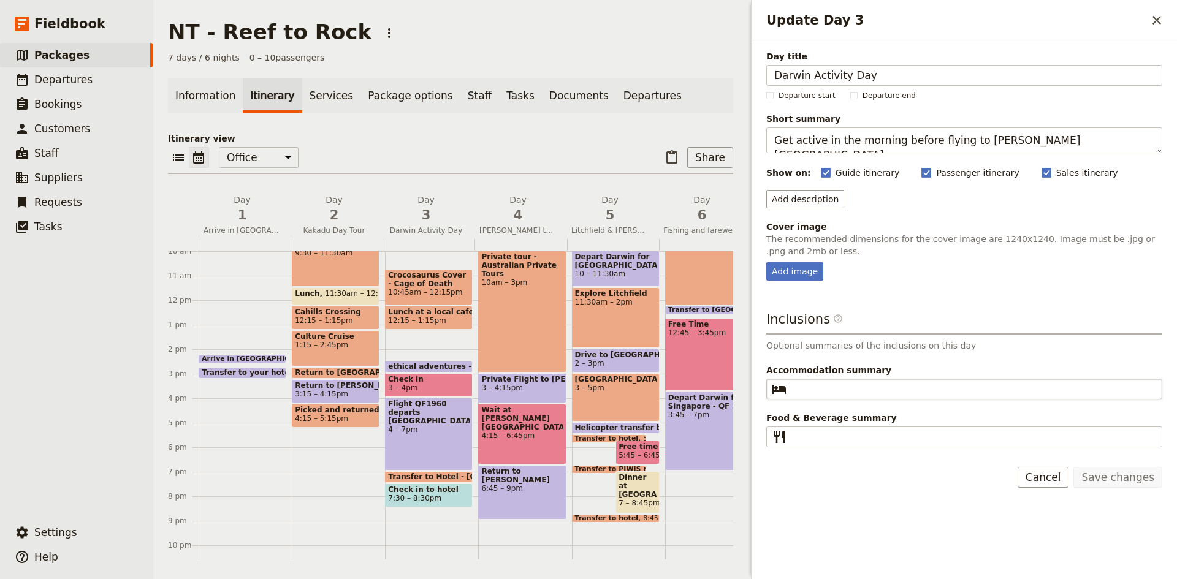
click at [840, 381] on fieldset "​" at bounding box center [964, 389] width 396 height 21
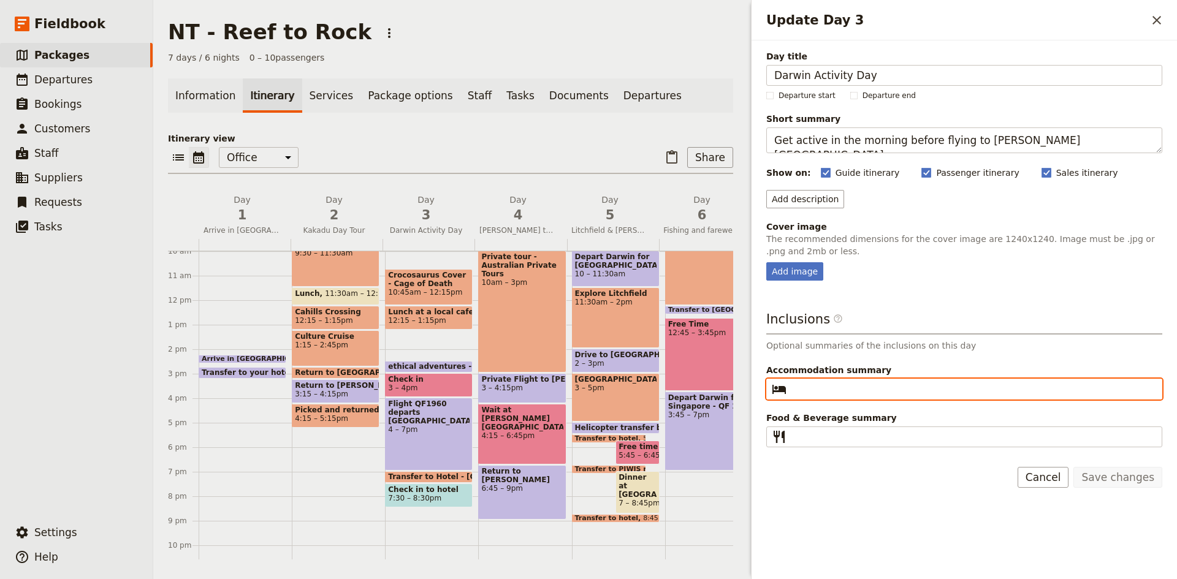
click at [840, 382] on input "Accommodation summary ​" at bounding box center [972, 389] width 363 height 15
click at [334, 211] on span "2" at bounding box center [333, 215] width 77 height 18
type input "NA"
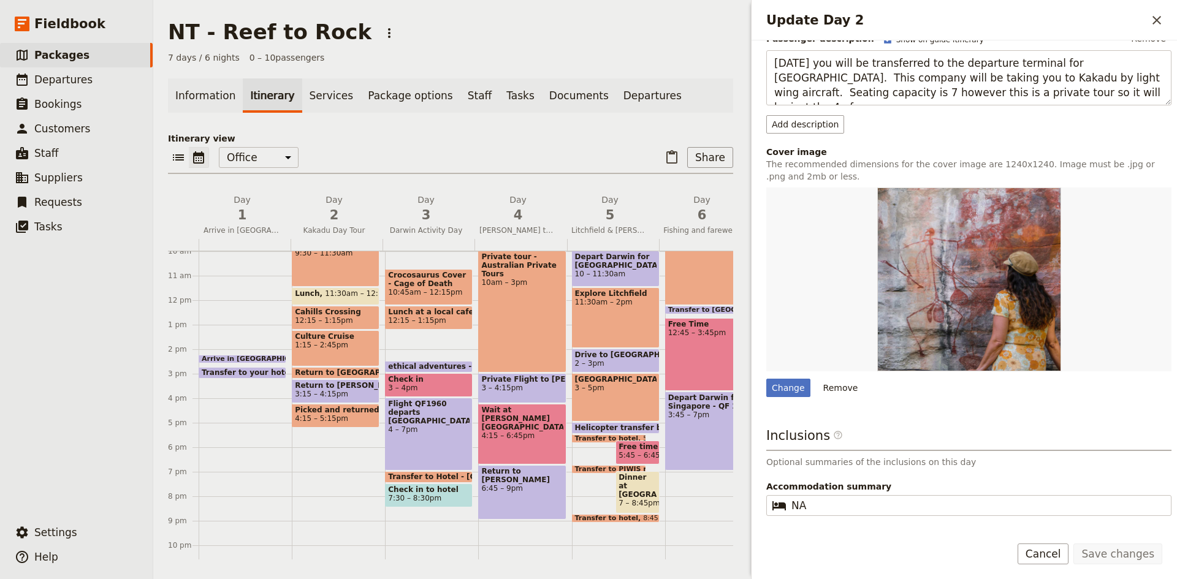
scroll to position [139, 0]
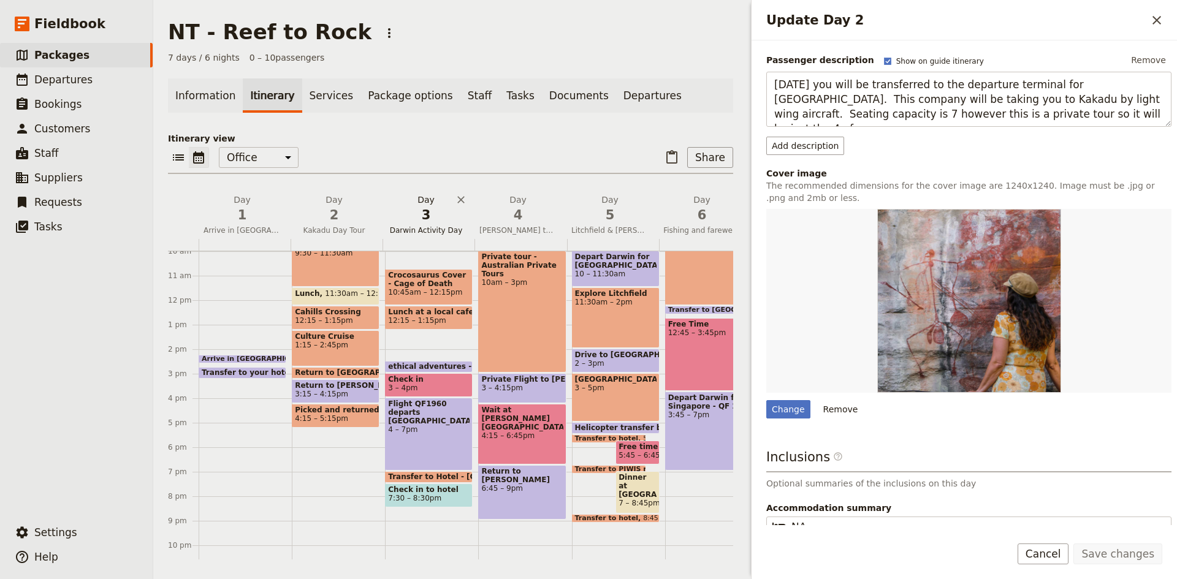
click at [417, 205] on h2 "Day 3 Darwin Activity Day" at bounding box center [425, 209] width 77 height 31
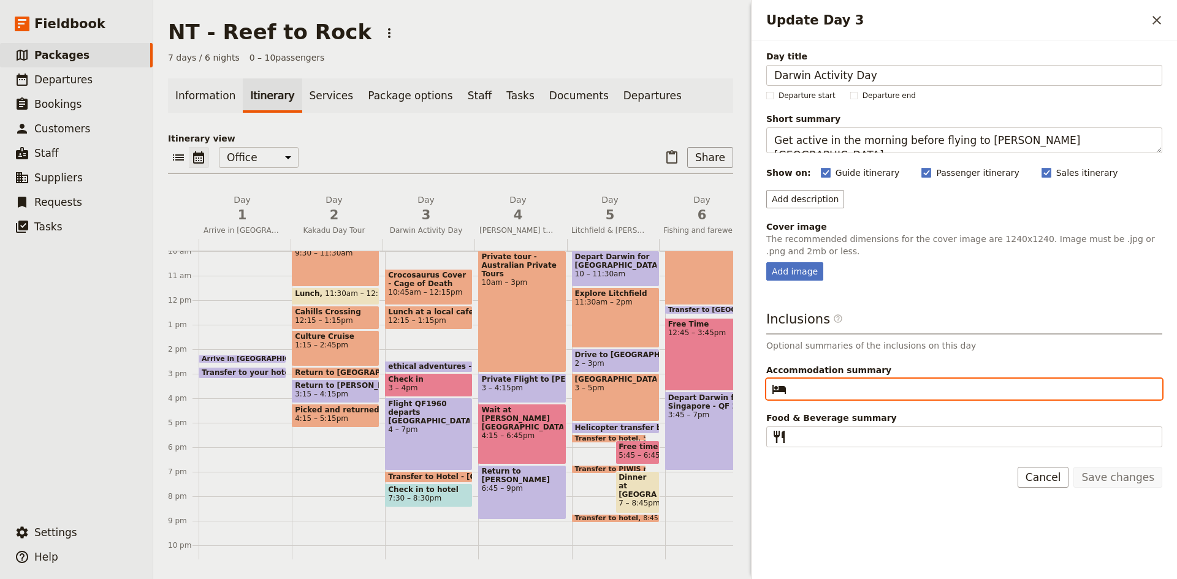
click at [824, 389] on input "Accommodation summary ​" at bounding box center [972, 389] width 363 height 15
type input "NA"
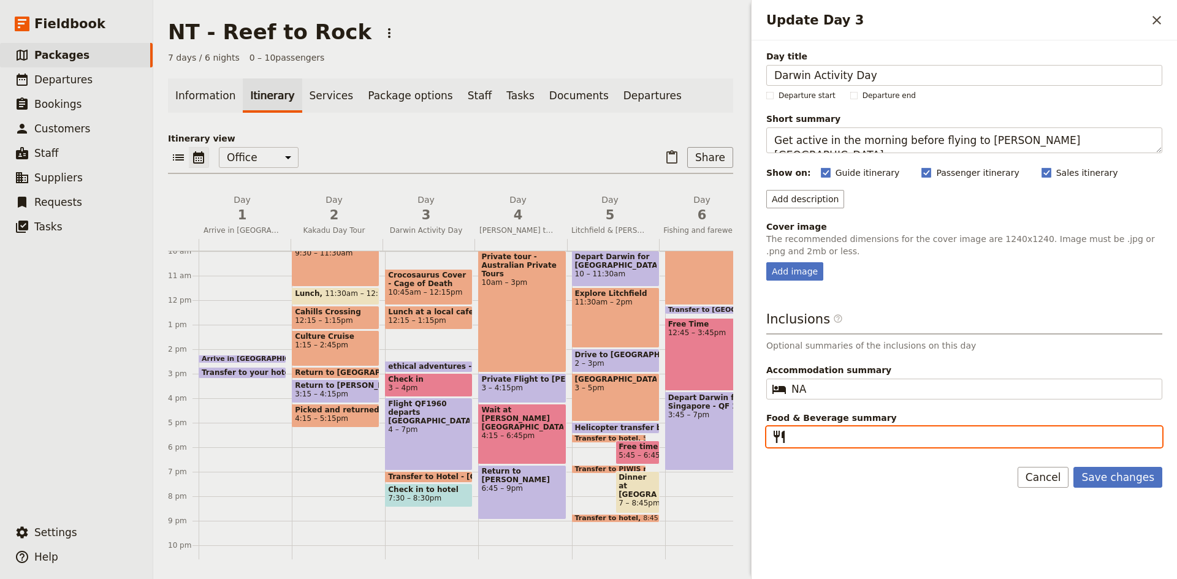
click at [821, 435] on input "Food & Beverage summary ​" at bounding box center [972, 437] width 363 height 15
type input "Nil"
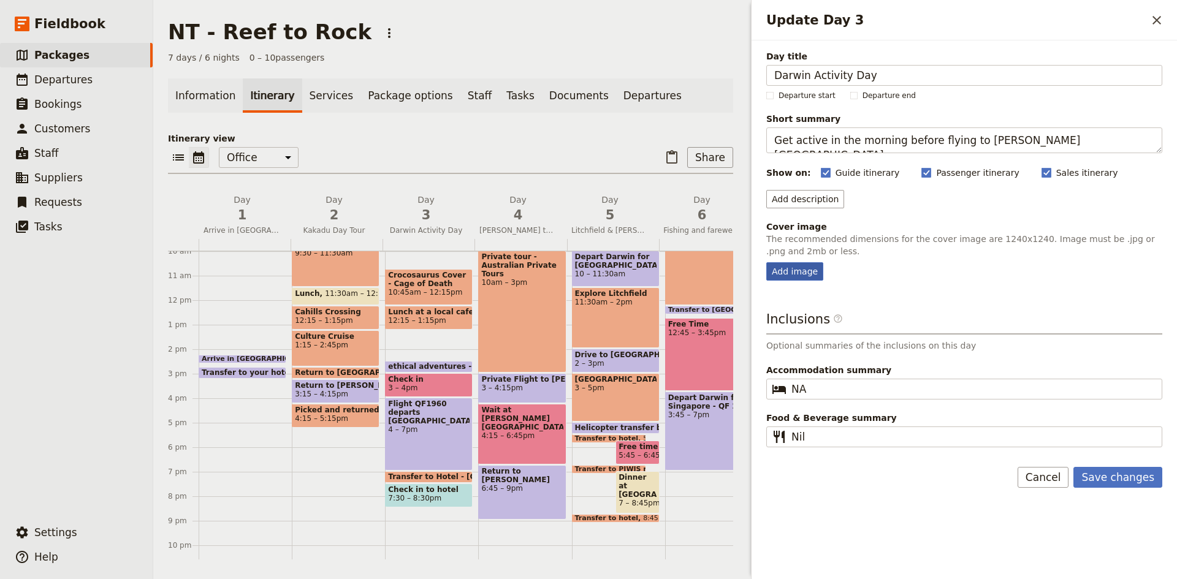
click at [794, 272] on div "Add image" at bounding box center [794, 271] width 57 height 18
click at [766, 262] on input "Add image" at bounding box center [766, 262] width 1 height 1
type input "C:\fakepath\cacge of death.png"
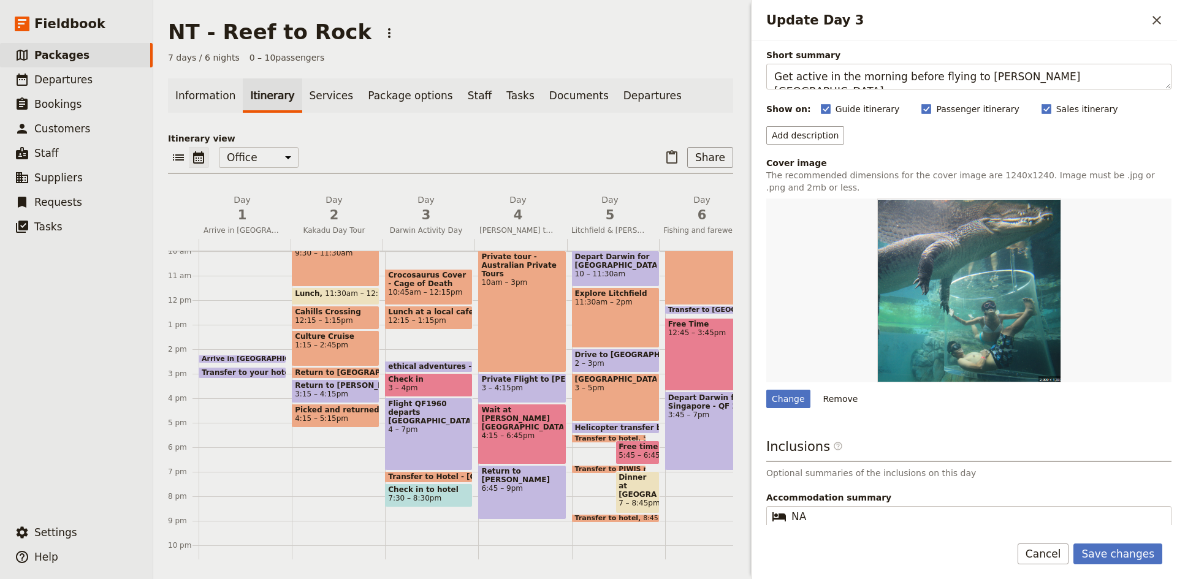
scroll to position [115, 0]
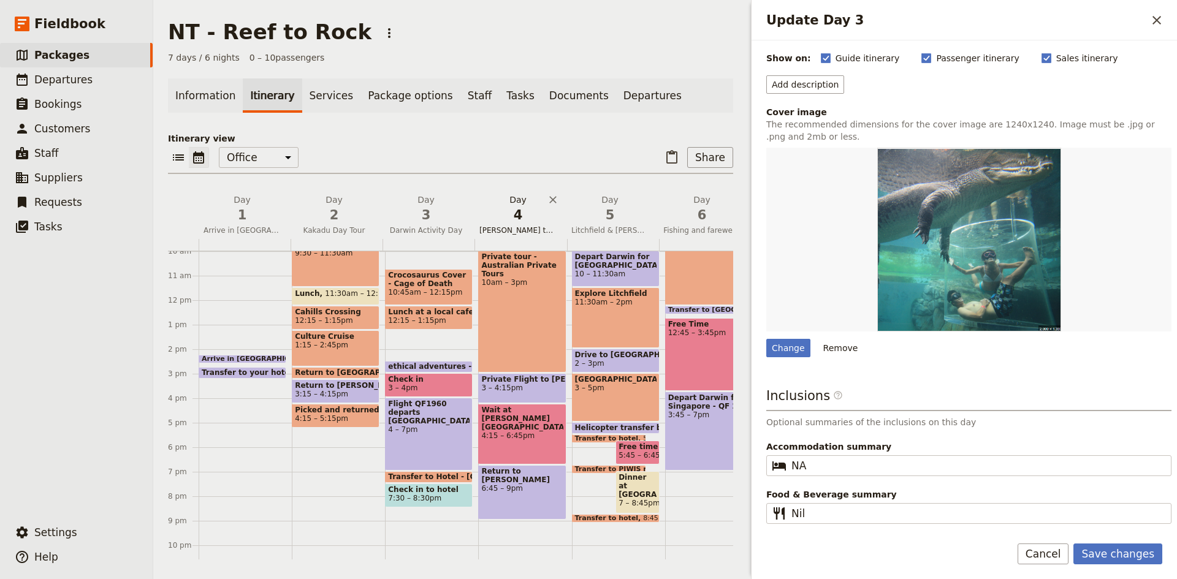
click at [517, 203] on h2 "Day 4 [PERSON_NAME] to [PERSON_NAME] to [PERSON_NAME]" at bounding box center [517, 209] width 77 height 31
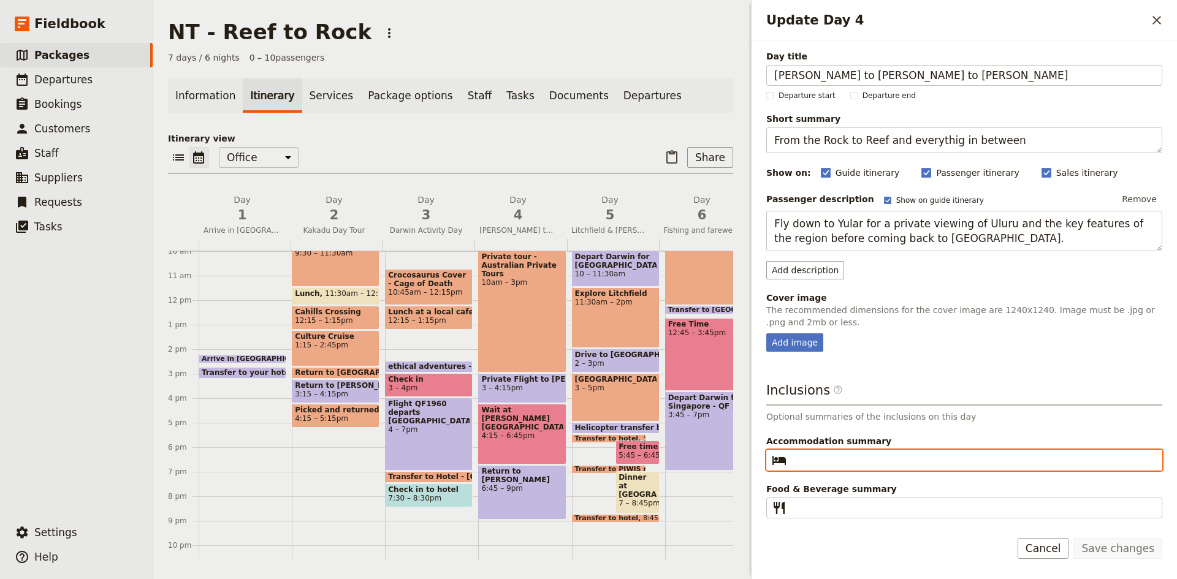
click at [825, 465] on input "Accommodation summary ​" at bounding box center [972, 460] width 363 height 15
type input "NA"
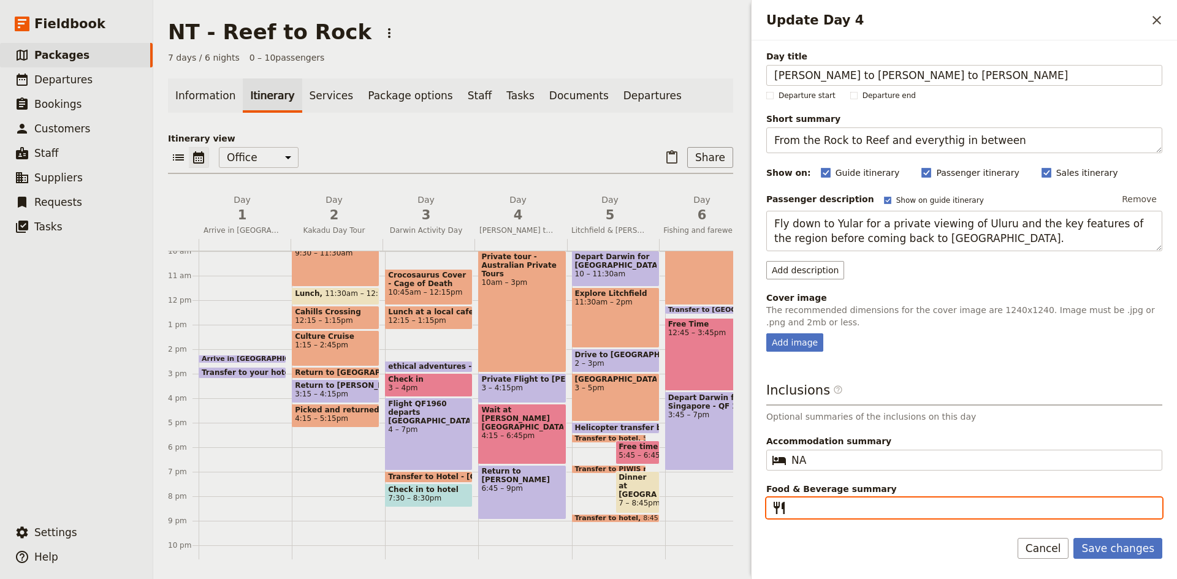
click at [835, 509] on input "Food & Beverage summary ​" at bounding box center [972, 508] width 363 height 15
type input "L"
type input "Nil"
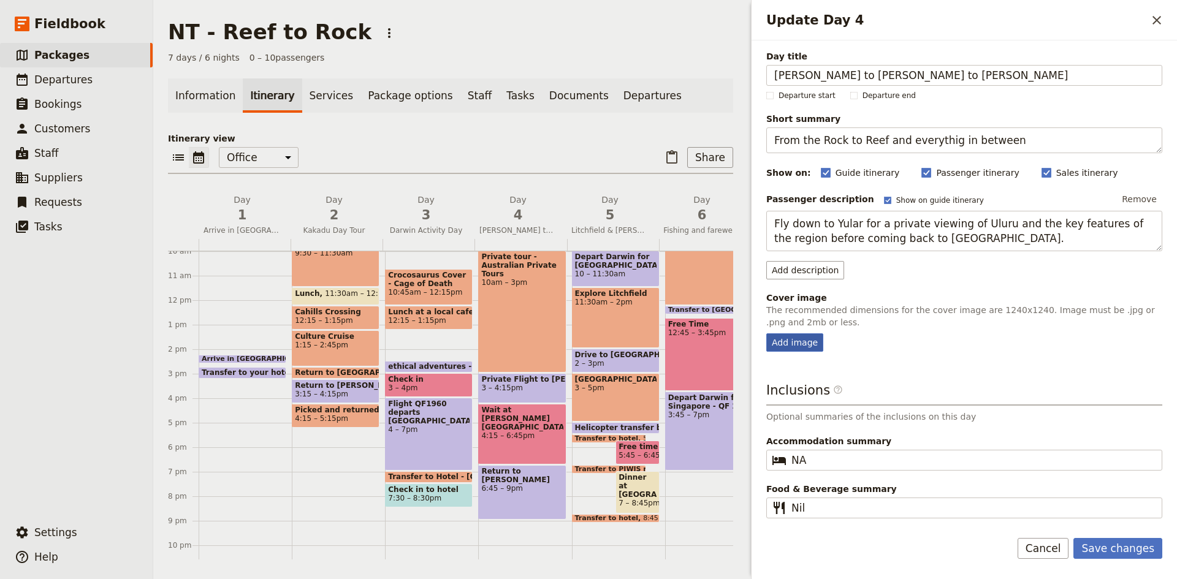
click at [799, 341] on div "Add image" at bounding box center [794, 342] width 57 height 18
click at [766, 333] on input "Add image" at bounding box center [766, 333] width 1 height 1
type input "C:\fakepath\ulurru.png"
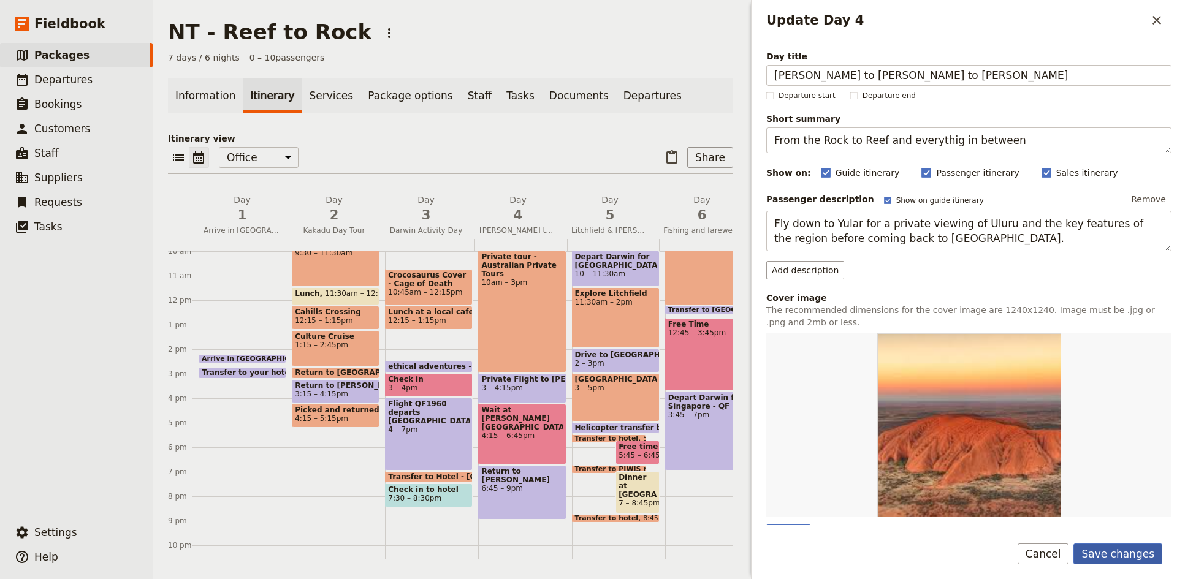
click at [1125, 549] on button "Save changes" at bounding box center [1117, 554] width 89 height 21
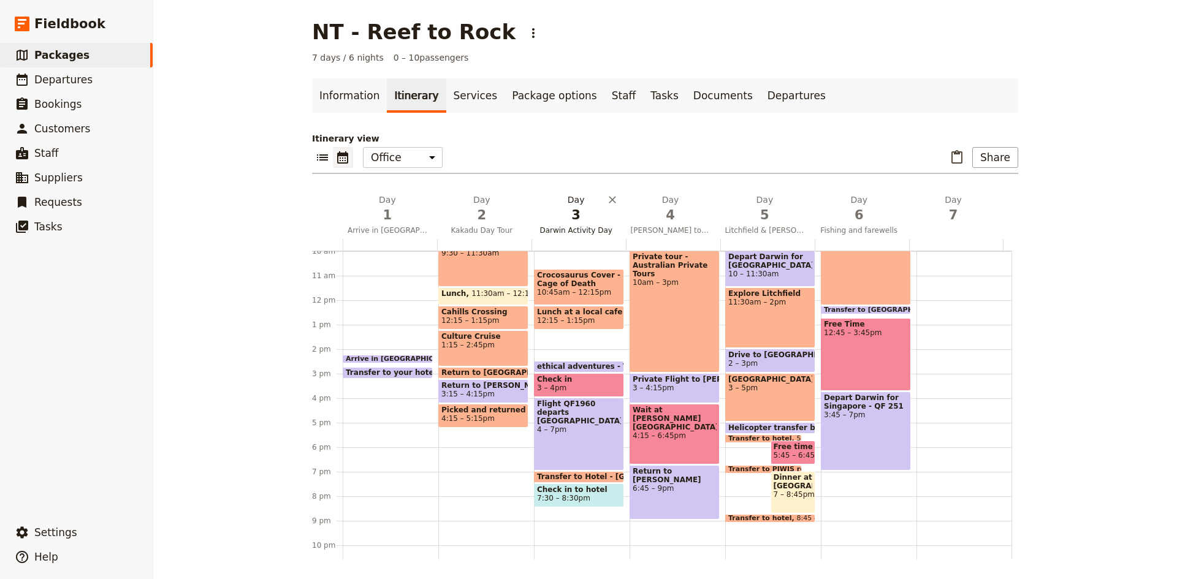
click at [569, 218] on span "3" at bounding box center [576, 215] width 80 height 18
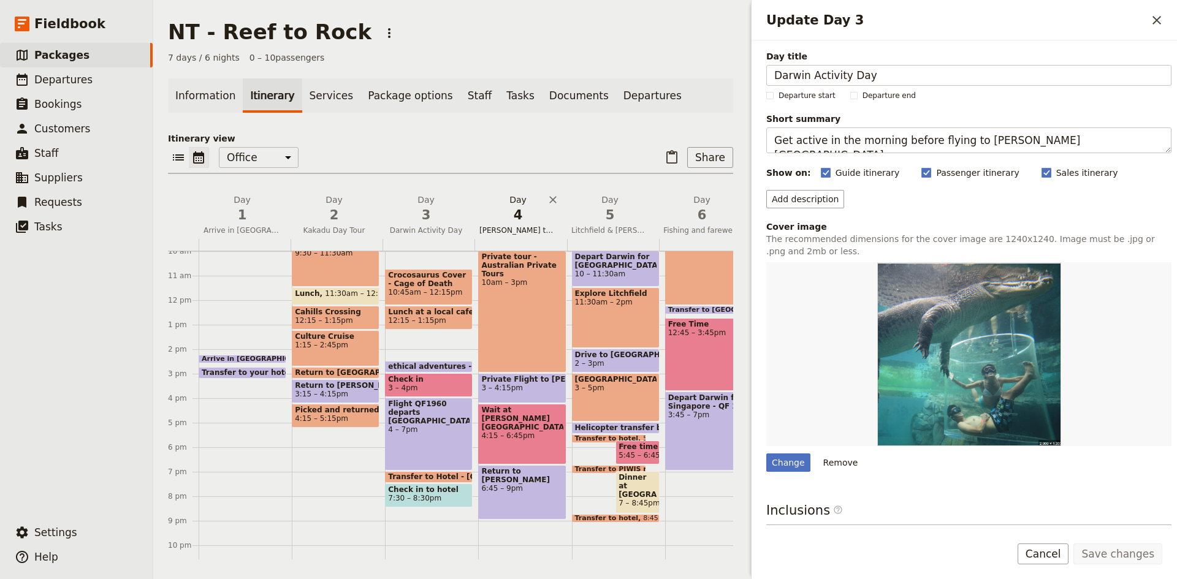
click at [512, 205] on h2 "Day 4 [PERSON_NAME] to [PERSON_NAME] to [PERSON_NAME]" at bounding box center [517, 209] width 77 height 31
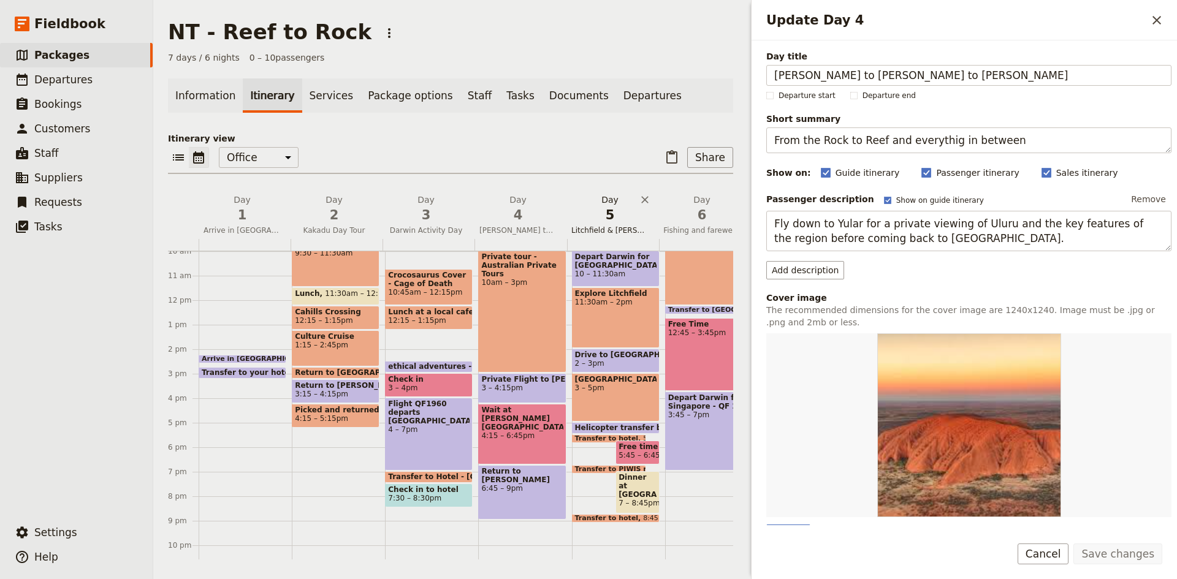
click at [611, 210] on span "5" at bounding box center [609, 215] width 77 height 18
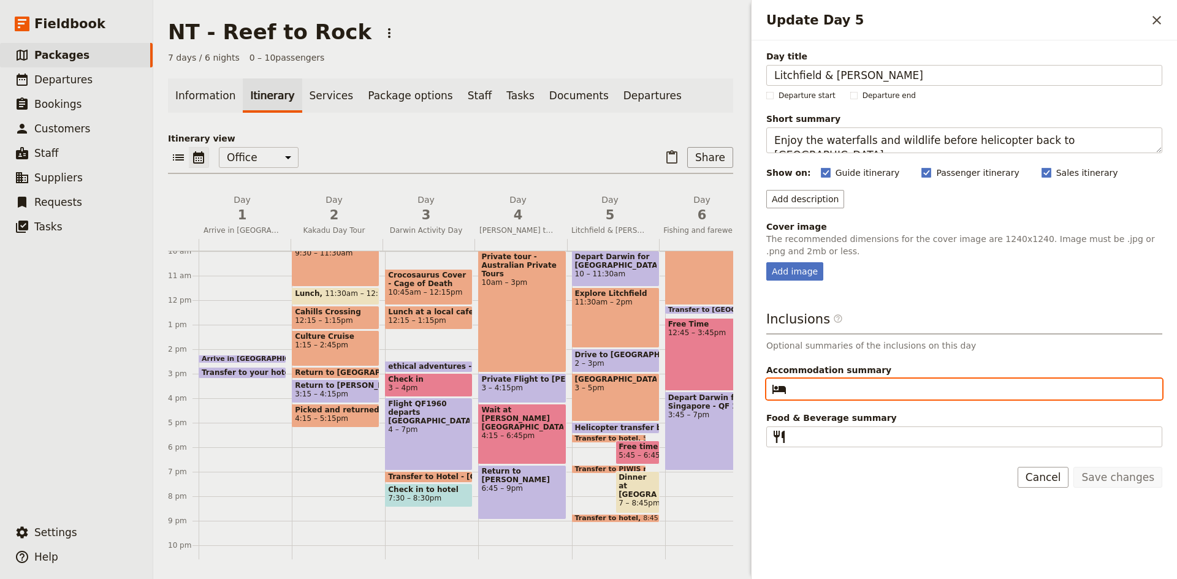
click at [843, 387] on input "Accommodation summary ​" at bounding box center [972, 389] width 363 height 15
type input "NA"
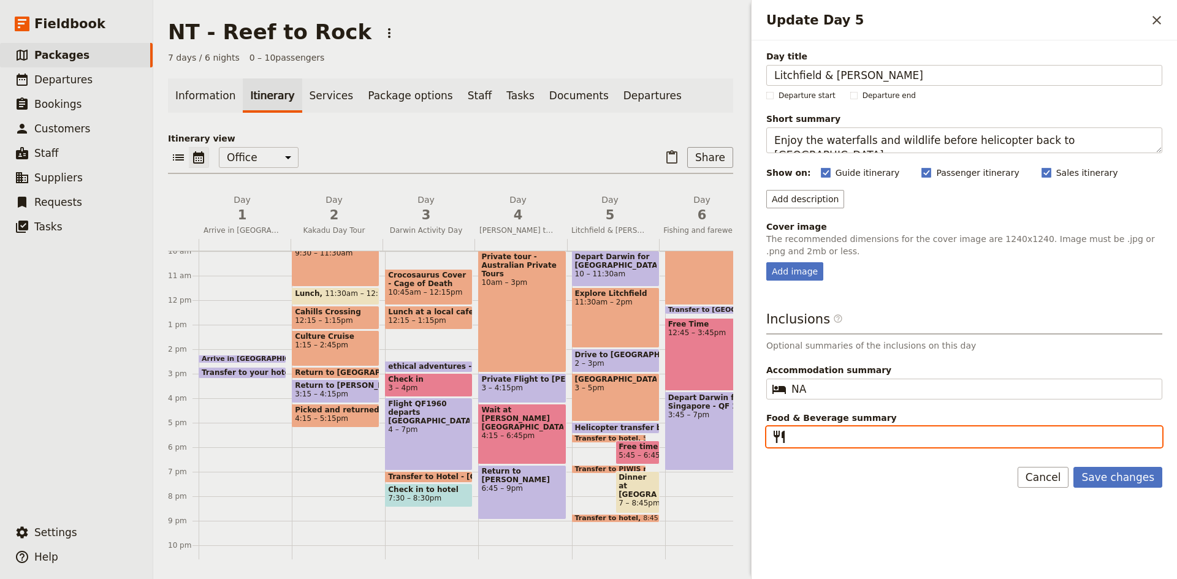
click at [853, 435] on input "Food & Beverage summary ​" at bounding box center [972, 437] width 363 height 15
type input "L"
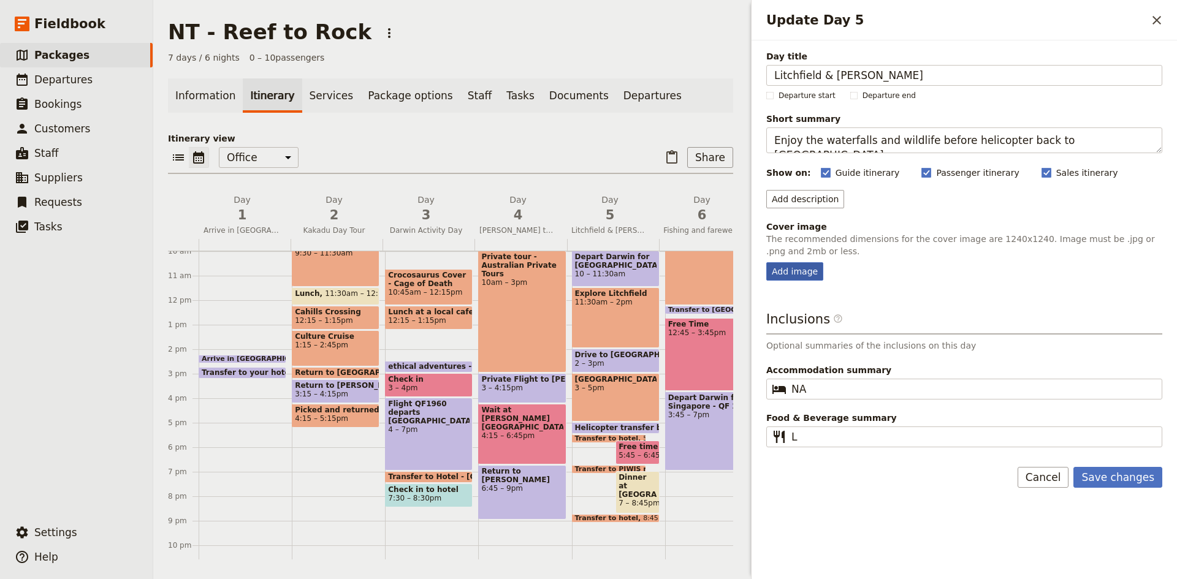
click at [790, 264] on div "Add image" at bounding box center [794, 271] width 57 height 18
click at [766, 262] on input "Add image" at bounding box center [766, 262] width 1 height 1
type input "C:\fakepath\[PERSON_NAME]-ROCKHOLE-FROM-ABOVE.jpg"
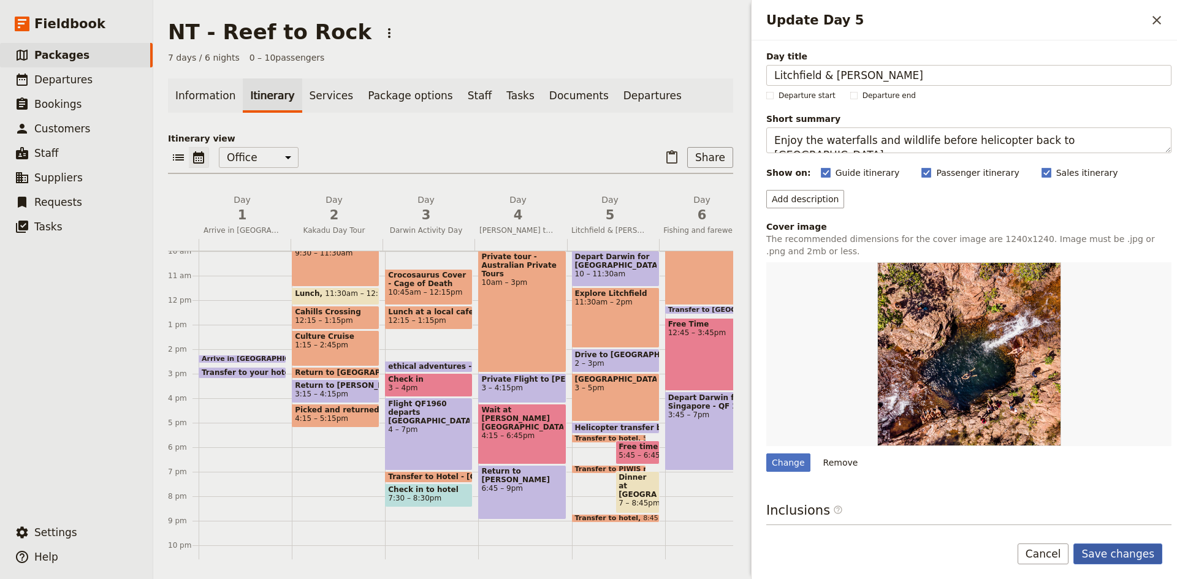
click at [1119, 557] on button "Save changes" at bounding box center [1117, 554] width 89 height 21
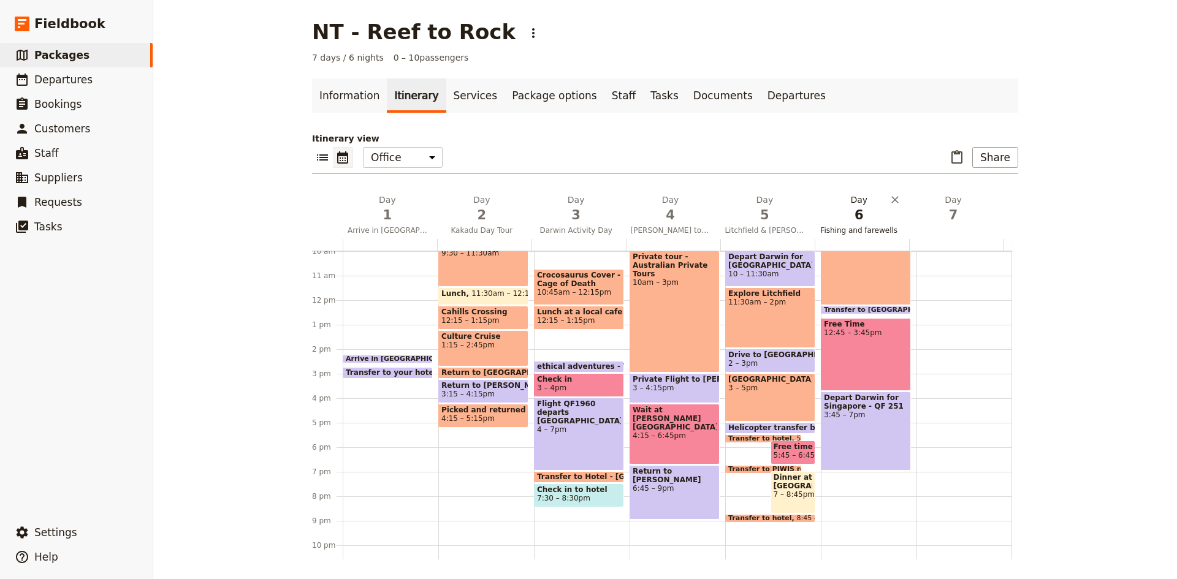
click at [853, 199] on h2 "Day 6 Fishing and farewells" at bounding box center [859, 209] width 80 height 31
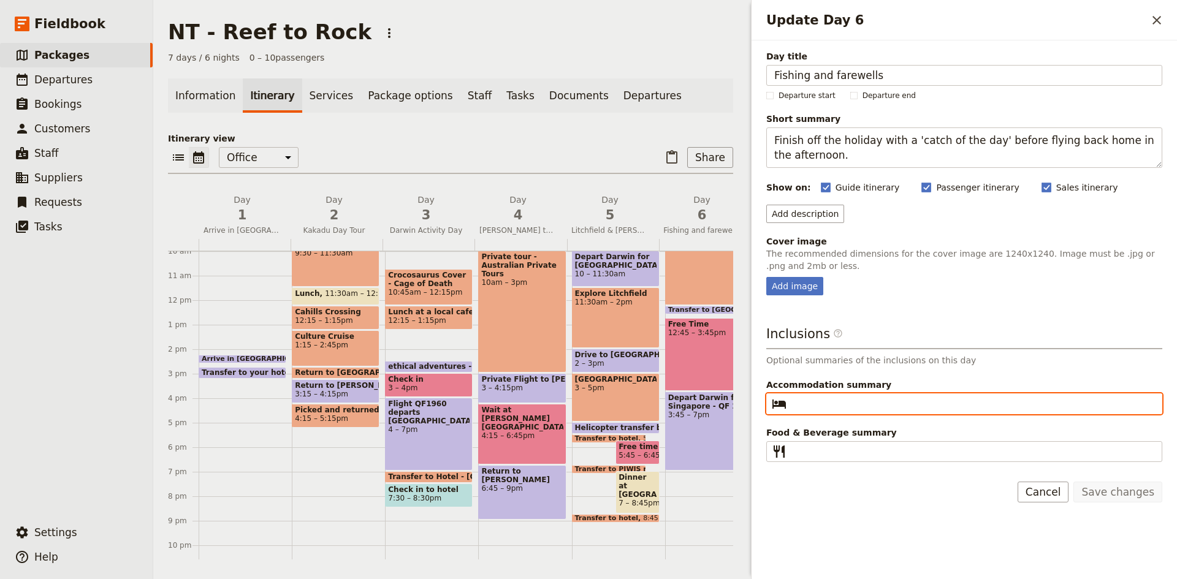
click at [812, 409] on input "Accommodation summary ​" at bounding box center [972, 404] width 363 height 15
type input "NA"
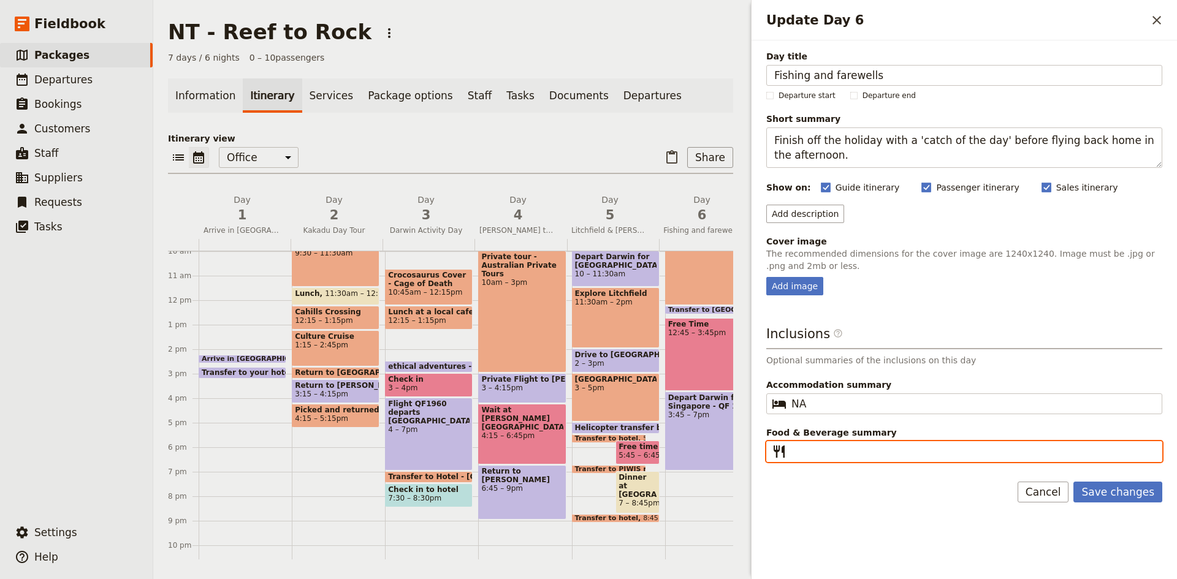
click at [818, 453] on input "Food & Beverage summary ​" at bounding box center [972, 451] width 363 height 15
type input "Nil"
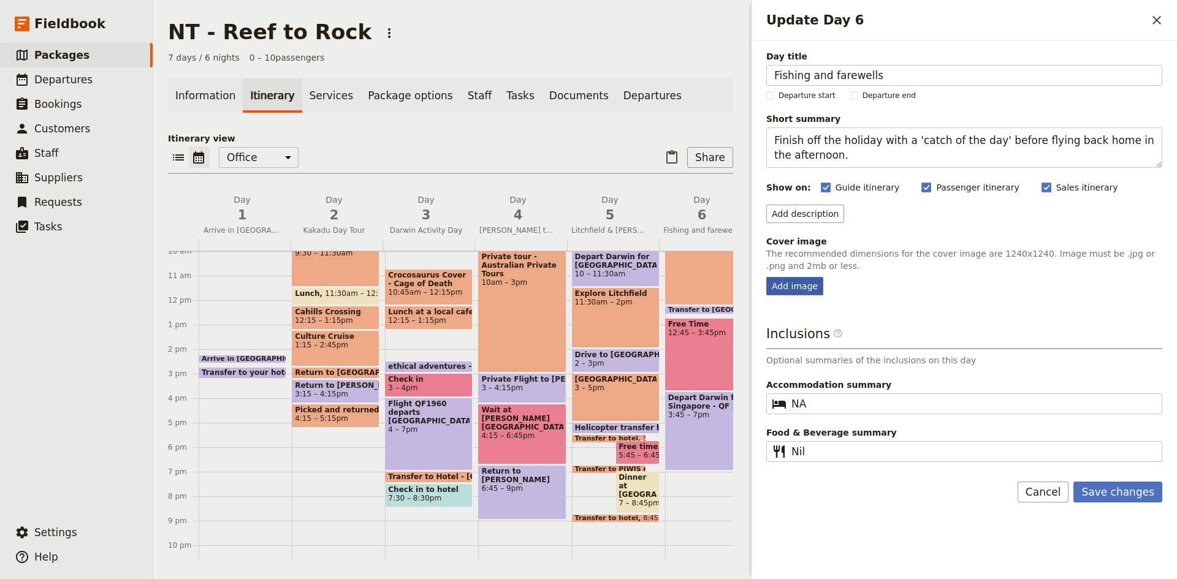
click at [802, 287] on div "Add image" at bounding box center [794, 286] width 57 height 18
click at [766, 277] on input "Add image" at bounding box center [766, 276] width 1 height 1
type input "C:\fakepath\fishing.png"
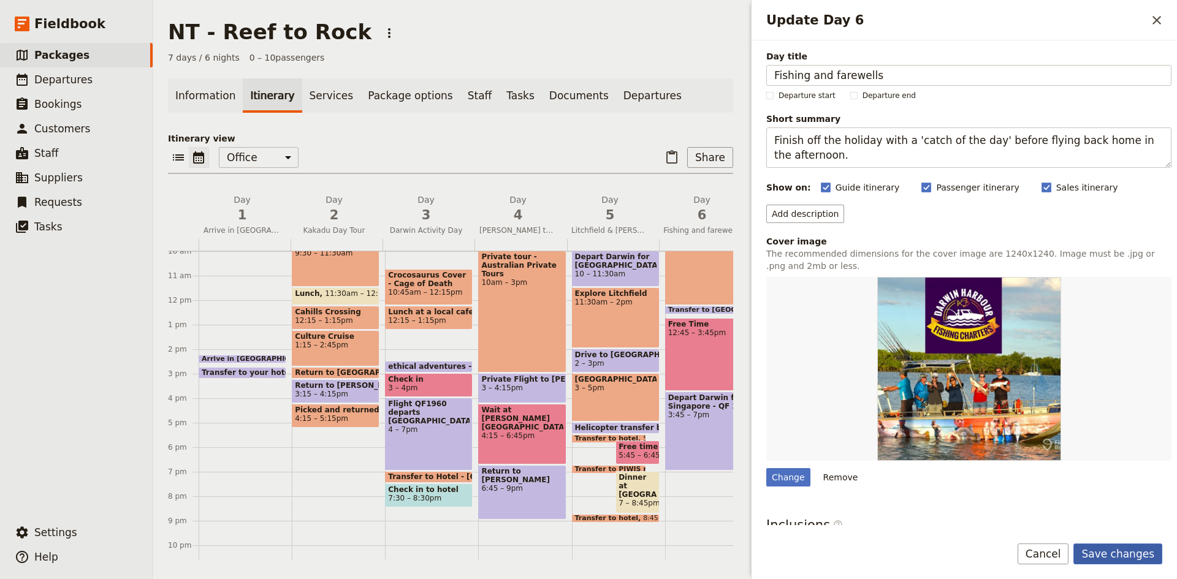
click at [1134, 549] on button "Save changes" at bounding box center [1117, 554] width 89 height 21
